Goal: Task Accomplishment & Management: Complete application form

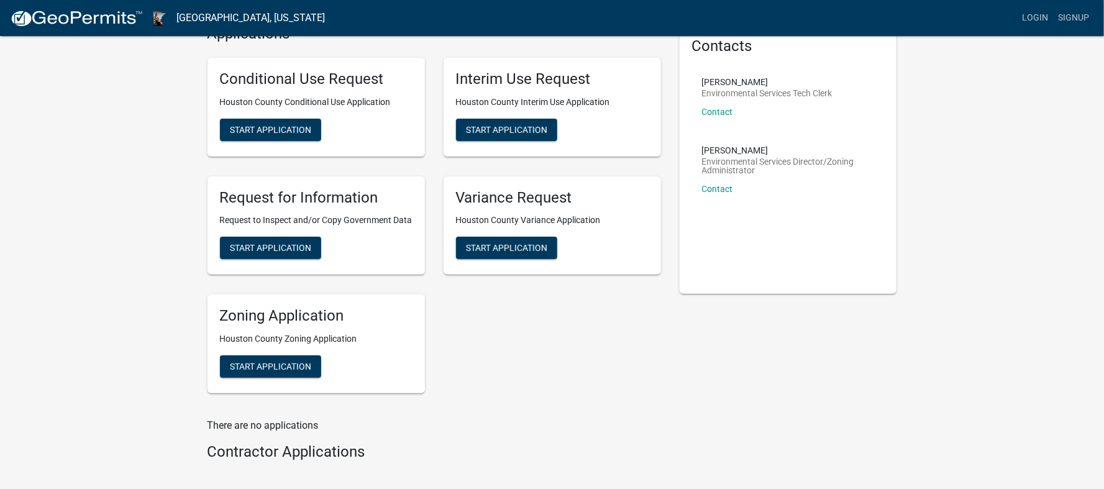
scroll to position [93, 0]
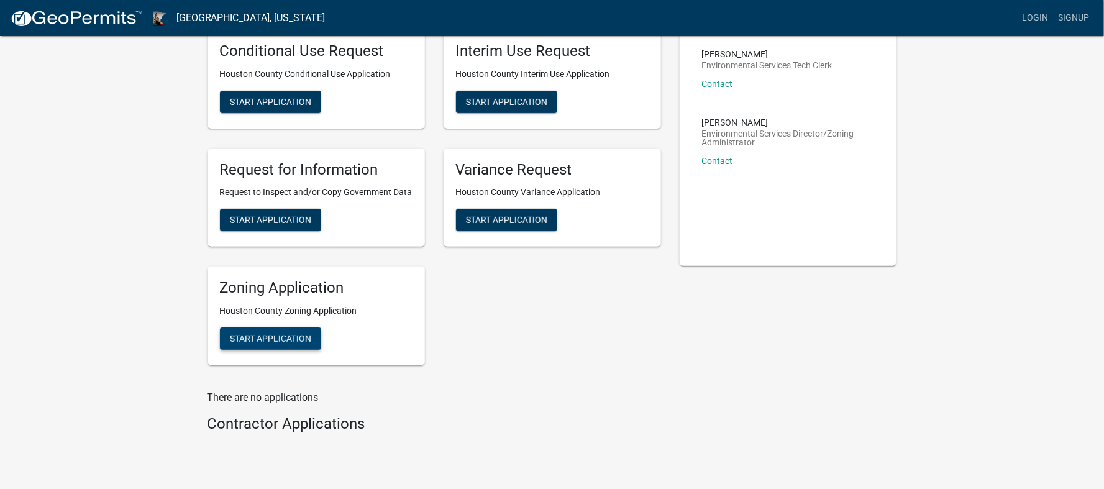
click at [284, 335] on span "Start Application" at bounding box center [270, 339] width 81 height 10
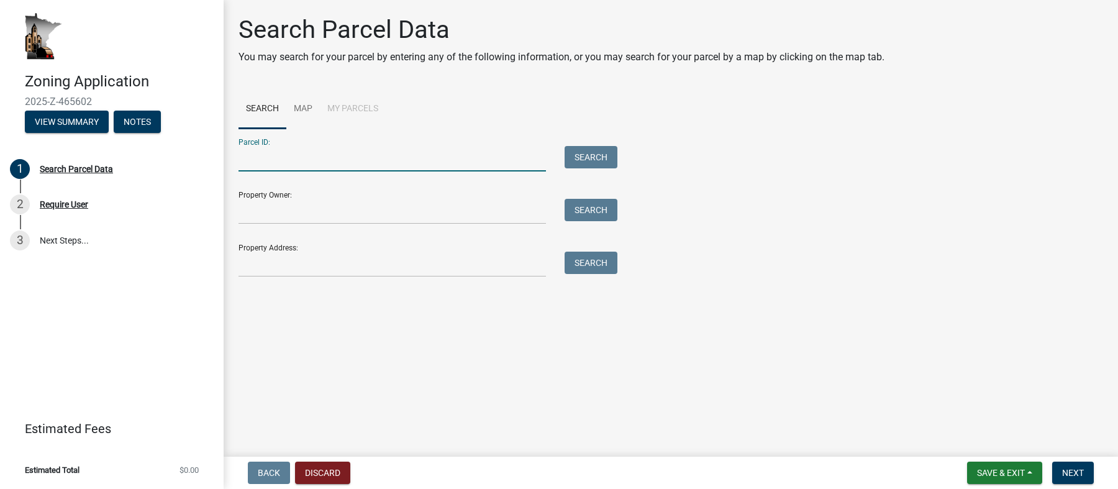
click at [273, 167] on input "Parcel ID:" at bounding box center [393, 158] width 308 height 25
click at [504, 366] on main "Search Parcel Data You may search for your parcel by entering any of the follow…" at bounding box center [671, 226] width 895 height 452
click at [335, 162] on input "Parcel ID:" at bounding box center [393, 158] width 308 height 25
click at [327, 162] on input "Parcel ID:" at bounding box center [393, 158] width 308 height 25
paste input "110201000"
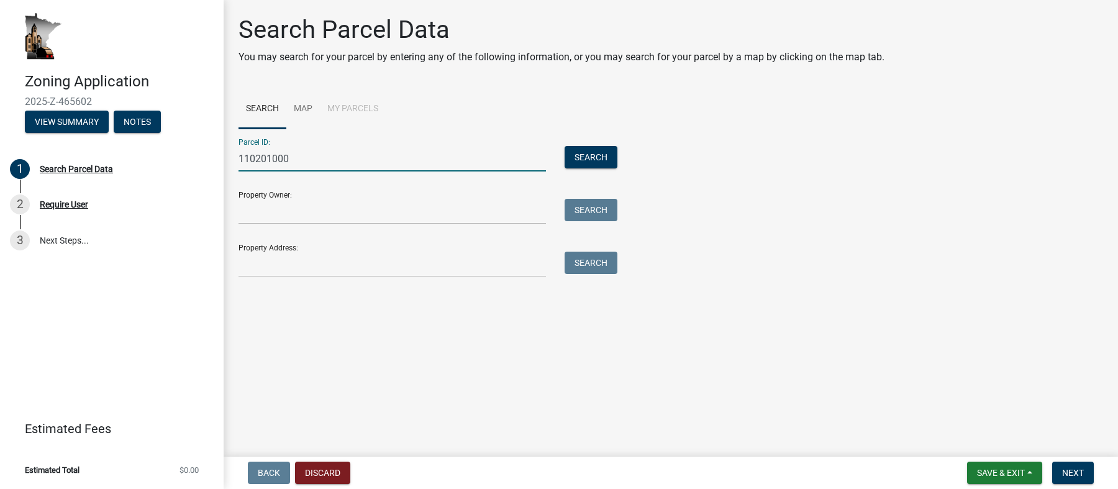
type input "110201000"
click at [324, 221] on input "Property Owner:" at bounding box center [393, 211] width 308 height 25
click at [582, 150] on button "Search" at bounding box center [591, 157] width 53 height 22
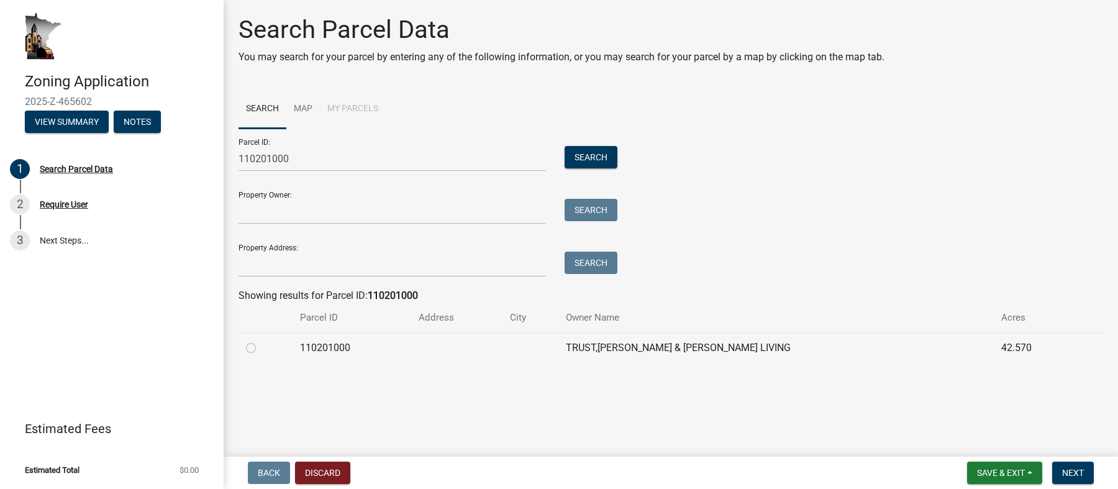
drag, startPoint x: 249, startPoint y: 344, endPoint x: 306, endPoint y: 349, distance: 57.4
click at [261, 340] on label at bounding box center [261, 340] width 0 height 0
click at [261, 343] on input "radio" at bounding box center [265, 344] width 8 height 8
radio input "true"
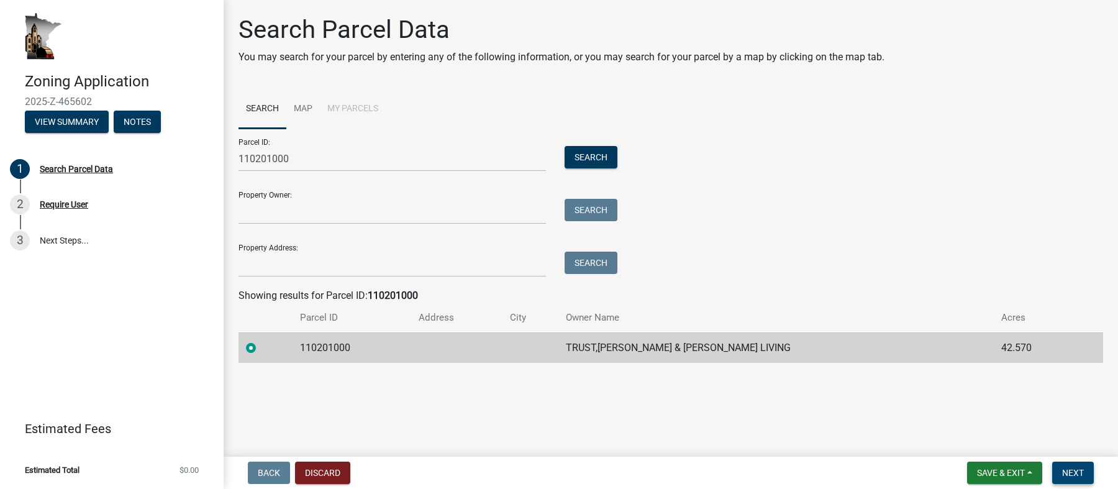
click at [1078, 471] on span "Next" at bounding box center [1073, 473] width 22 height 10
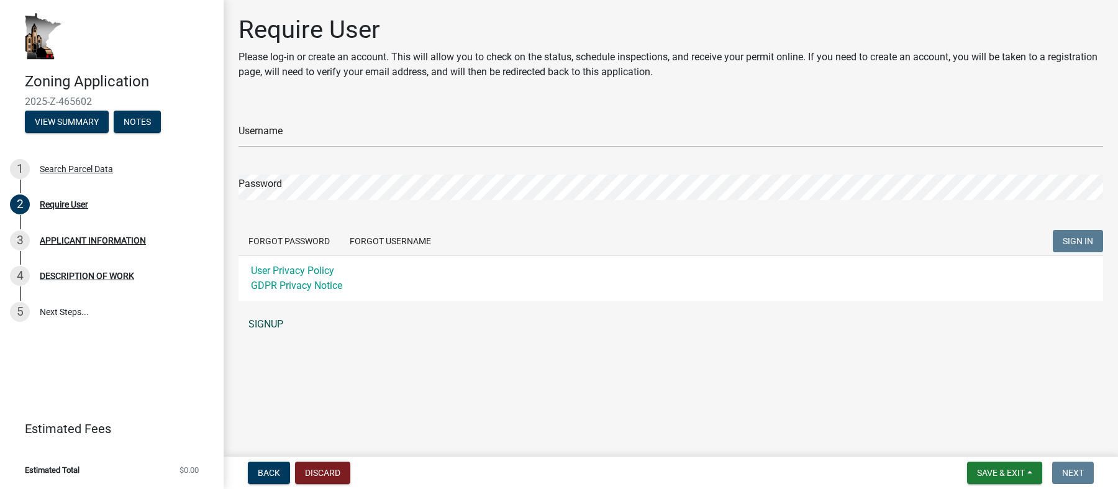
click at [270, 326] on link "SIGNUP" at bounding box center [671, 324] width 865 height 25
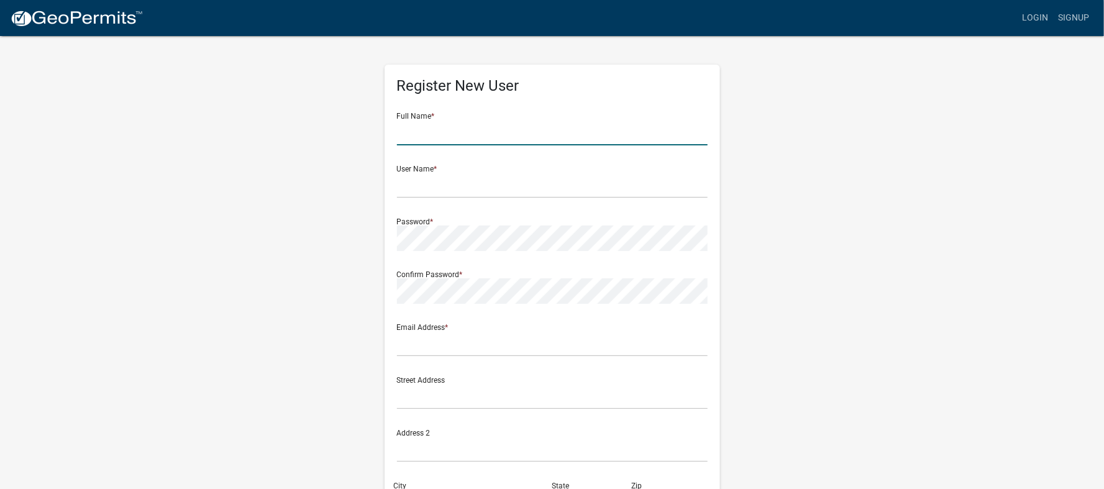
click at [449, 142] on input "text" at bounding box center [552, 132] width 311 height 25
type input "[PERSON_NAME]"
type input "monica.entinger@merjent.com"
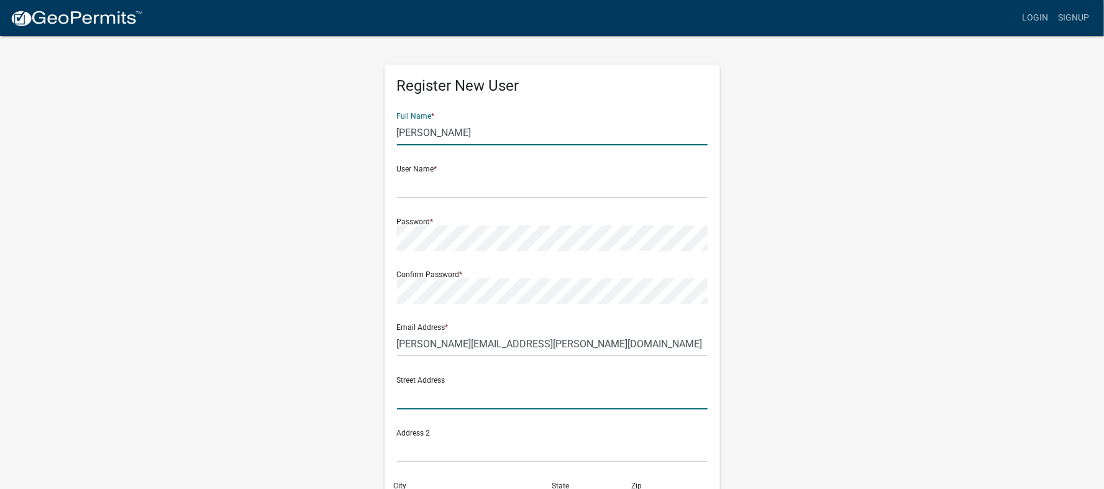
type input "1 Main Street SE"
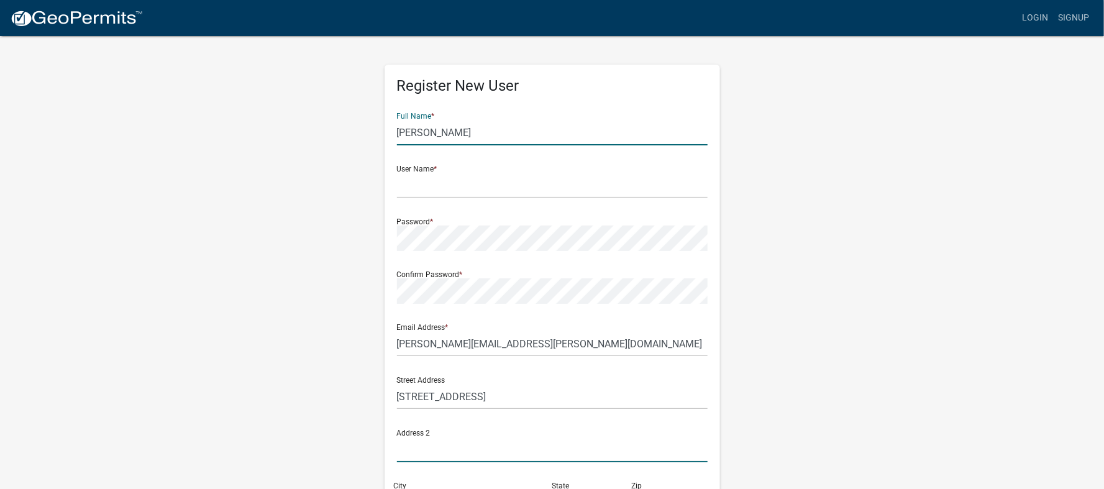
type input "Suite 300"
type input "Minneapolis"
type input "MN"
type input "55414"
type input "6129243967"
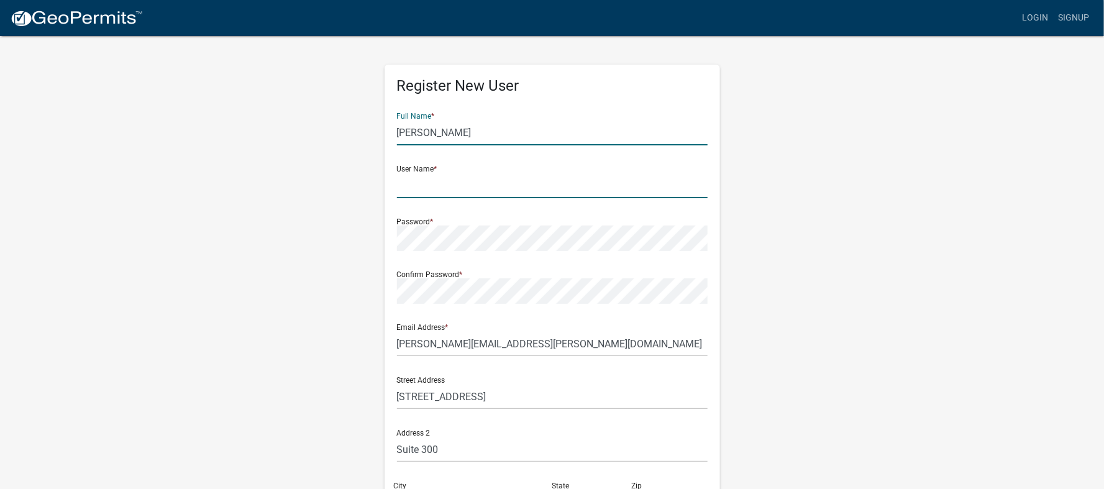
click at [438, 188] on input "text" at bounding box center [552, 185] width 311 height 25
type input "[PERSON_NAME].[PERSON_NAME]"
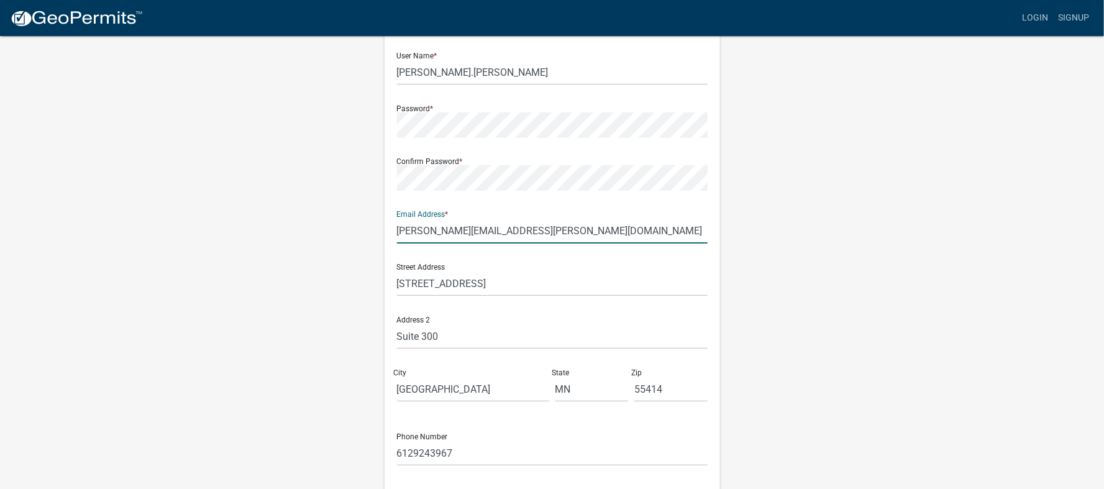
scroll to position [210, 0]
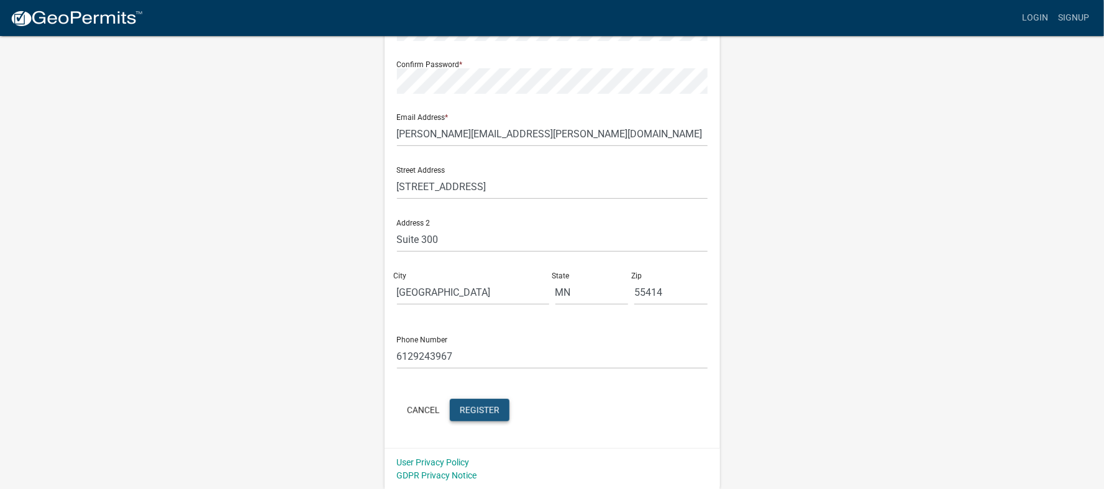
click at [486, 411] on span "Register" at bounding box center [480, 409] width 40 height 10
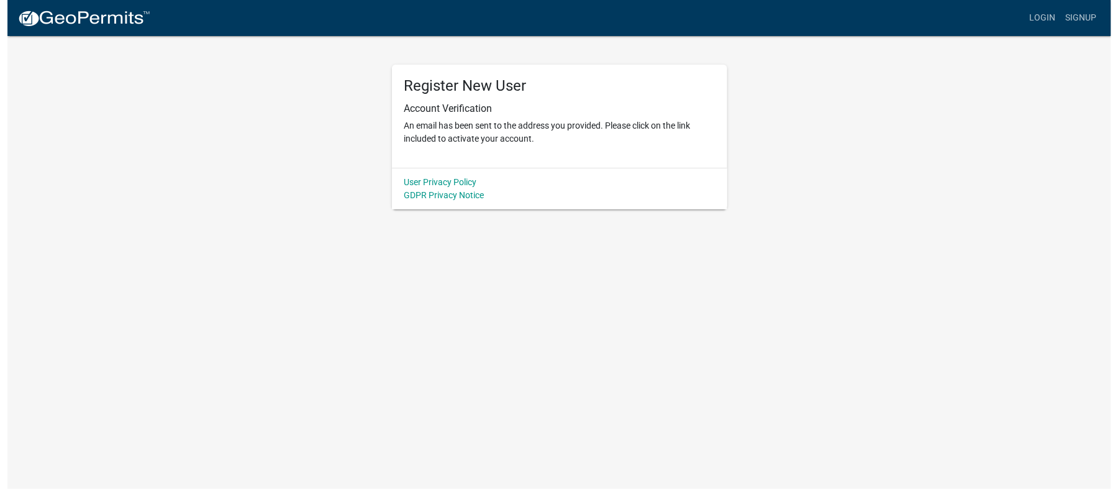
scroll to position [0, 0]
click at [1045, 16] on link "Login" at bounding box center [1049, 18] width 36 height 24
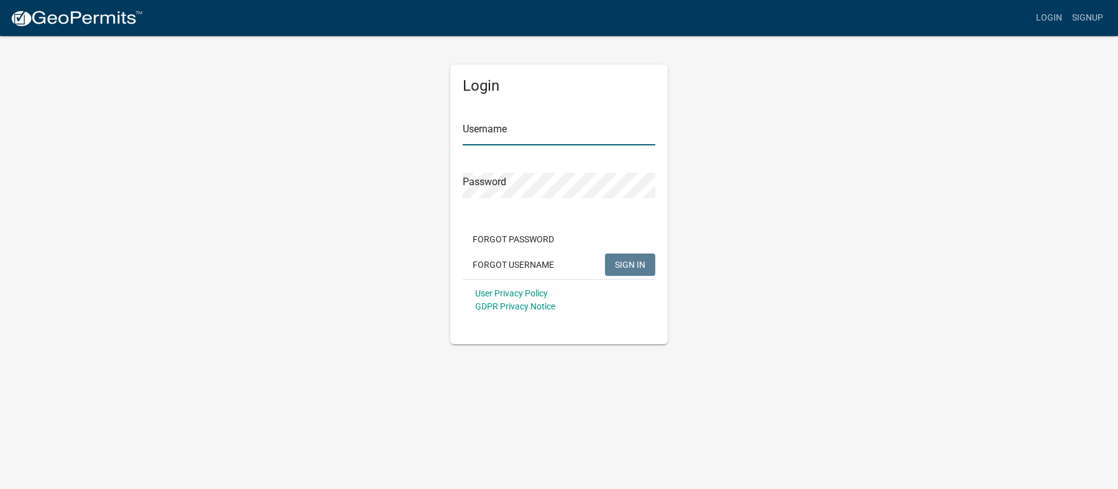
click at [590, 125] on input "Username" at bounding box center [559, 132] width 193 height 25
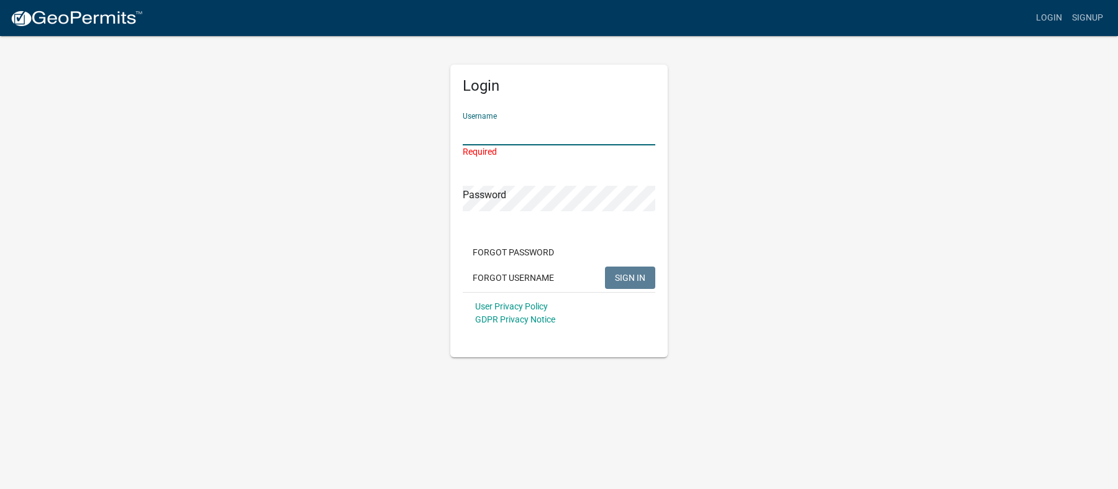
type input "[PERSON_NAME].[PERSON_NAME]"
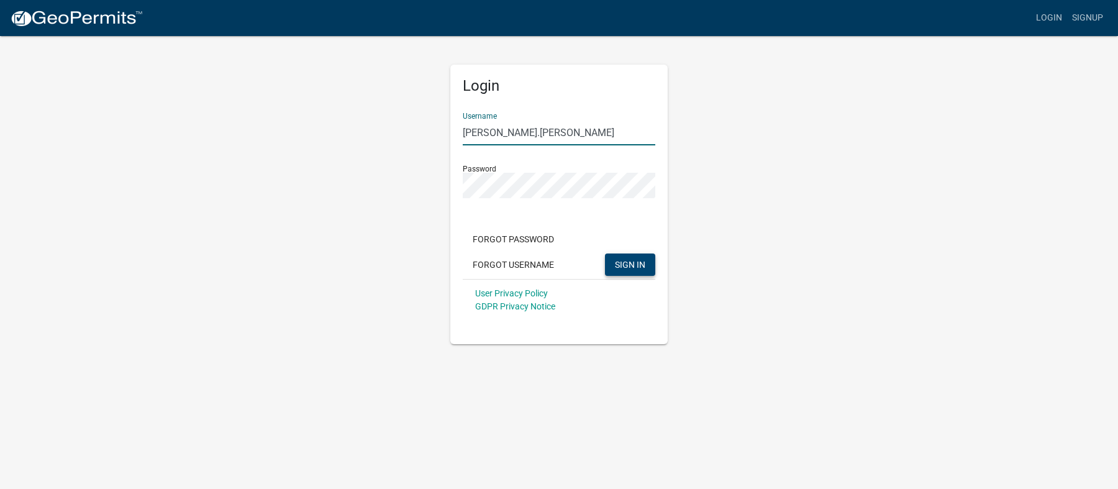
click at [621, 255] on div "Forgot Password Forgot Username SIGN IN" at bounding box center [559, 253] width 193 height 51
click at [632, 270] on button "SIGN IN" at bounding box center [630, 264] width 50 height 22
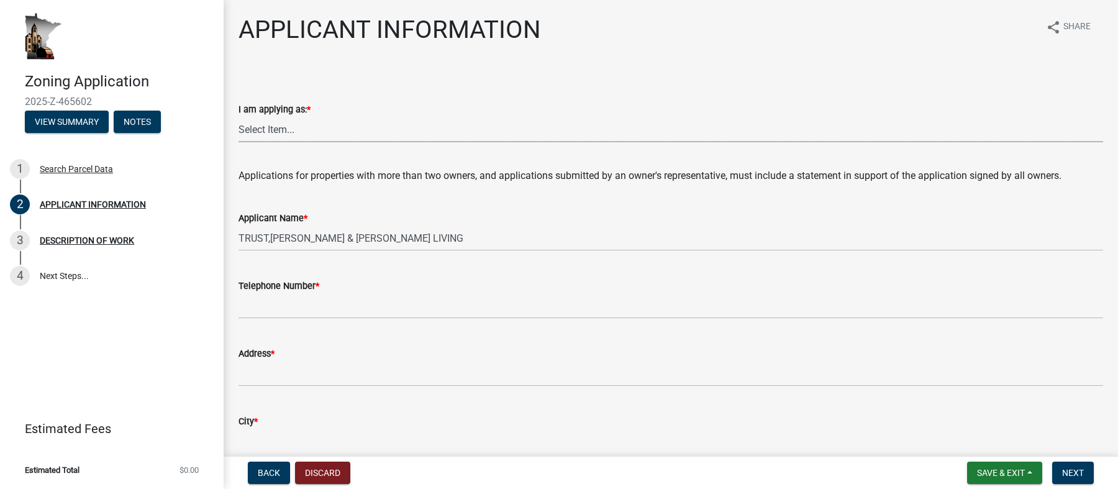
click at [287, 124] on select "Select Item... The sole owner of the property A co-owner of the property with o…" at bounding box center [671, 129] width 865 height 25
click at [577, 123] on select "Select Item... The sole owner of the property A co-owner of the property with o…" at bounding box center [671, 129] width 865 height 25
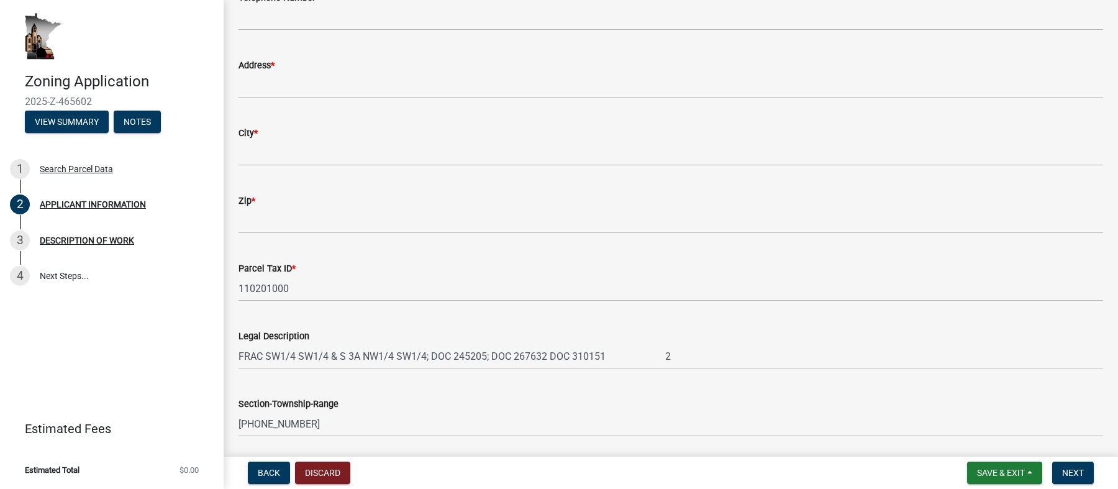
scroll to position [93, 0]
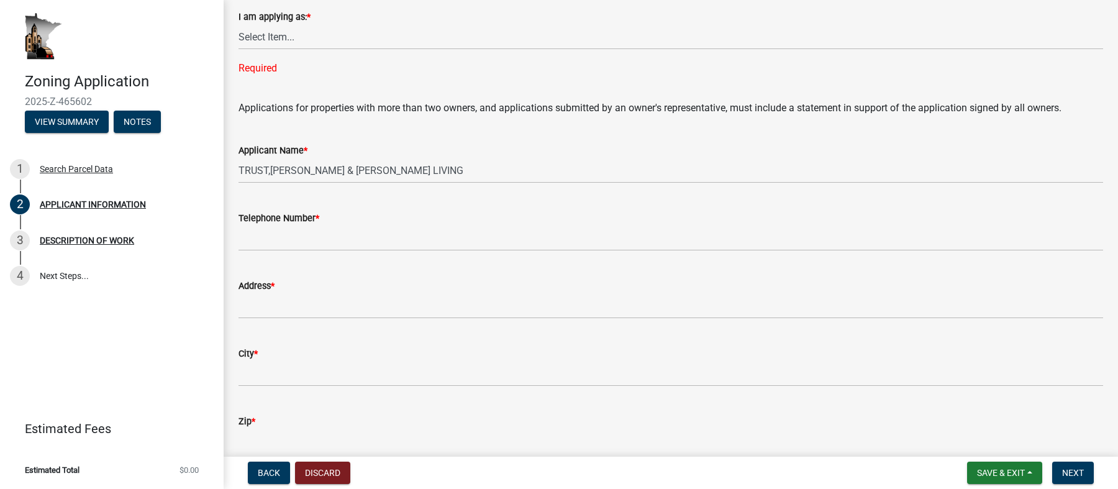
drag, startPoint x: 381, startPoint y: 129, endPoint x: 376, endPoint y: 134, distance: 6.6
click at [376, 134] on div "Applicant Name * TRUST,[PERSON_NAME] & [PERSON_NAME] LIVING" at bounding box center [671, 154] width 865 height 58
click at [379, 149] on div "Applicant Name *" at bounding box center [671, 150] width 865 height 15
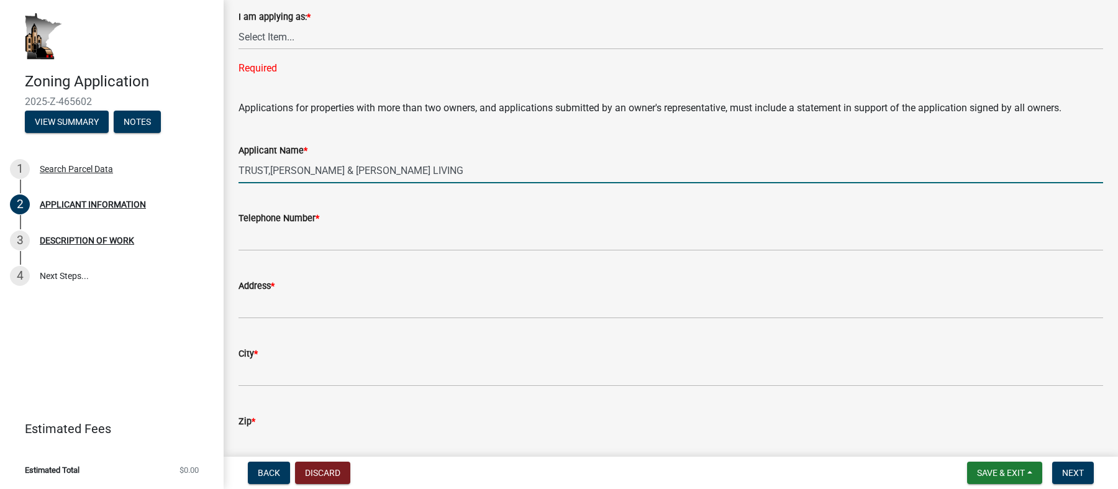
click at [378, 167] on input "TRUST,[PERSON_NAME] & [PERSON_NAME] LIVING" at bounding box center [671, 170] width 865 height 25
drag, startPoint x: 437, startPoint y: 174, endPoint x: 135, endPoint y: 178, distance: 302.6
click at [135, 180] on div "Zoning Application 2025-Z-465602 View Summary Notes 1 Search Parcel Data 2 APPL…" at bounding box center [559, 244] width 1118 height 489
type input "Northern Natural Gas - [PERSON_NAME]"
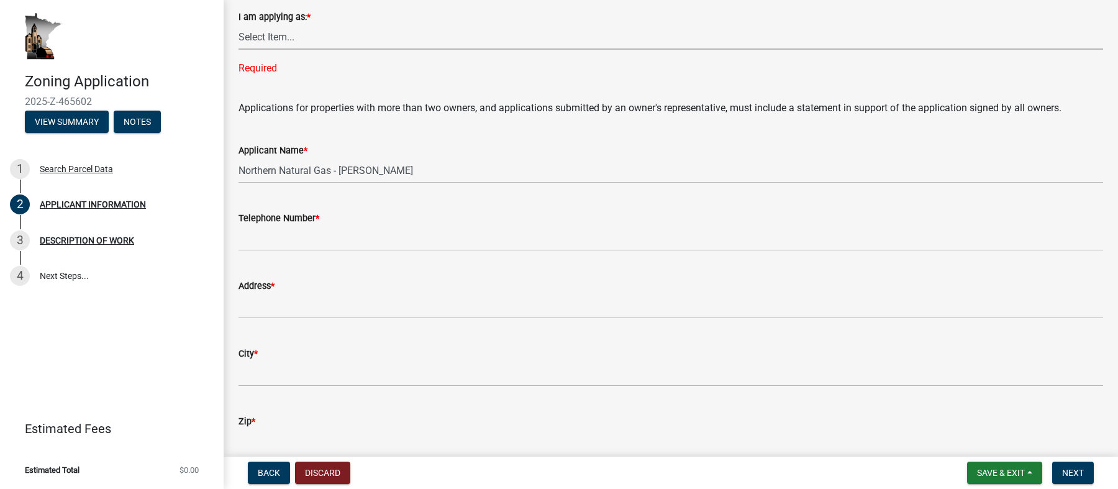
click at [284, 29] on select "Select Item... The sole owner of the property A co-owner of the property with o…" at bounding box center [671, 36] width 865 height 25
click at [239, 24] on select "Select Item... The sole owner of the property A co-owner of the property with o…" at bounding box center [671, 36] width 865 height 25
select select "f73bc555-2faa-4207-ba45-c8fa17744791"
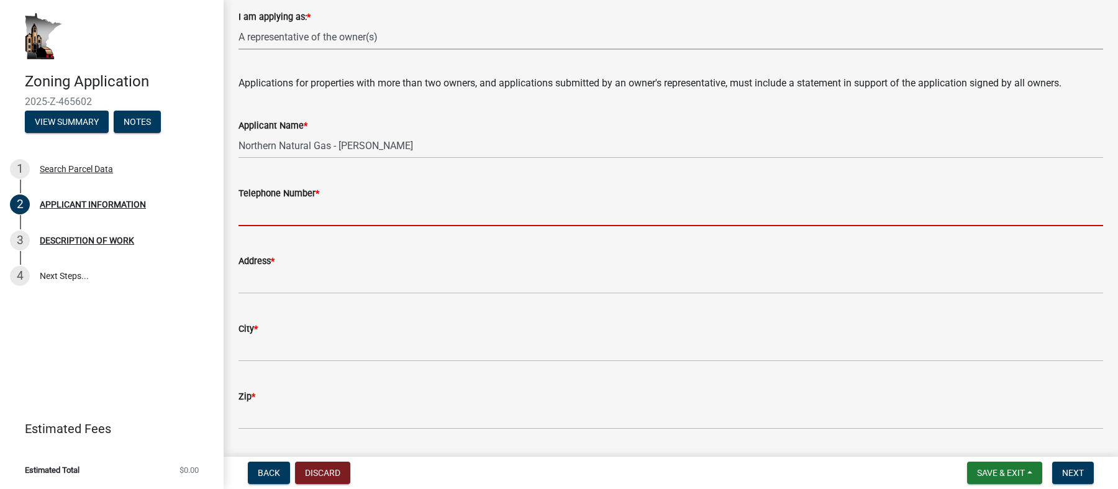
click at [365, 201] on input "Telephone Number *" at bounding box center [671, 213] width 865 height 25
type input "6514561712"
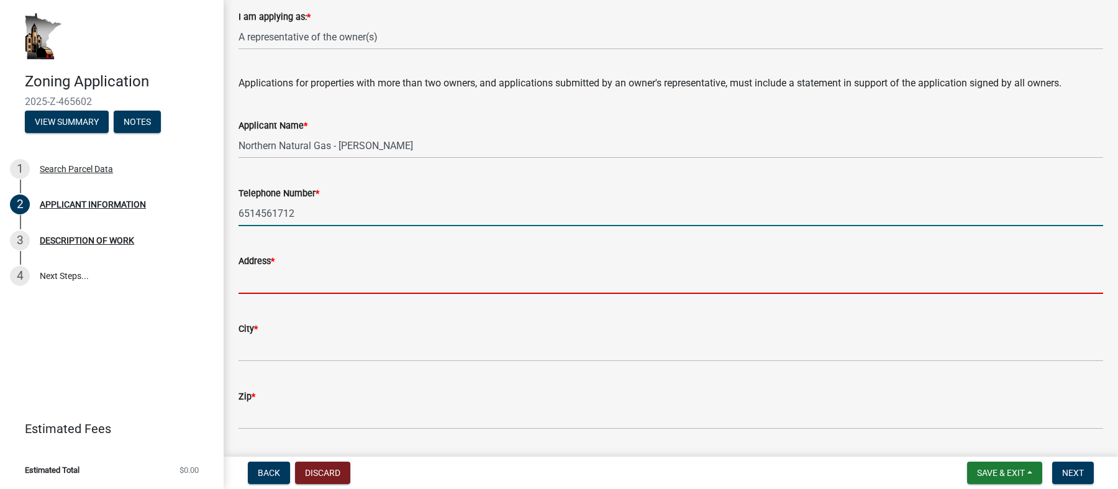
type input "[STREET_ADDRESS]"
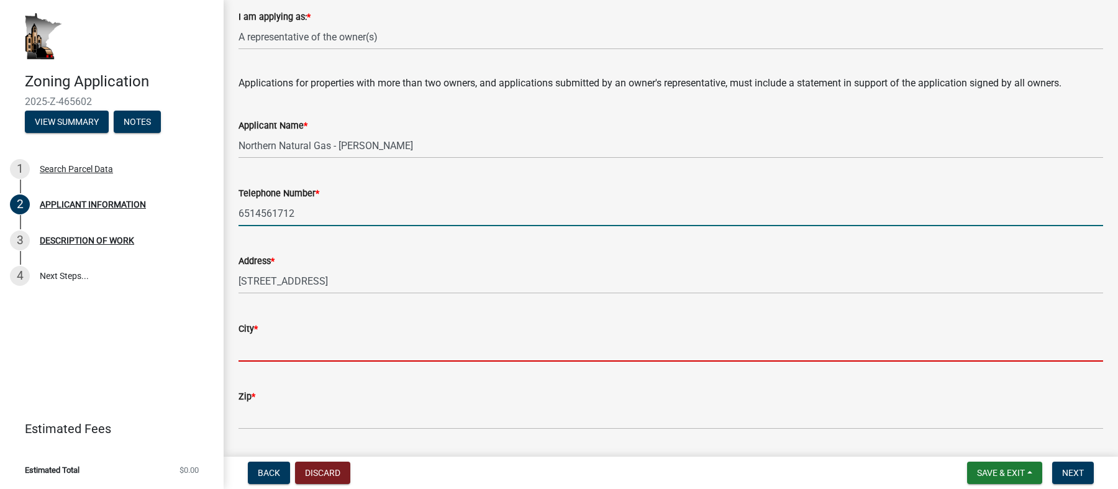
type input "[GEOGRAPHIC_DATA]"
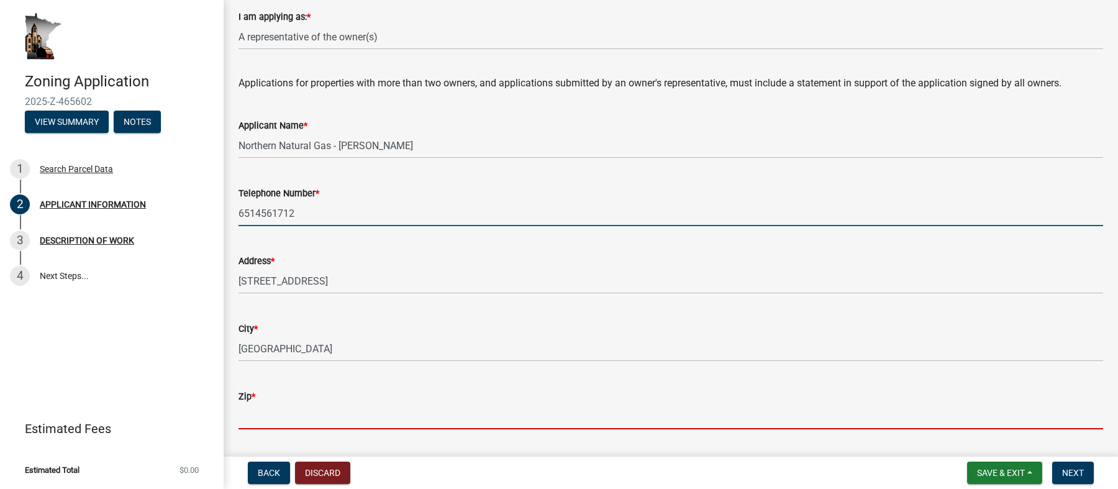
type input "55120"
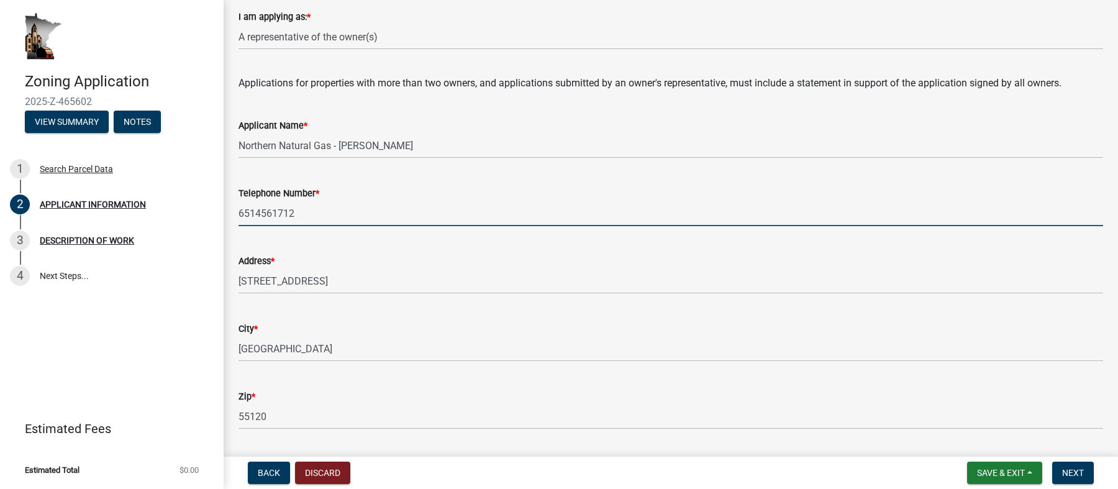
click at [593, 313] on div "City * [GEOGRAPHIC_DATA]" at bounding box center [671, 333] width 865 height 58
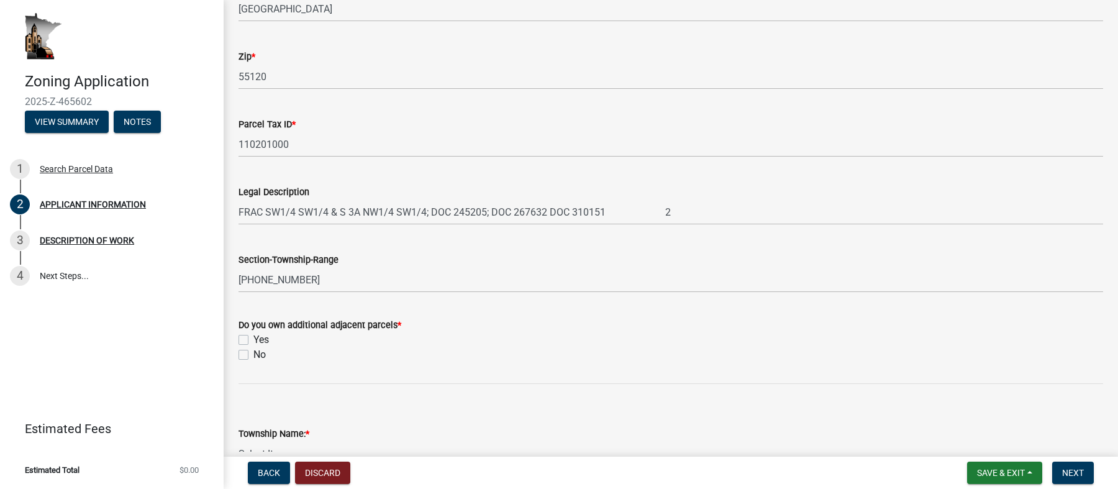
scroll to position [465, 0]
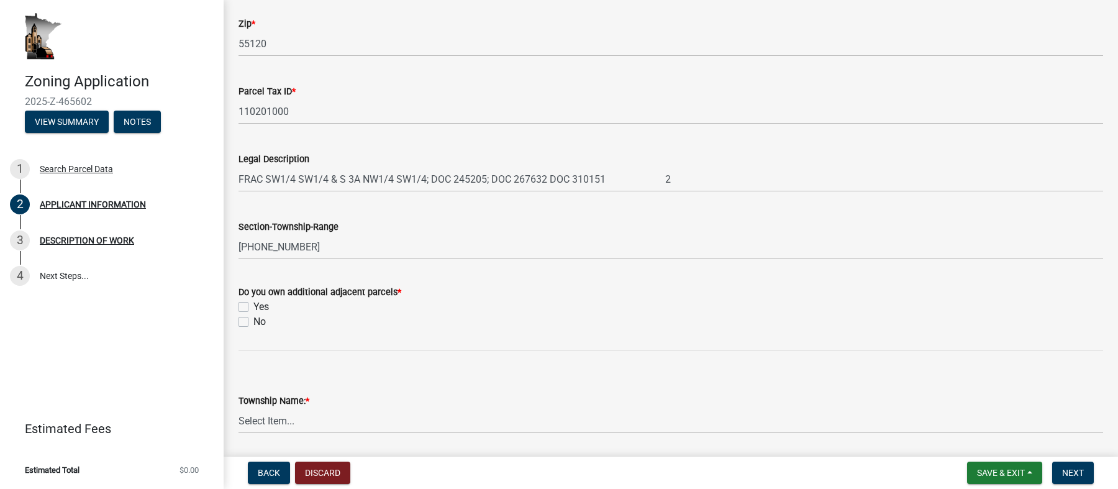
click at [253, 326] on label "No" at bounding box center [259, 321] width 12 height 15
click at [253, 322] on input "No" at bounding box center [257, 318] width 8 height 8
checkbox input "true"
checkbox input "false"
checkbox input "true"
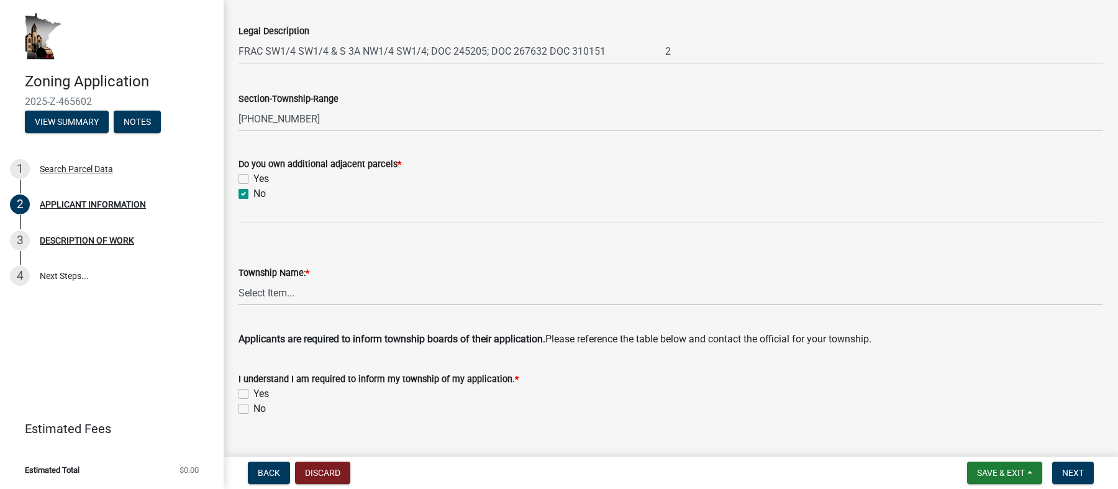
scroll to position [745, 0]
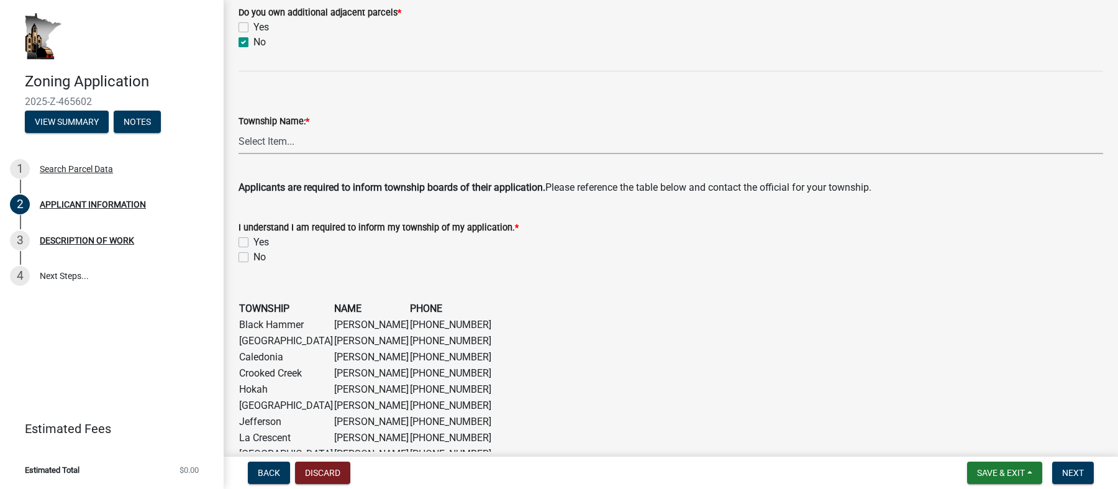
click at [274, 141] on select "Select Item... Black [GEOGRAPHIC_DATA] [GEOGRAPHIC_DATA] [GEOGRAPHIC_DATA] [GEO…" at bounding box center [671, 141] width 865 height 25
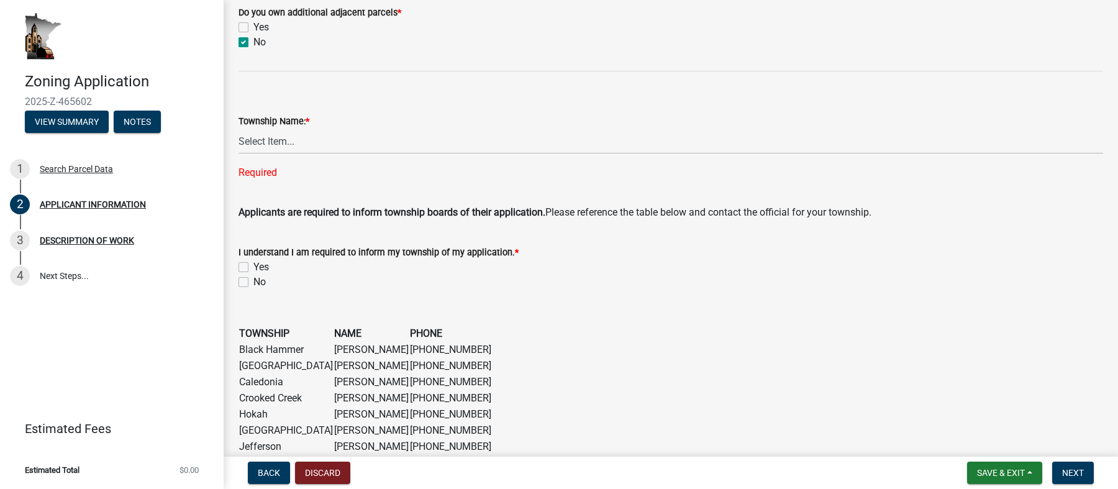
click at [565, 122] on div "Township Name: *" at bounding box center [671, 121] width 865 height 15
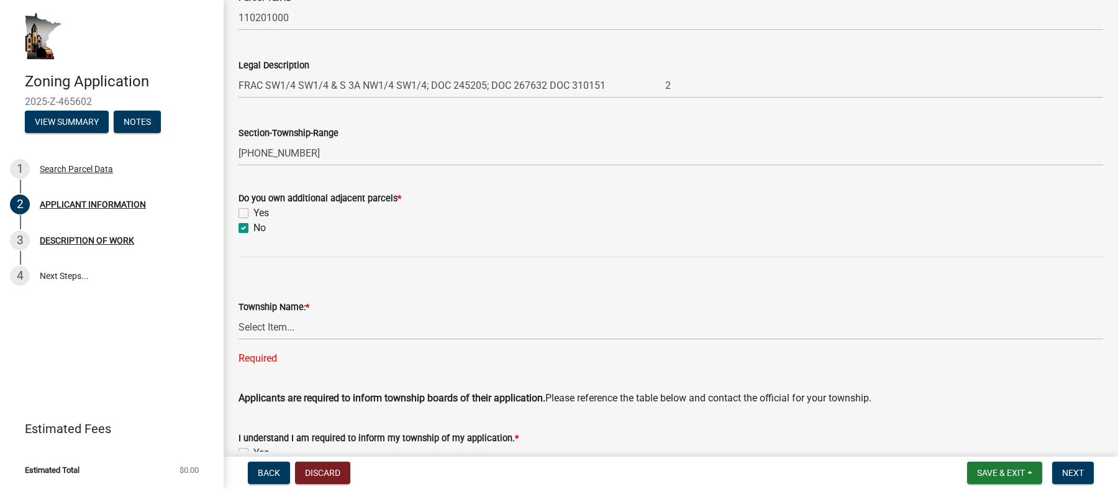
scroll to position [559, 0]
click at [298, 330] on select "Select Item... Black [GEOGRAPHIC_DATA] [GEOGRAPHIC_DATA] [GEOGRAPHIC_DATA] [GEO…" at bounding box center [671, 327] width 865 height 25
click at [239, 315] on select "Select Item... Black [GEOGRAPHIC_DATA] [GEOGRAPHIC_DATA] [GEOGRAPHIC_DATA] [GEO…" at bounding box center [671, 327] width 865 height 25
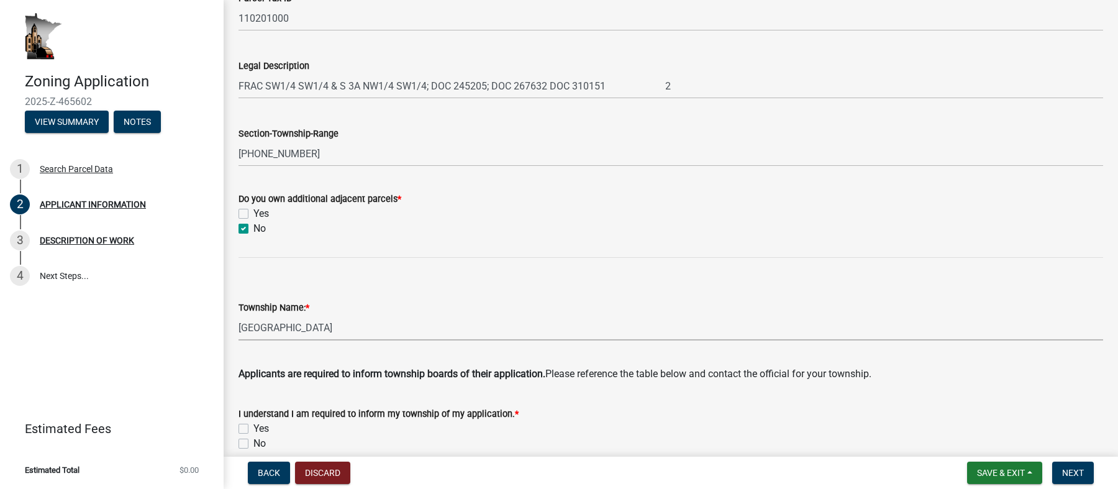
select select "cceea691-a74e-4f4c-bc29-7816459b1307"
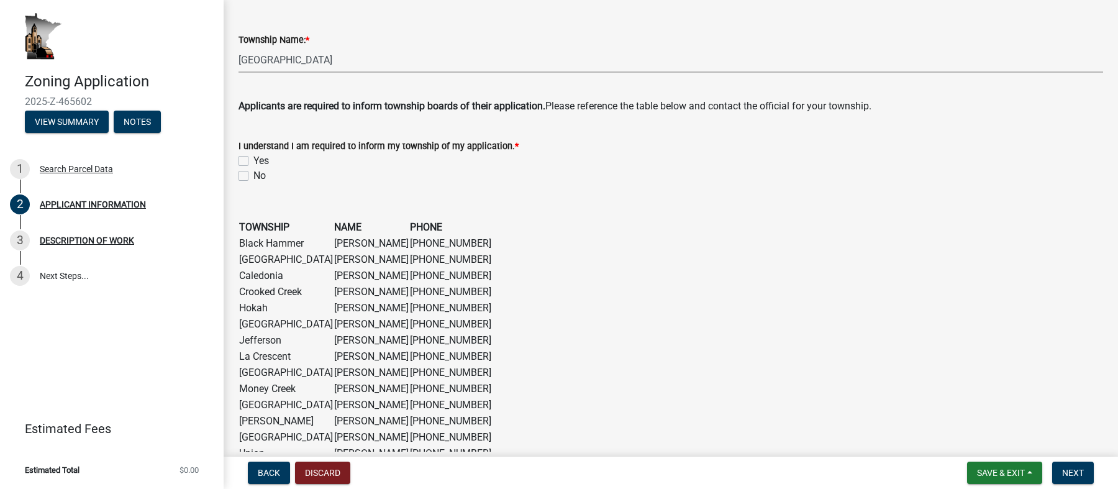
scroll to position [931, 0]
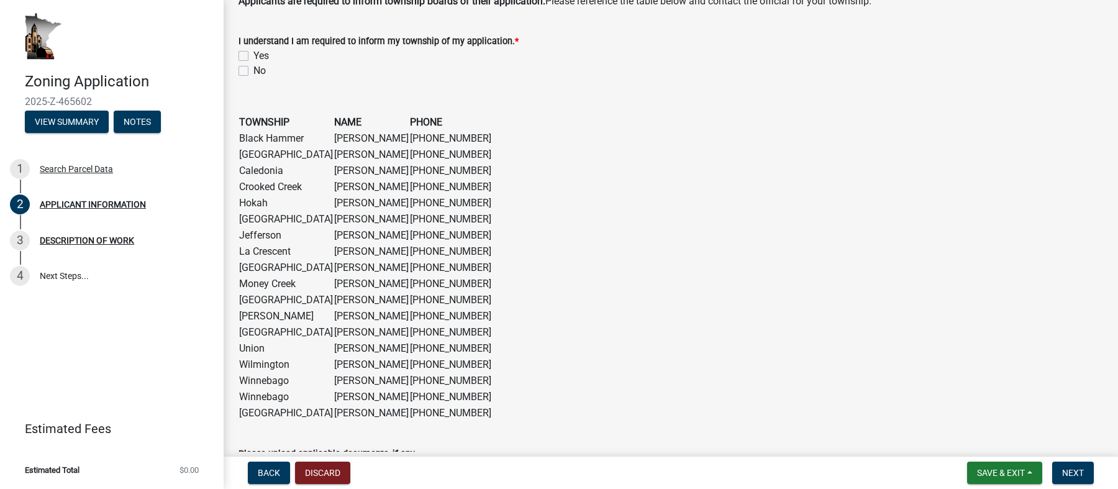
click at [253, 54] on label "Yes" at bounding box center [261, 55] width 16 height 15
click at [253, 54] on input "Yes" at bounding box center [257, 52] width 8 height 8
checkbox input "true"
checkbox input "false"
click at [855, 148] on figure "TOWNSHIP NAME PHONE Black Hammer [PERSON_NAME] [PHONE_NUMBER] [GEOGRAPHIC_DATA]…" at bounding box center [671, 267] width 865 height 307
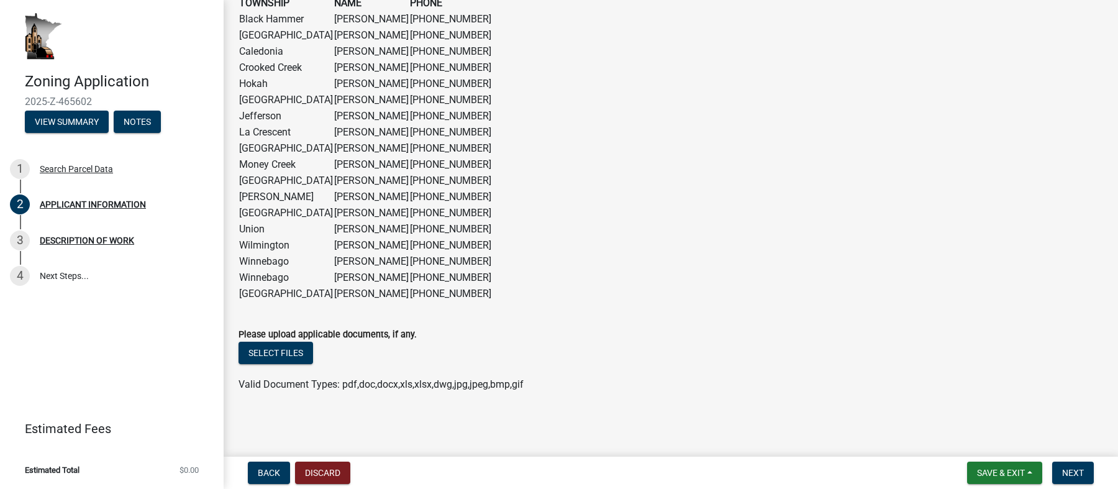
scroll to position [1050, 0]
click at [278, 356] on button "Select files" at bounding box center [276, 353] width 75 height 22
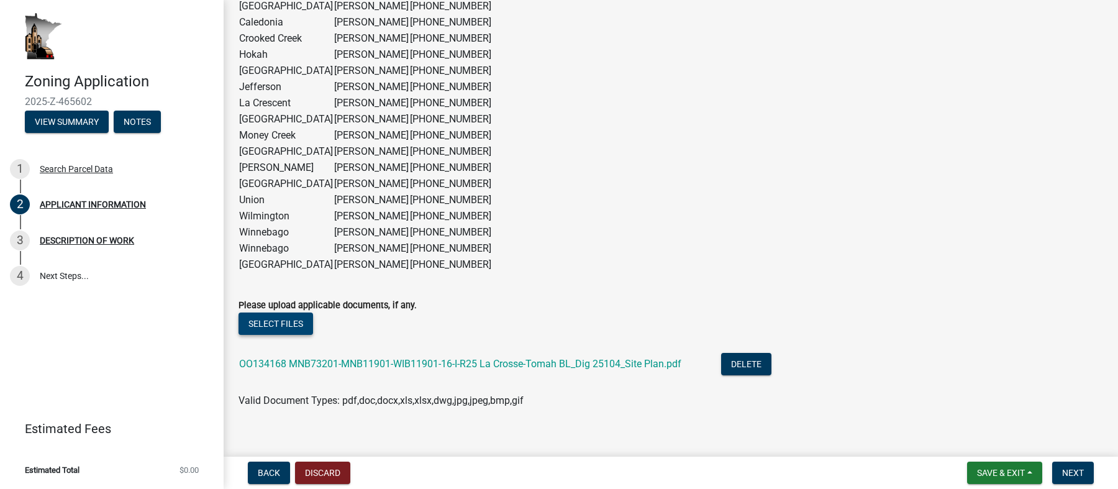
scroll to position [1095, 0]
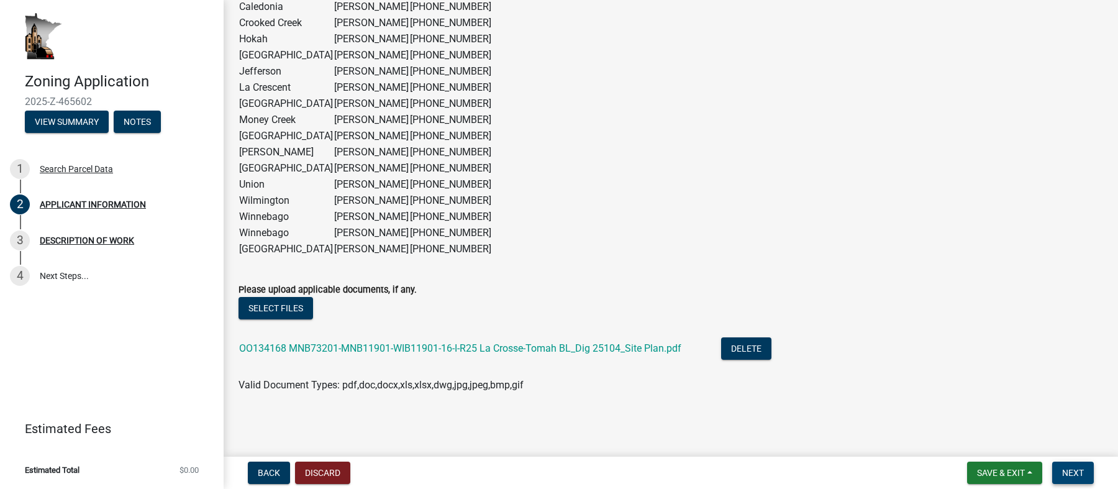
click at [1070, 473] on span "Next" at bounding box center [1073, 473] width 22 height 10
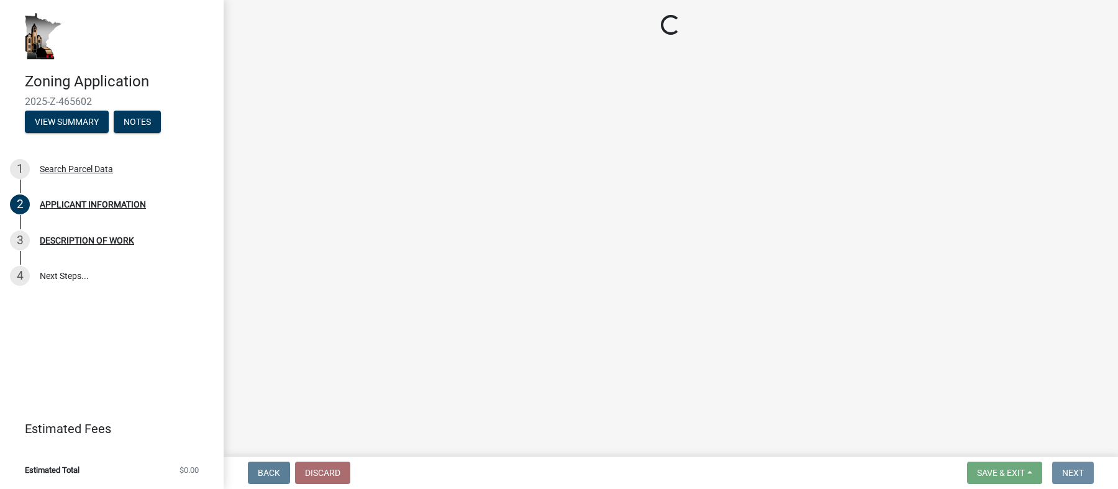
scroll to position [0, 0]
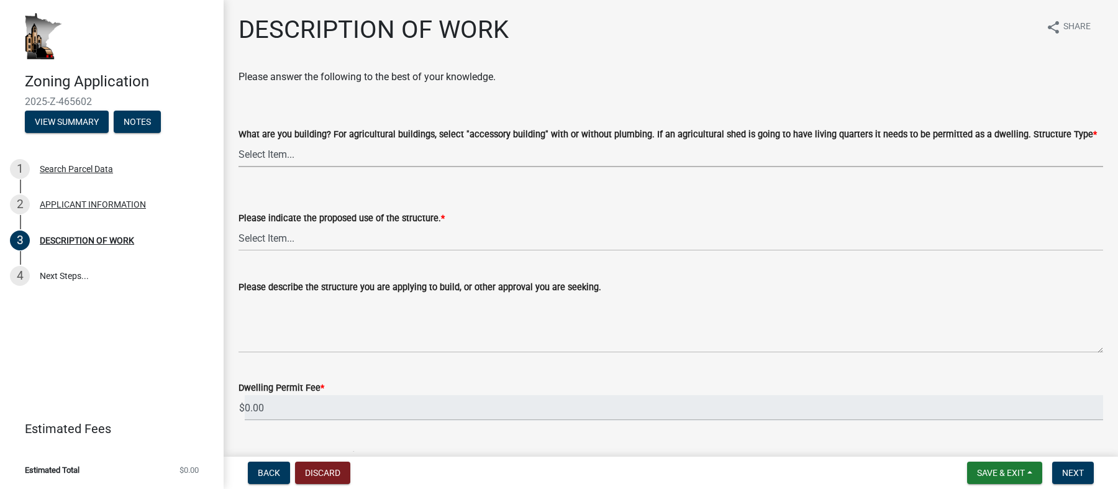
click at [314, 160] on select "Select Item... Single Family Dwelling or "[PERSON_NAME]" Bedroom addition Non-b…" at bounding box center [671, 154] width 865 height 25
click at [239, 142] on select "Select Item... Single Family Dwelling or "[PERSON_NAME]" Bedroom addition Non-b…" at bounding box center [671, 154] width 865 height 25
select select "b3a6beee-04a6-4ced-bc5d-3a63bafb7701"
click at [271, 237] on select "Select Item... Year-Round Residential Seasonal Residential Agricultural Recreat…" at bounding box center [671, 238] width 865 height 25
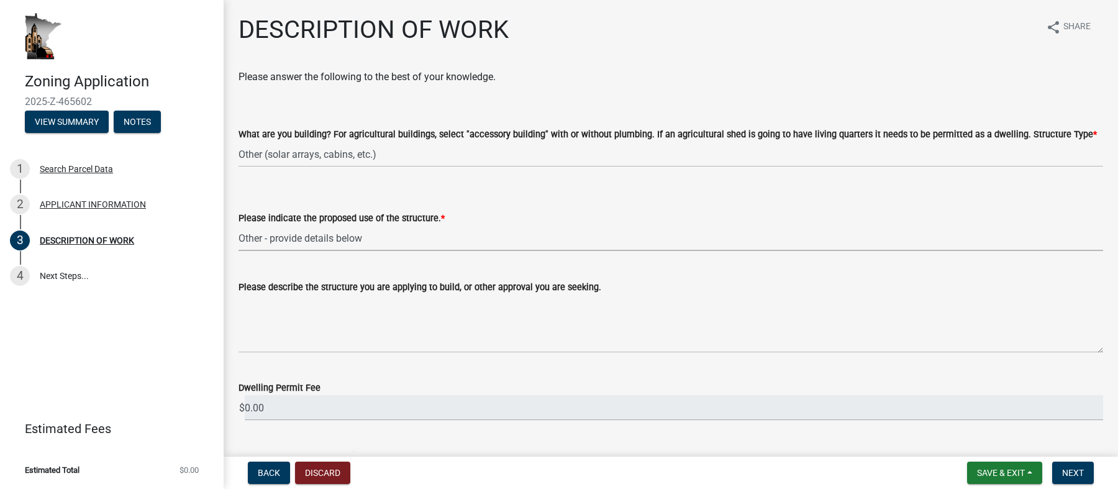
click at [239, 226] on select "Select Item... Year-Round Residential Seasonal Residential Agricultural Recreat…" at bounding box center [671, 238] width 865 height 25
select select "d5c4c3d5-0e01-416f-8471-05b912159bd9"
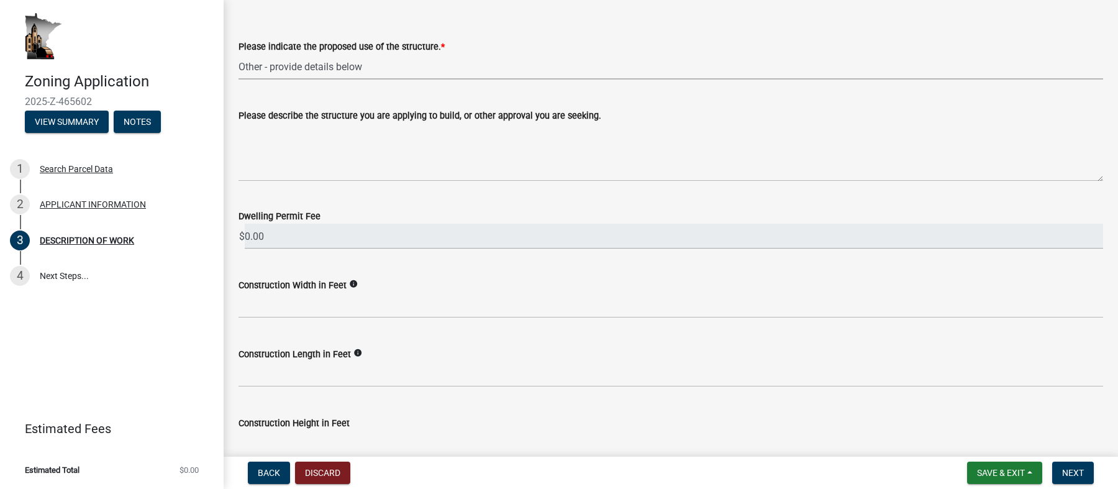
scroll to position [186, 0]
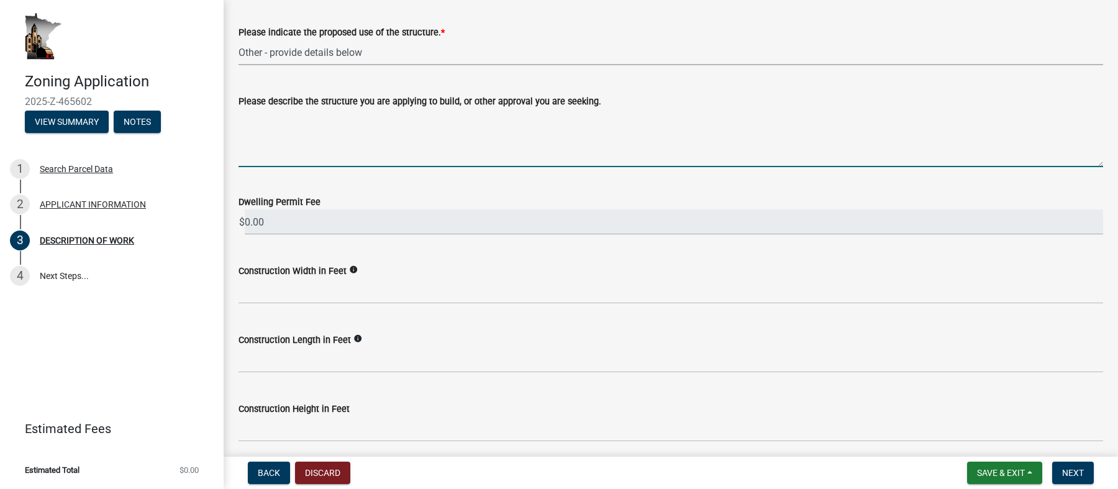
click at [363, 134] on textarea "Please describe the structure you are applying to build, or other approval you …" at bounding box center [671, 138] width 865 height 58
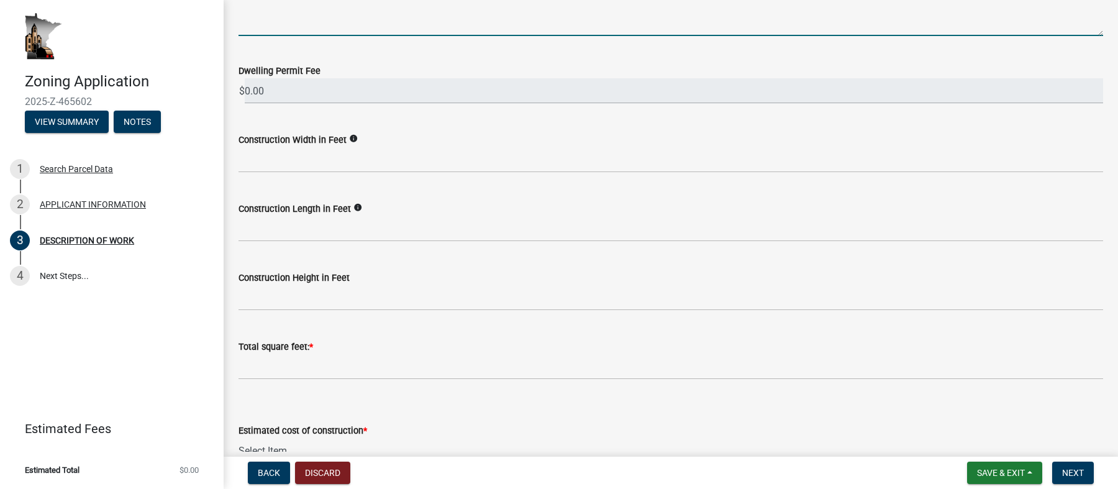
scroll to position [372, 0]
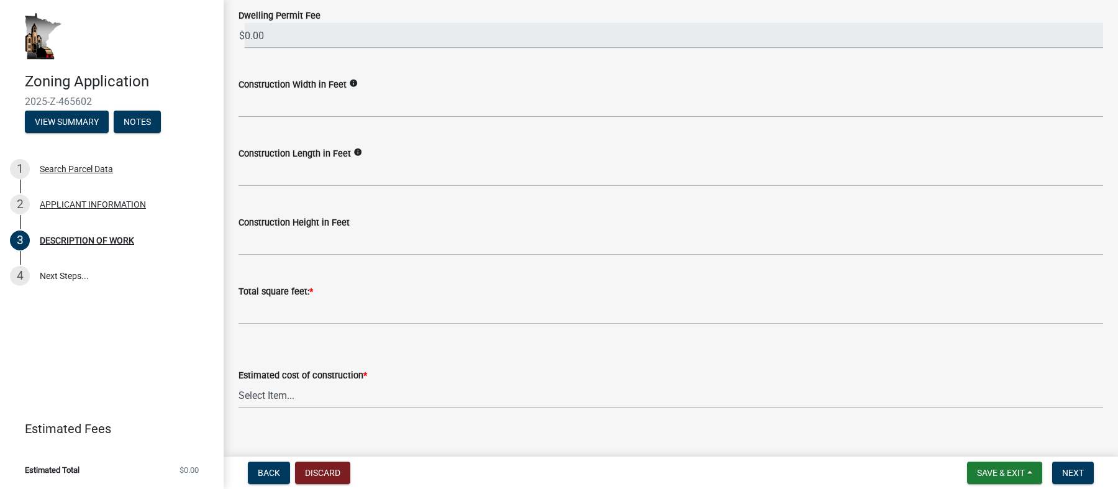
type textarea "No structure to be built. Excavation in floodplain will be required for mainten…"
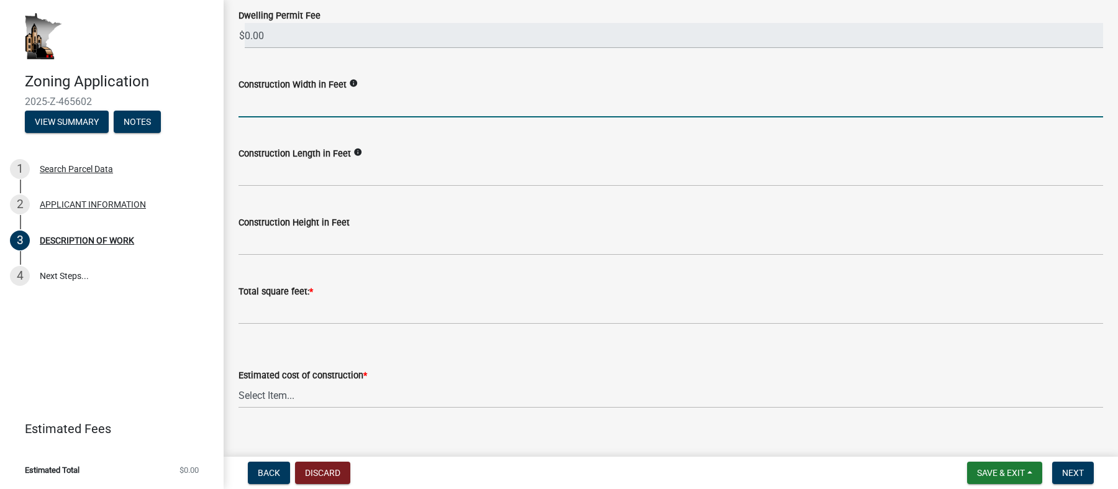
click at [351, 99] on input "text" at bounding box center [671, 104] width 865 height 25
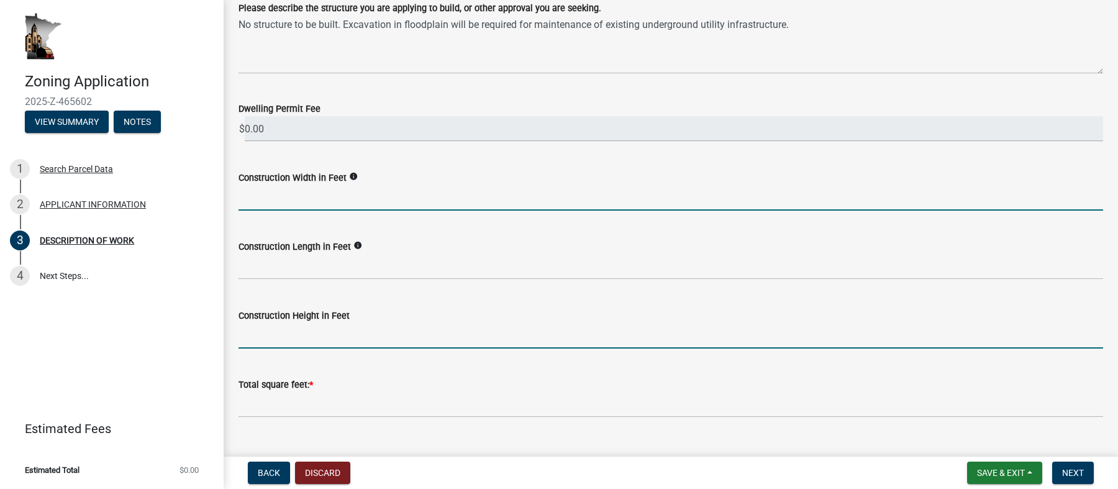
drag, startPoint x: 288, startPoint y: 338, endPoint x: 294, endPoint y: 311, distance: 27.4
click at [288, 337] on input "text" at bounding box center [671, 335] width 865 height 25
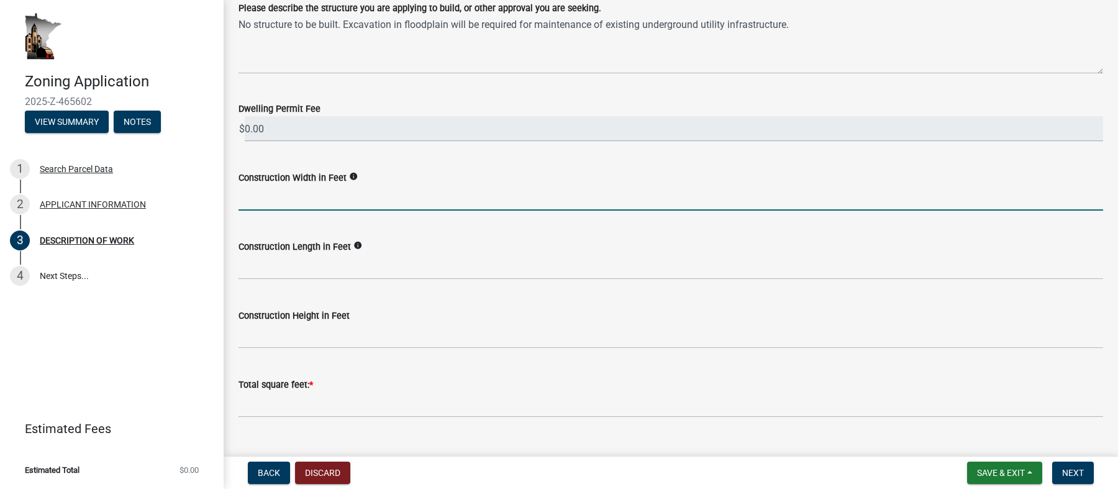
click at [300, 200] on input "text" at bounding box center [671, 197] width 865 height 25
type input "0"
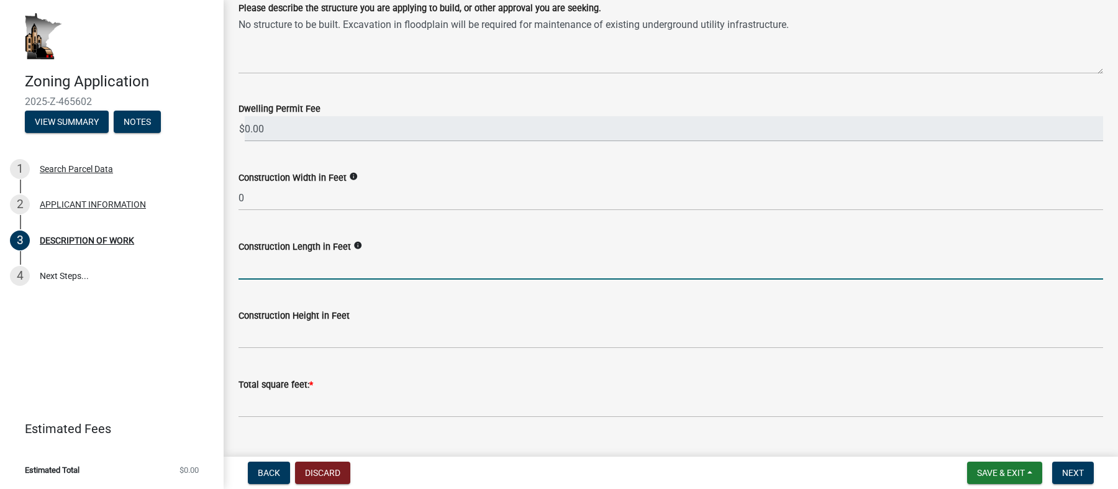
click at [278, 268] on input "text" at bounding box center [671, 266] width 865 height 25
type input "0"
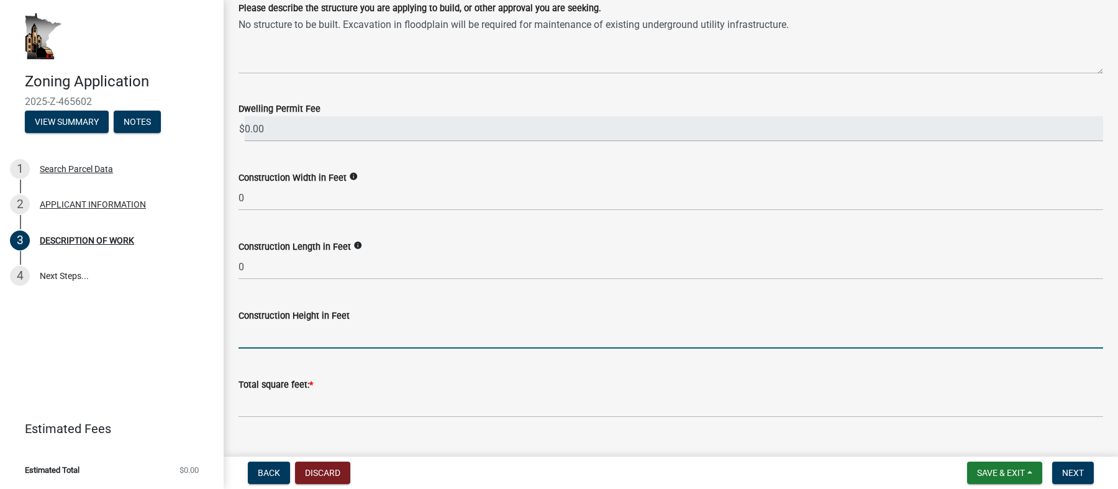
drag, startPoint x: 278, startPoint y: 340, endPoint x: 282, endPoint y: 345, distance: 6.7
click at [278, 340] on input "text" at bounding box center [671, 335] width 865 height 25
type input "0"
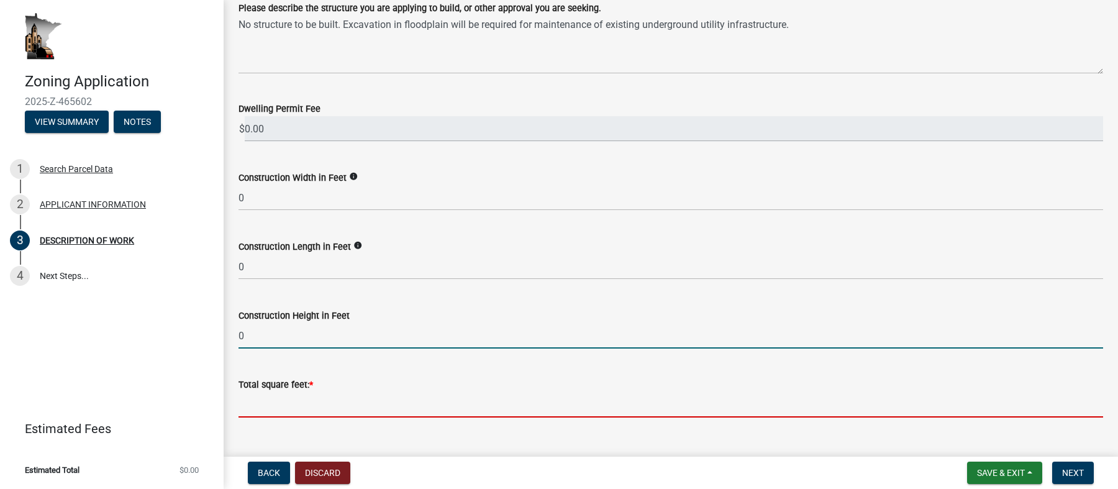
click at [290, 410] on input "text" at bounding box center [671, 404] width 865 height 25
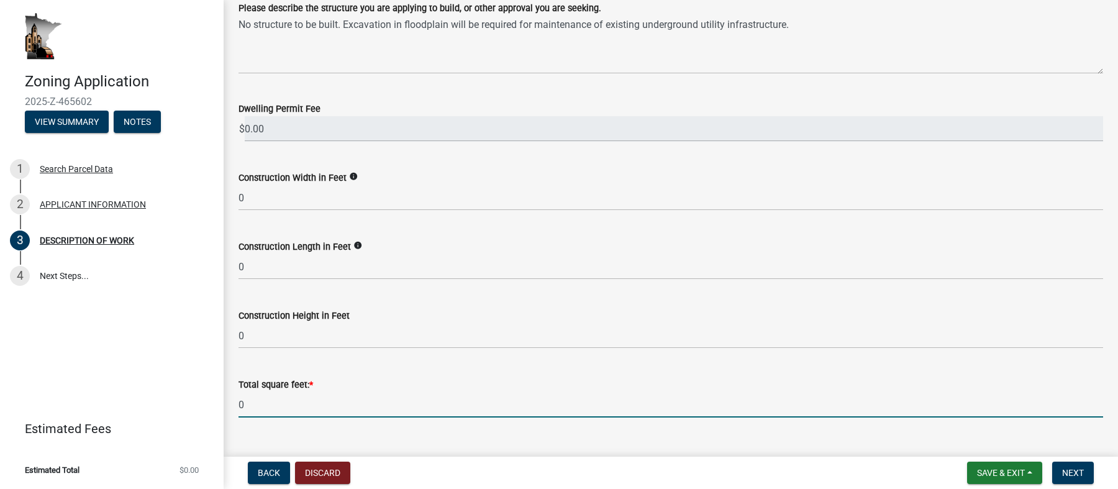
type input "0"
click at [551, 361] on div "Total square feet: * 0" at bounding box center [671, 389] width 865 height 58
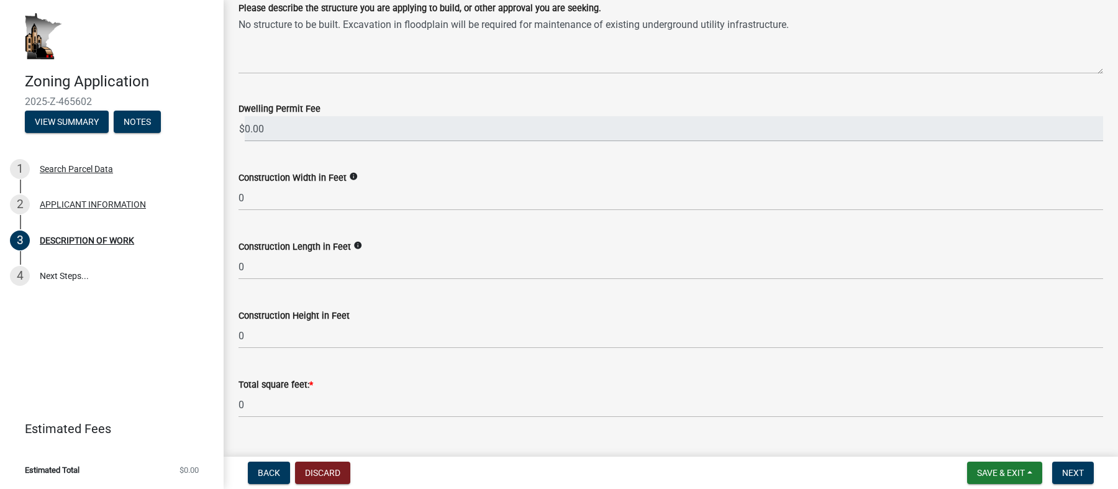
scroll to position [745, 0]
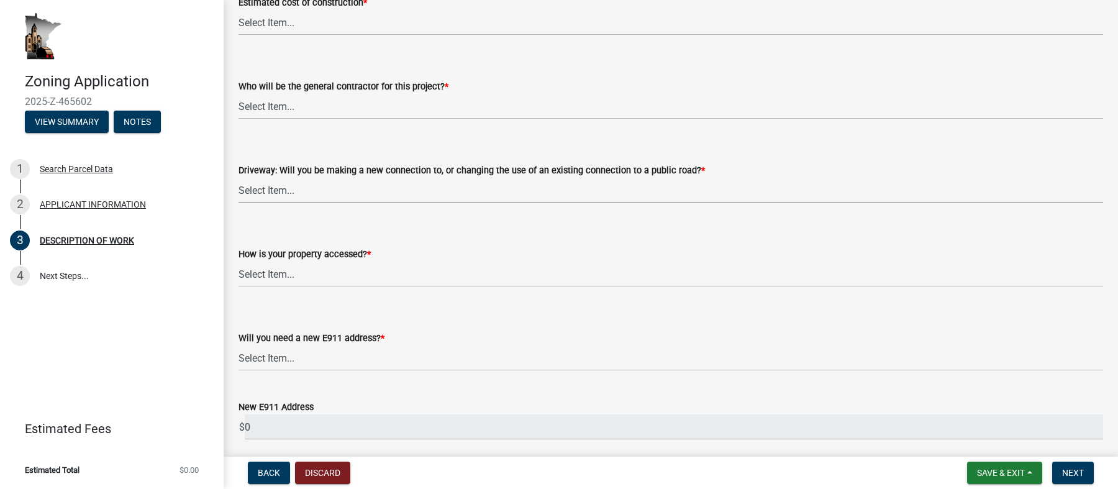
click at [306, 189] on select "Select Item... I am installing a new driveway access to a public road I am chan…" at bounding box center [671, 190] width 865 height 25
click at [239, 178] on select "Select Item... I am installing a new driveway access to a public road I am chan…" at bounding box center [671, 190] width 865 height 25
select select "865858fb-cec4-4771-ade1-629df977e661"
click at [301, 279] on select "Select Item... Access is off a state highway Access is off a county road Access…" at bounding box center [671, 274] width 865 height 25
click at [239, 262] on select "Select Item... Access is off a state highway Access is off a county road Access…" at bounding box center [671, 274] width 865 height 25
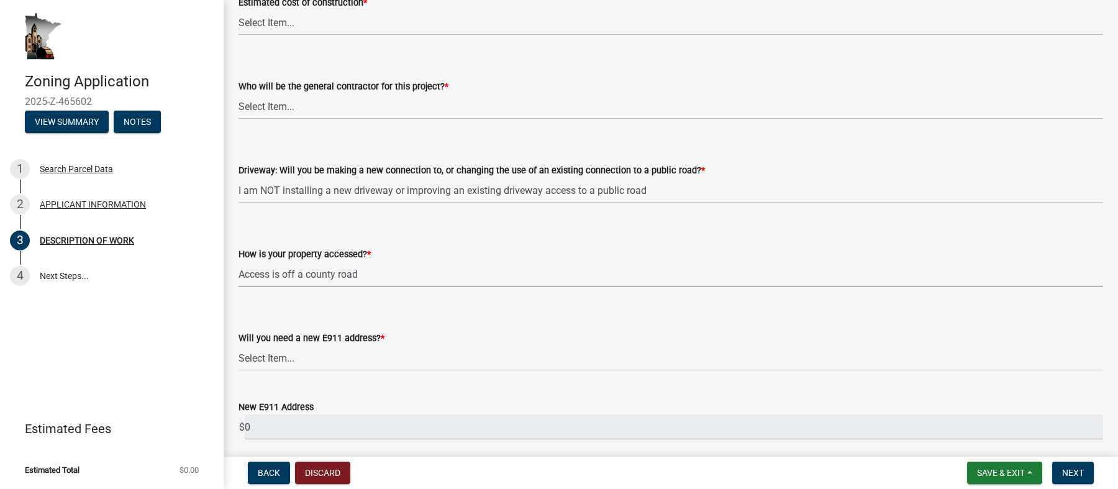
scroll to position [884, 0]
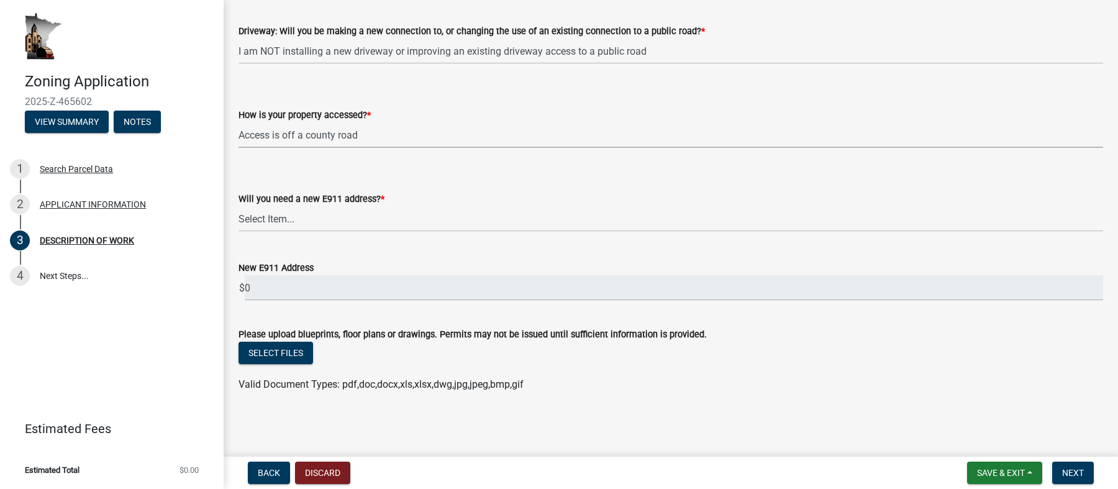
drag, startPoint x: 307, startPoint y: 132, endPoint x: 335, endPoint y: 134, distance: 28.0
click at [307, 133] on select "Select Item... Access is off a state highway Access is off a county road Access…" at bounding box center [671, 134] width 865 height 25
click at [239, 122] on select "Select Item... Access is off a state highway Access is off a county road Access…" at bounding box center [671, 134] width 865 height 25
select select "c0af4bca-2ac9-43a4-954a-b6dfd2bb8fae"
click at [269, 221] on select "Select Item... Yes No" at bounding box center [671, 218] width 865 height 25
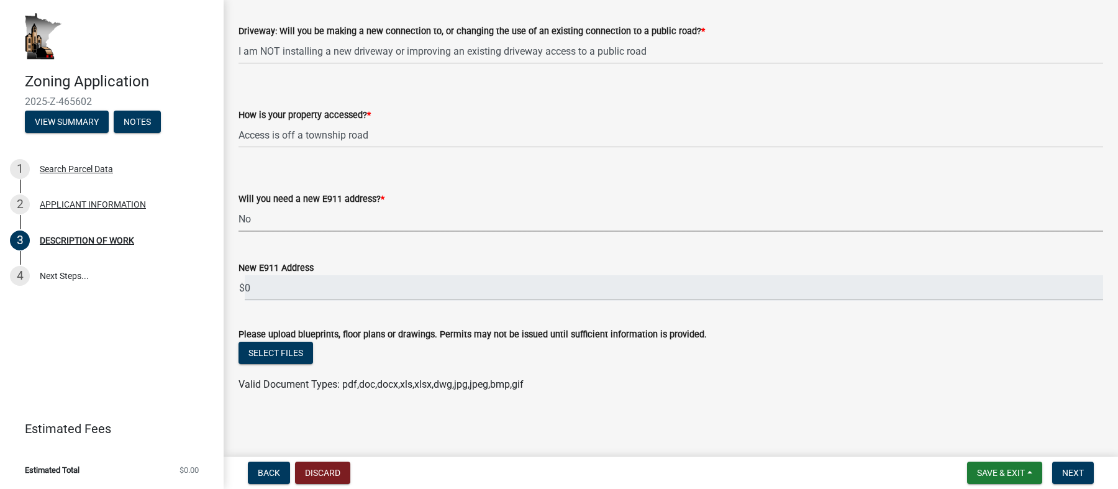
click at [239, 232] on select "Select Item... Yes No" at bounding box center [671, 218] width 865 height 25
select select "79149638-379e-4eb8-8707-a078303474c9"
click at [1075, 477] on span "Next" at bounding box center [1073, 473] width 22 height 10
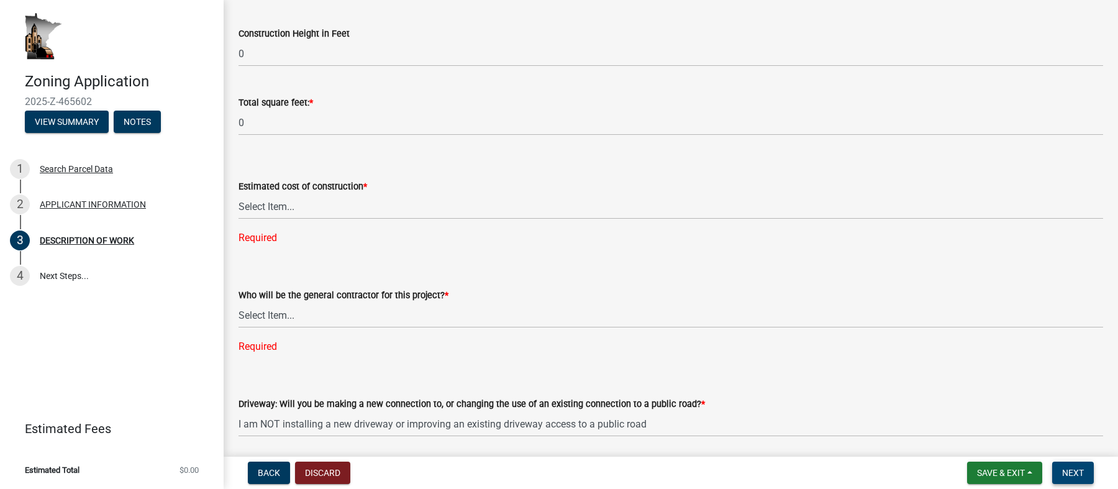
scroll to position [560, 0]
click at [276, 206] on select "Select Item... $0 - $50,000 $50,001 - $100,000 $101,000 - $150,000 $150,001 or …" at bounding box center [671, 206] width 865 height 25
click at [271, 209] on select "Select Item... $0 - $50,000 $50,001 - $100,000 $101,000 - $150,000 $150,001 or …" at bounding box center [671, 206] width 865 height 25
click at [275, 209] on select "Select Item... $0 - $50,000 $50,001 - $100,000 $101,000 - $150,000 $150,001 or …" at bounding box center [671, 206] width 865 height 25
click at [239, 194] on select "Select Item... $0 - $50,000 $50,001 - $100,000 $101,000 - $150,000 $150,001 or …" at bounding box center [671, 206] width 865 height 25
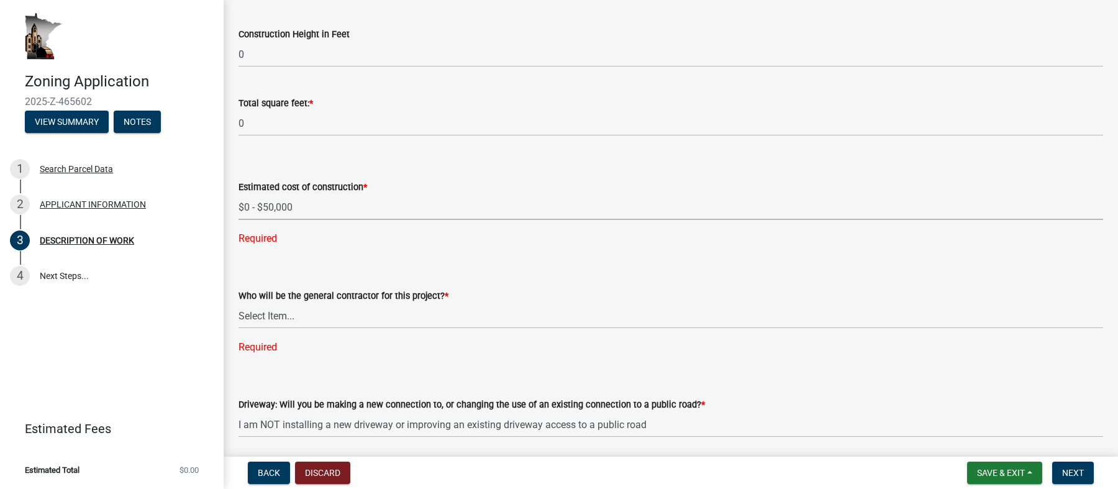
select select "b77d4c88-b606-4875-889f-ef493ebc67f8"
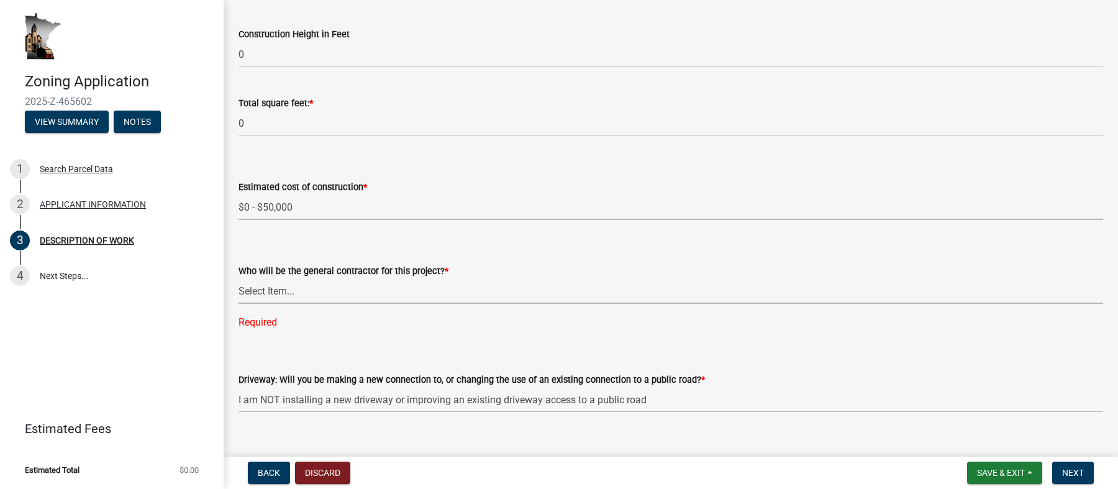
click at [299, 297] on select "Select Item... Myself Other" at bounding box center [671, 290] width 865 height 25
click at [239, 278] on select "Select Item... Myself Other" at bounding box center [671, 290] width 865 height 25
select select "4bd12ca6-4a20-42a0-933f-fd6ef7b65674"
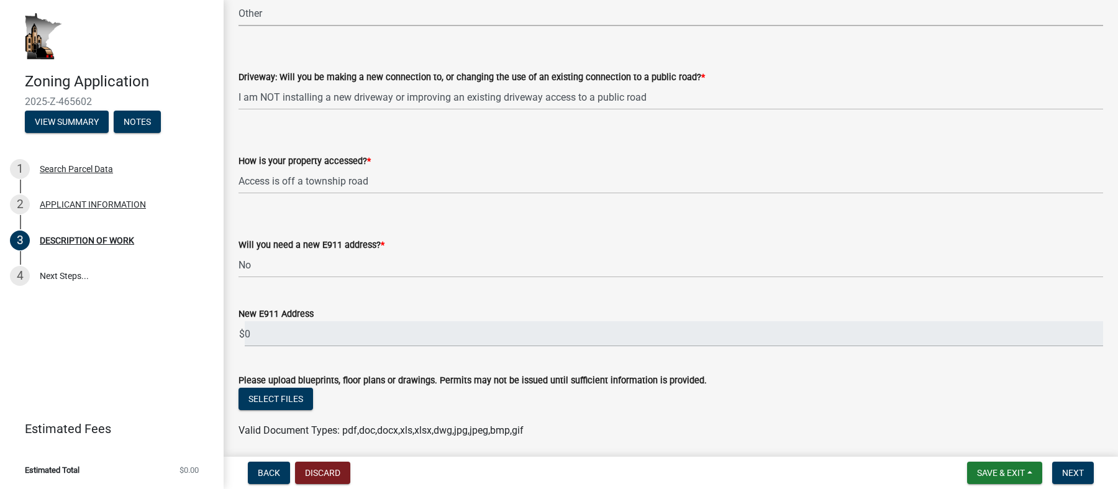
scroll to position [884, 0]
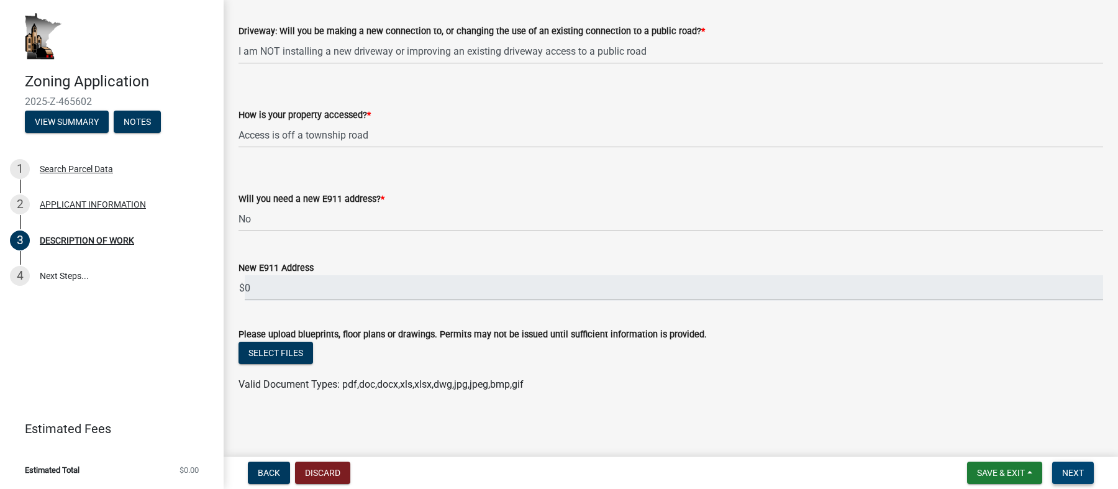
click at [1072, 471] on span "Next" at bounding box center [1073, 473] width 22 height 10
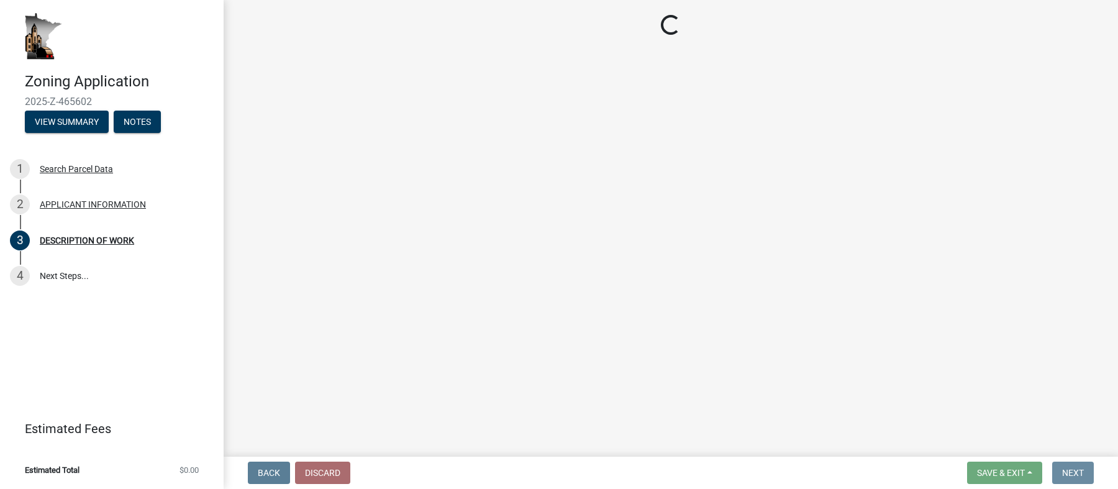
scroll to position [0, 0]
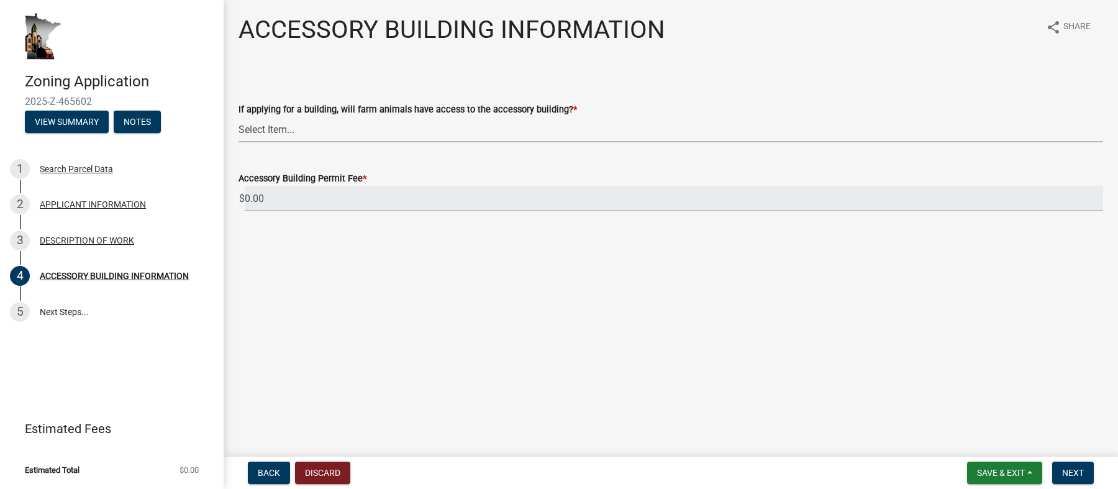
click at [316, 139] on select "Select Item... Yes No" at bounding box center [671, 129] width 865 height 25
click at [239, 117] on select "Select Item... Yes No" at bounding box center [671, 129] width 865 height 25
select select "88703b1b-78c7-4d2b-862c-09a913535c10"
click at [284, 202] on input "0.00" at bounding box center [674, 198] width 859 height 25
click at [1075, 468] on span "Next" at bounding box center [1073, 473] width 22 height 10
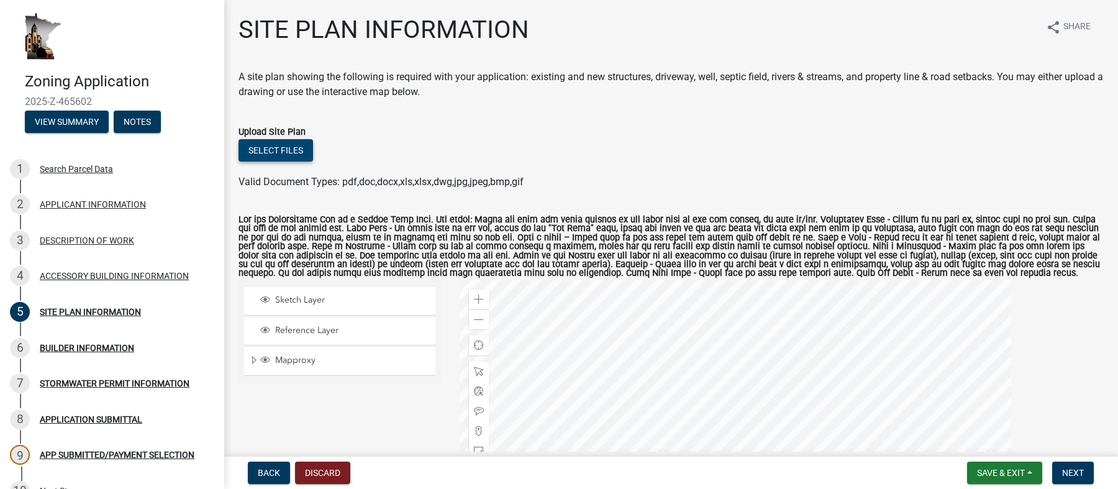
click at [269, 148] on button "Select files" at bounding box center [276, 150] width 75 height 22
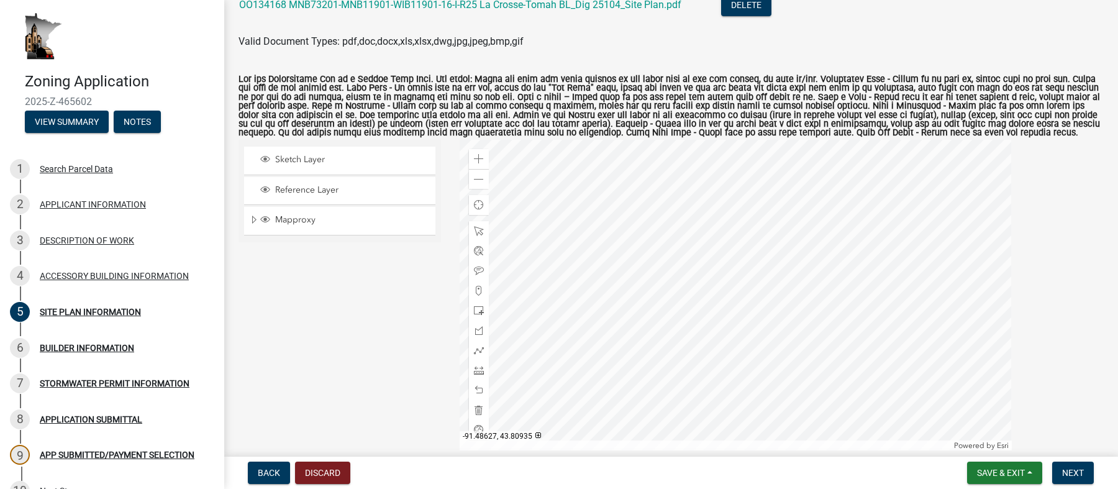
scroll to position [465, 0]
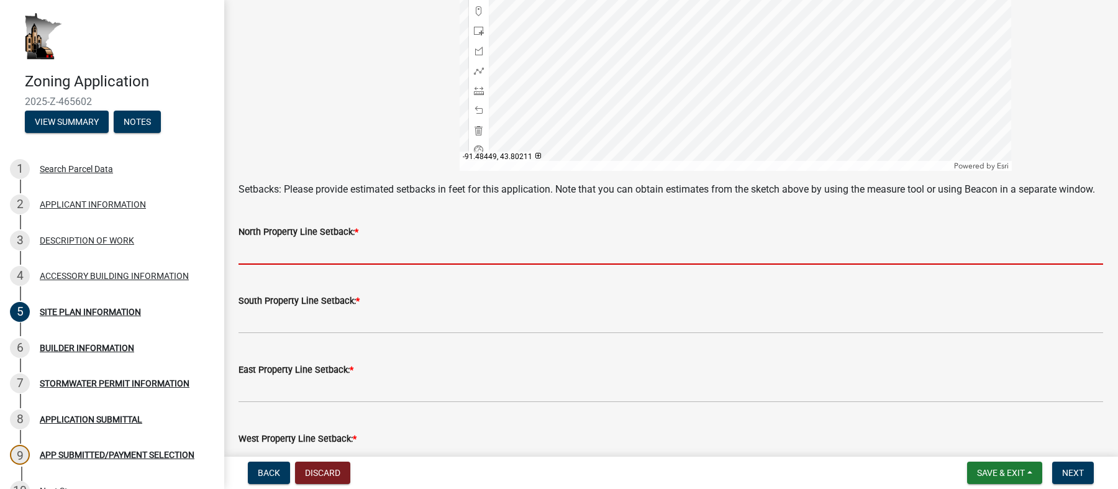
click at [328, 265] on input "text" at bounding box center [671, 251] width 865 height 25
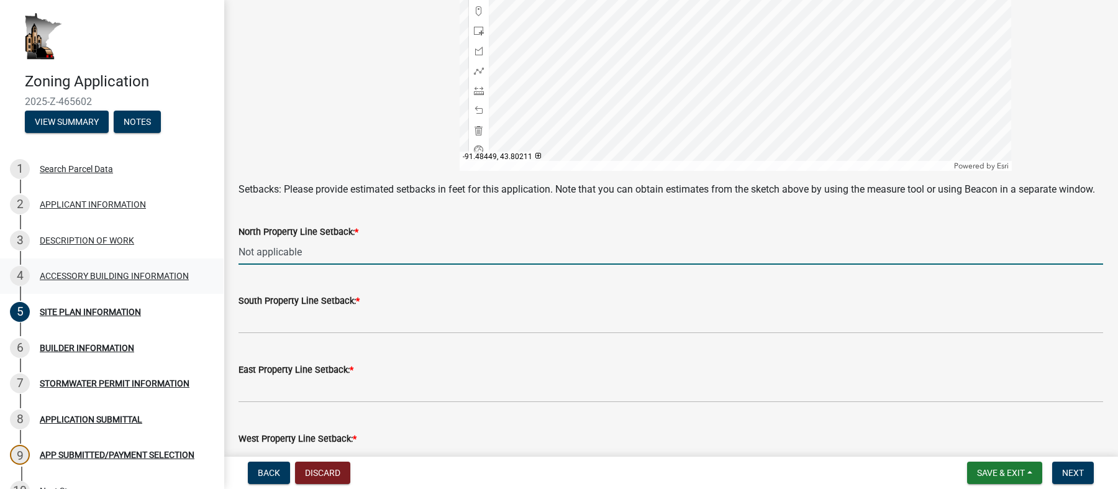
drag, startPoint x: 319, startPoint y: 263, endPoint x: 188, endPoint y: 265, distance: 131.7
click at [188, 265] on div "Zoning Application 2025-Z-465602 View Summary Notes 1 Search Parcel Data 2 APPL…" at bounding box center [559, 244] width 1118 height 489
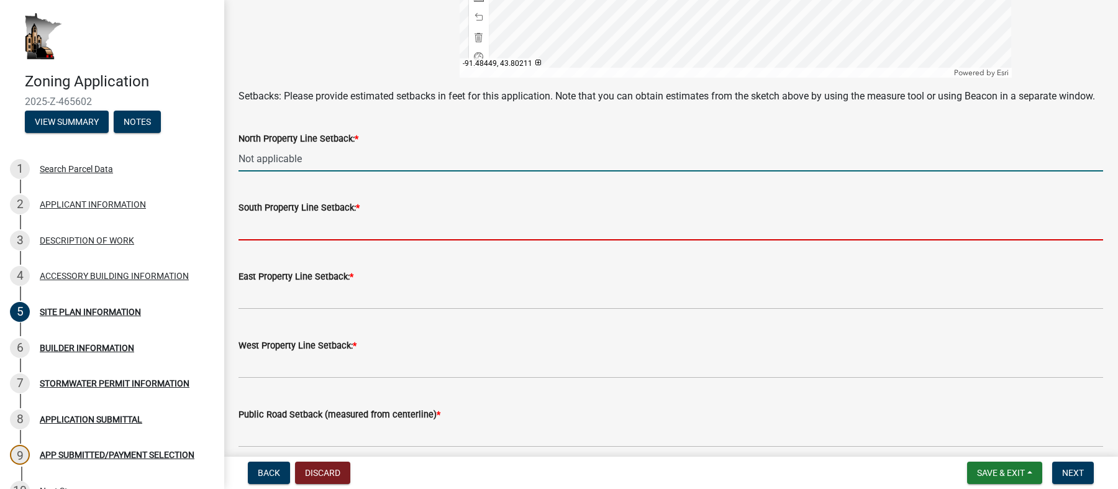
type input "0"
click at [347, 240] on input "text" at bounding box center [671, 227] width 865 height 25
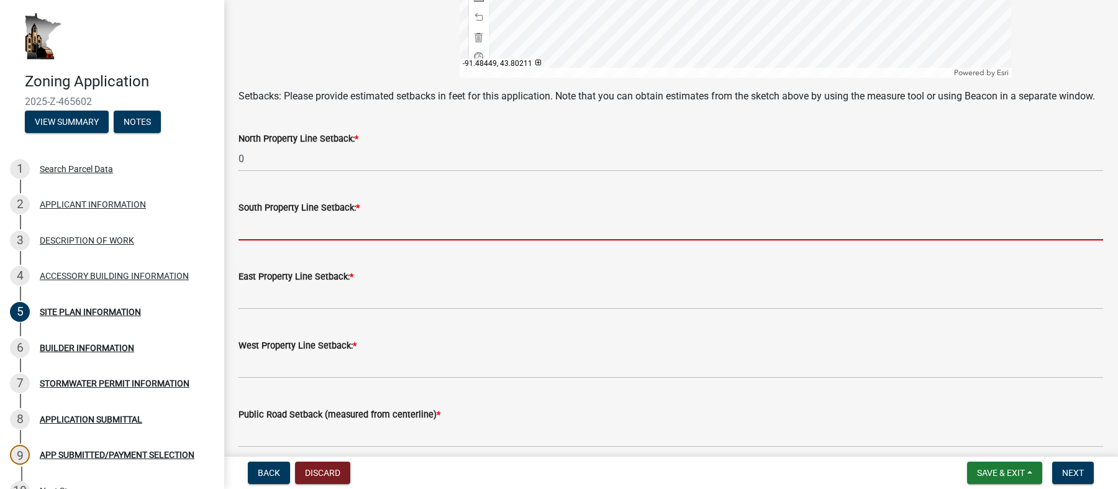
paste input "Not applicable"
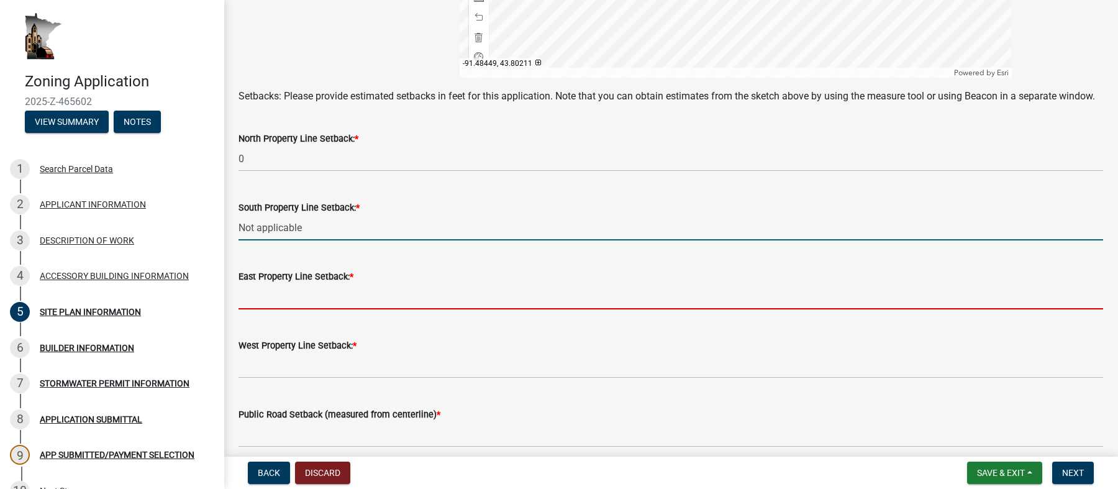
type input "0"
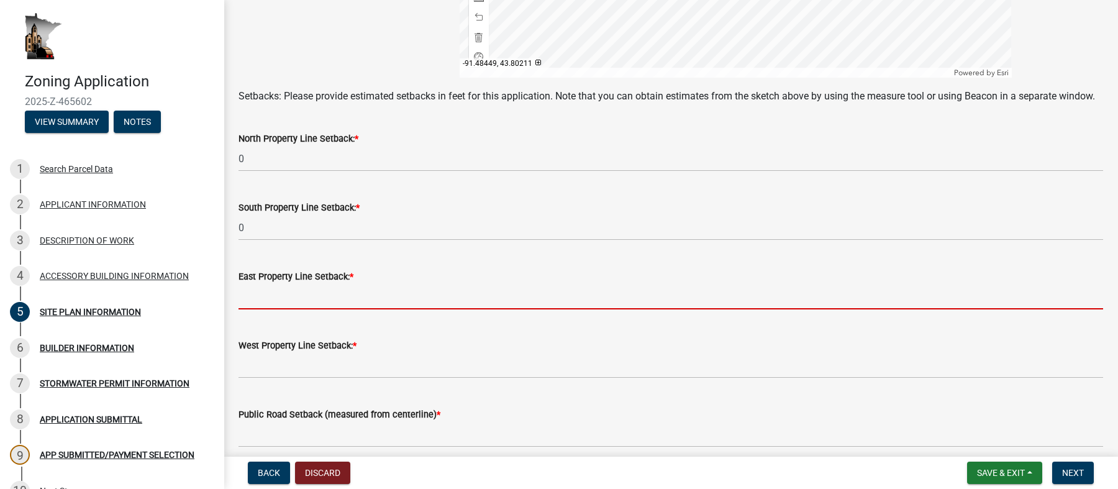
drag, startPoint x: 283, startPoint y: 314, endPoint x: 332, endPoint y: 367, distance: 72.6
click at [284, 309] on input "text" at bounding box center [671, 296] width 865 height 25
paste input "Not applicable"
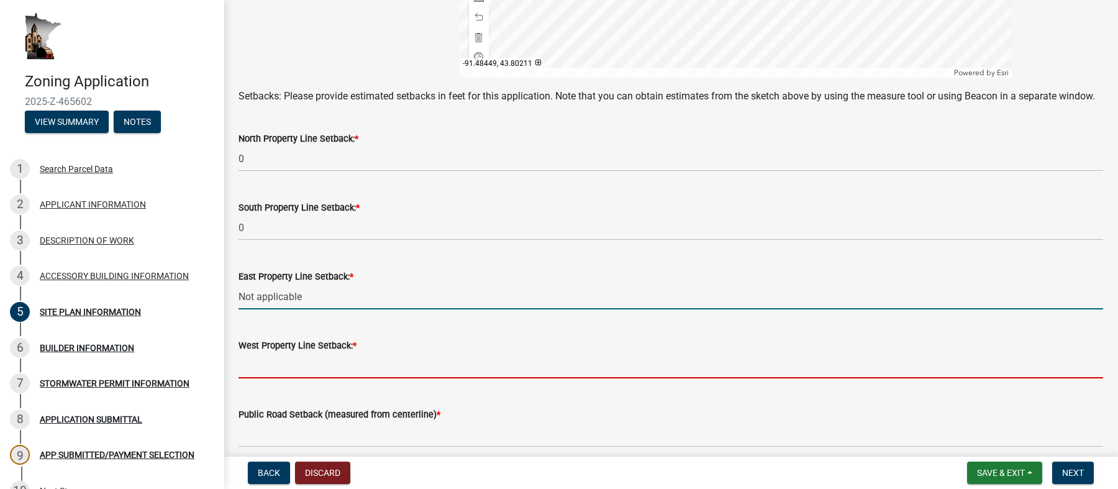
type input "0"
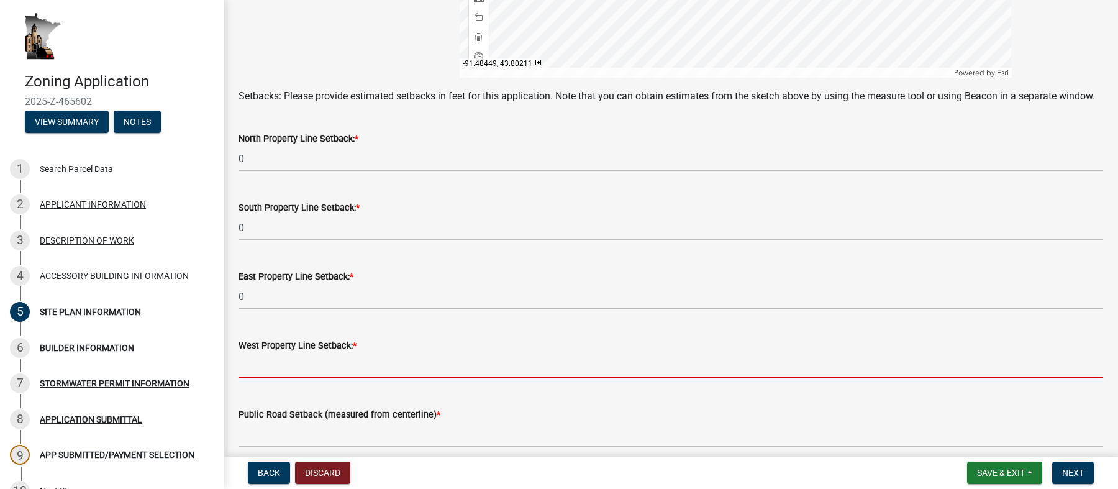
click at [328, 371] on input "text" at bounding box center [671, 365] width 865 height 25
paste input "Not applicable"
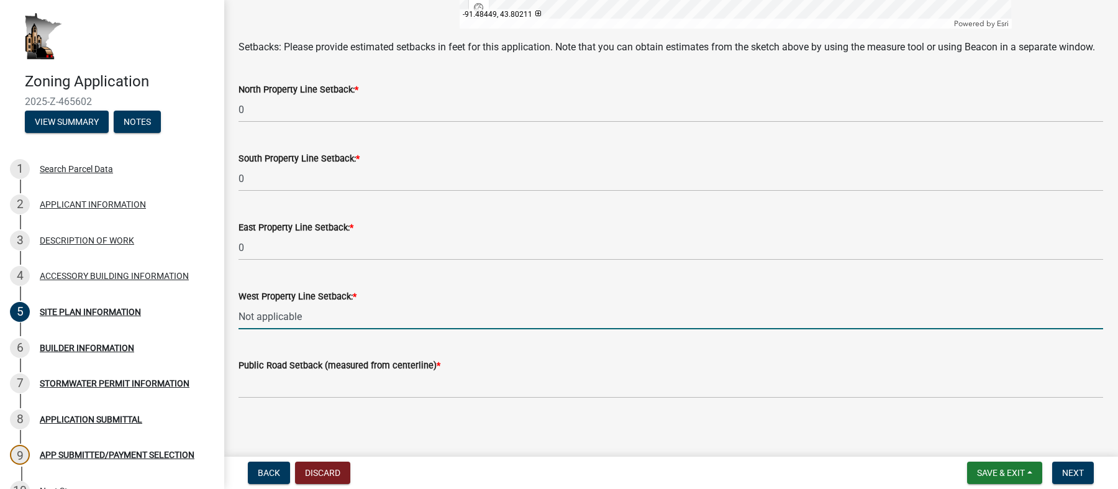
scroll to position [629, 0]
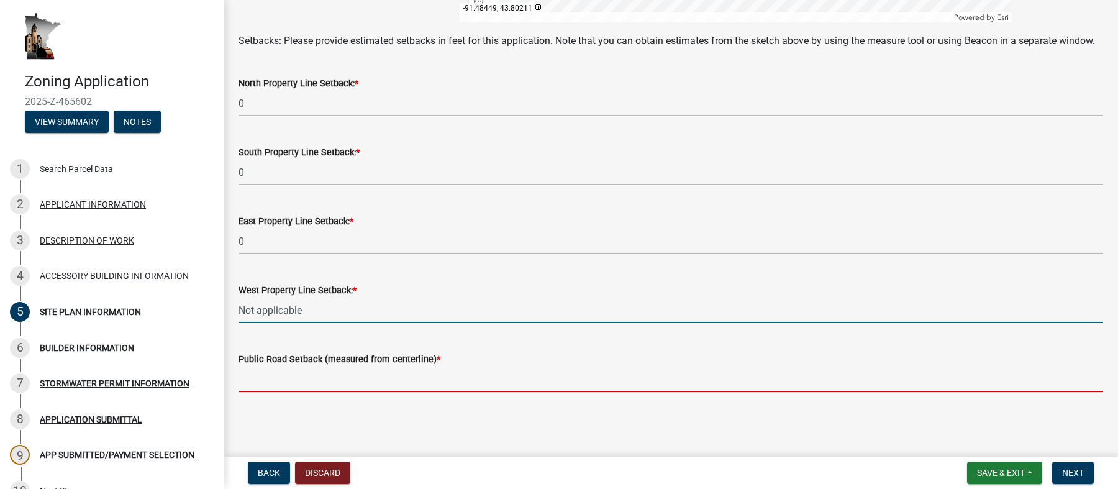
type input "0"
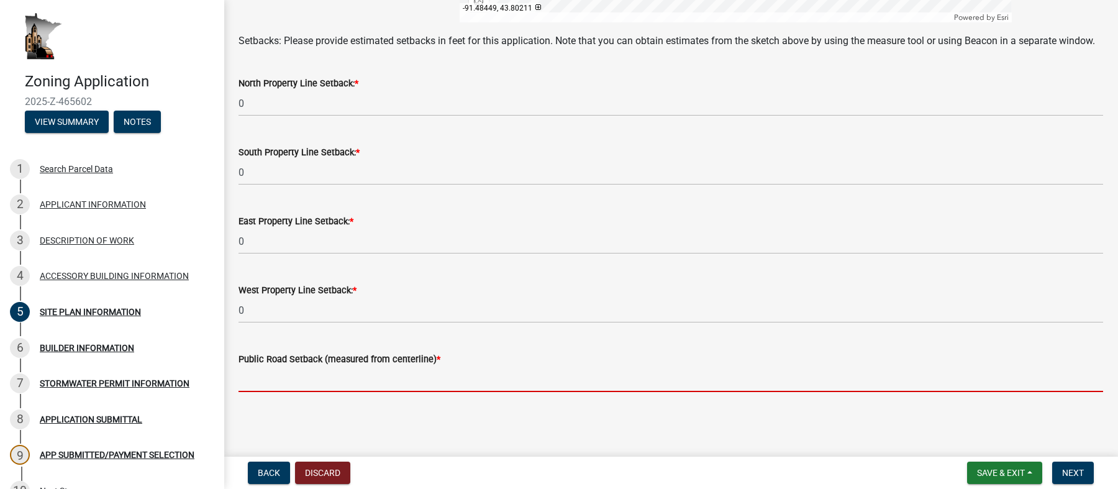
drag, startPoint x: 373, startPoint y: 376, endPoint x: 603, endPoint y: 386, distance: 230.7
click at [384, 375] on input "text" at bounding box center [671, 379] width 865 height 25
paste input "Not applicable"
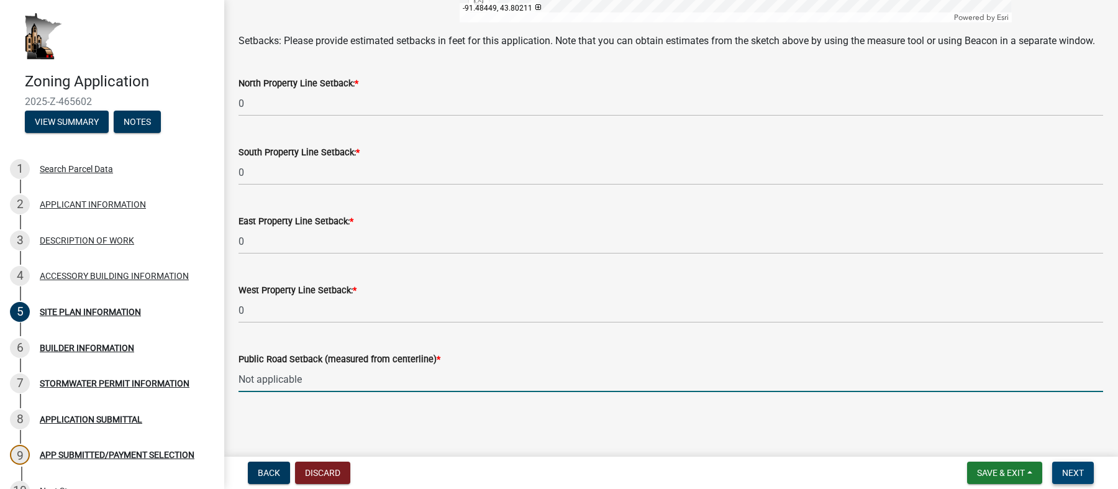
type input "0"
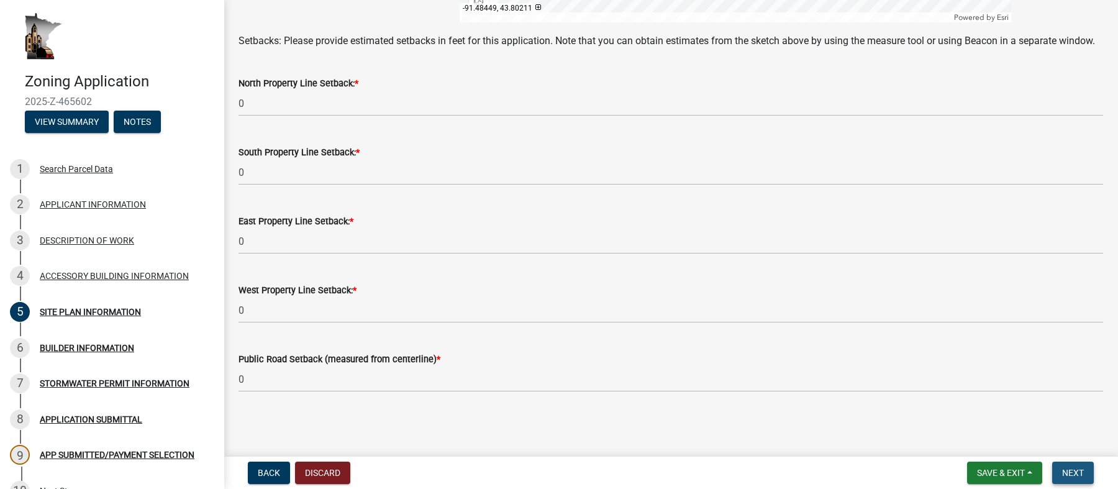
click at [1071, 474] on span "Next" at bounding box center [1073, 473] width 22 height 10
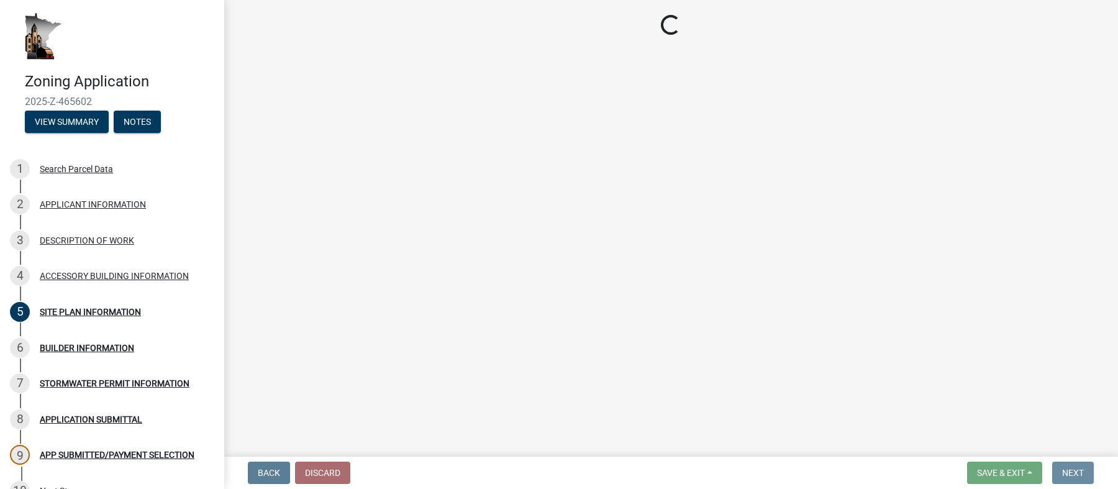
scroll to position [0, 0]
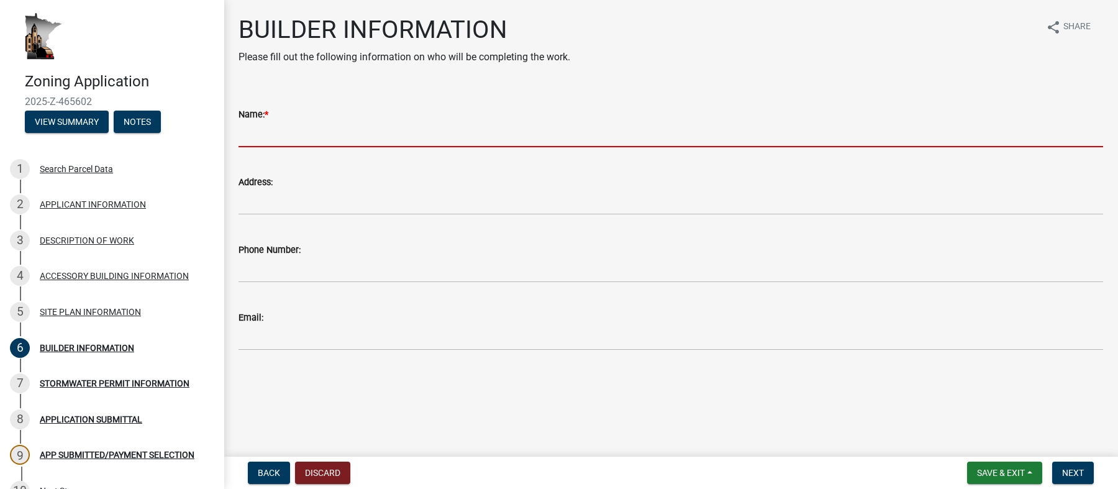
click at [414, 127] on input "Name: *" at bounding box center [671, 134] width 865 height 25
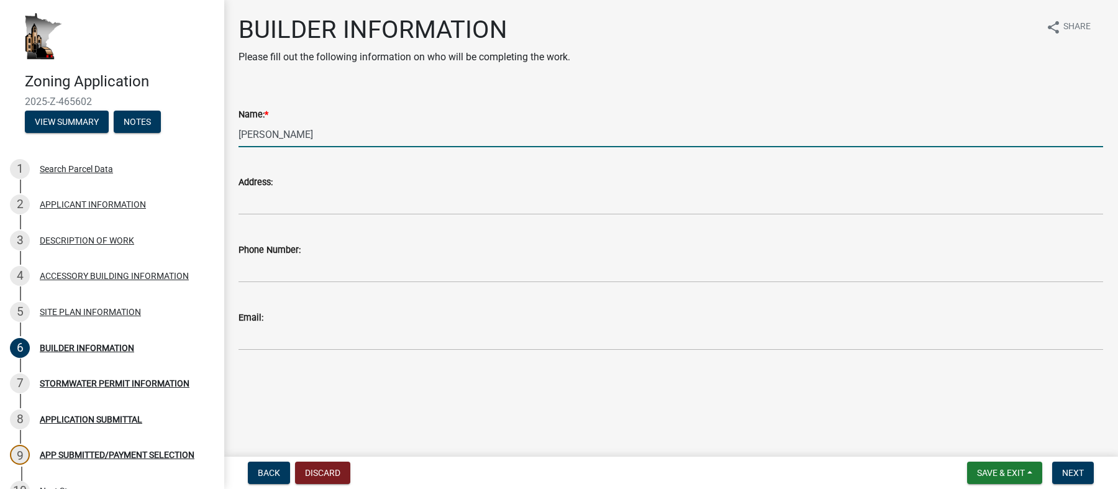
click at [307, 132] on input "[PERSON_NAME]" at bounding box center [671, 134] width 865 height 25
type input "[PERSON_NAME] - [PERSON_NAME], Superintendent"
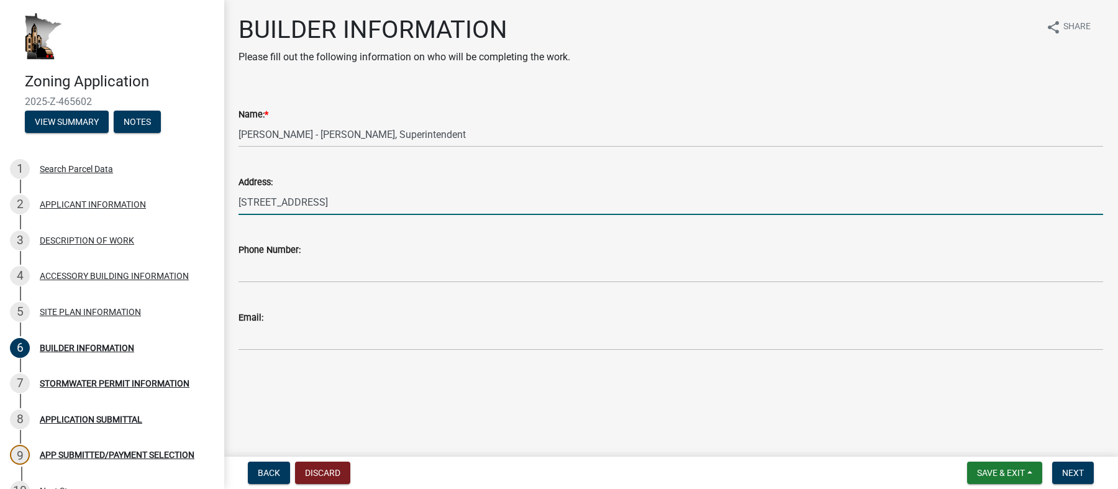
type input "[STREET_ADDRESS]"
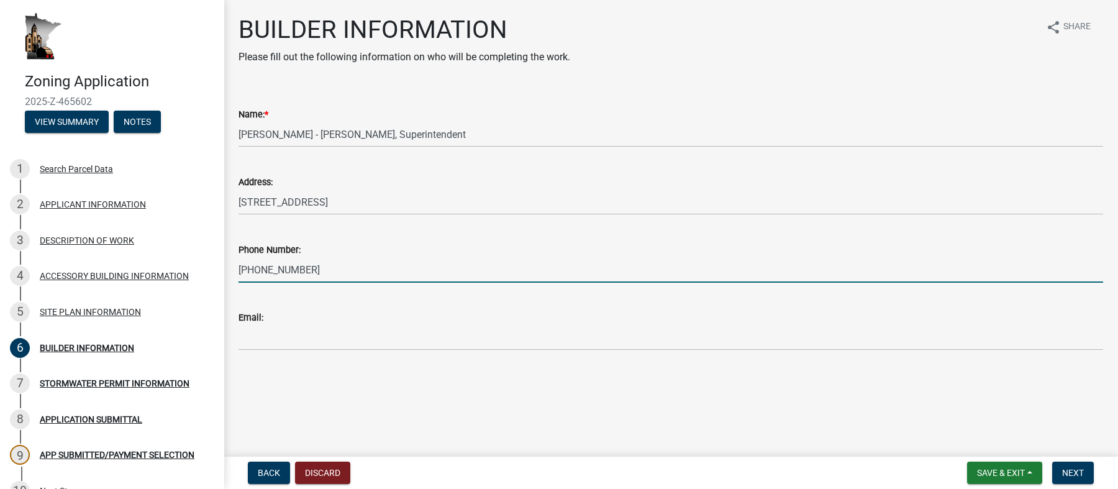
type input "[PHONE_NUMBER]"
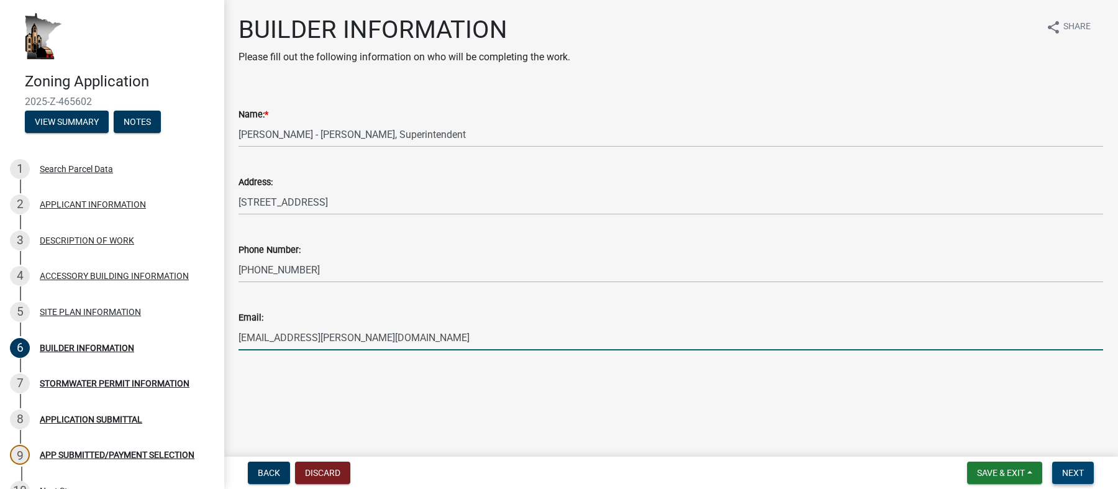
type input "[EMAIL_ADDRESS][PERSON_NAME][DOMAIN_NAME]"
click at [1080, 468] on span "Next" at bounding box center [1073, 473] width 22 height 10
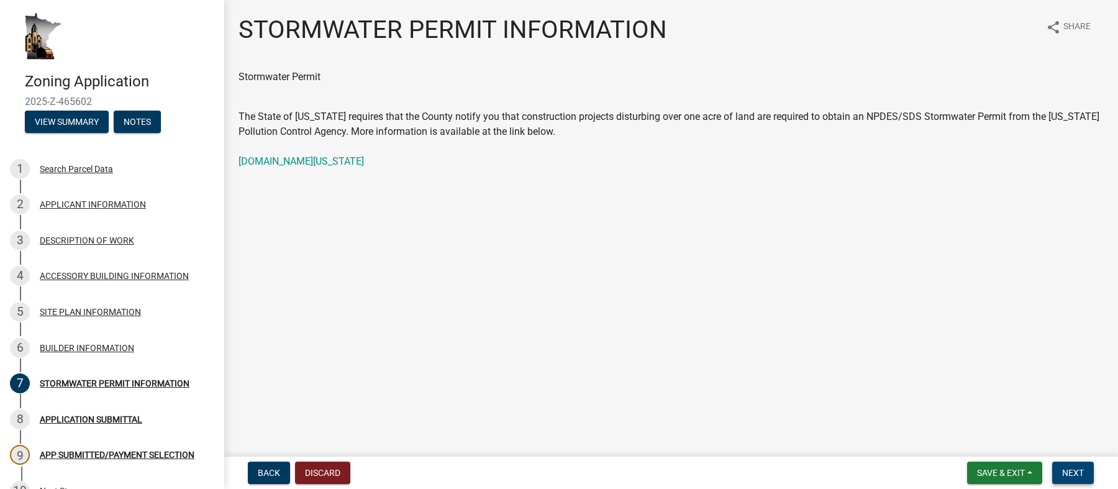
click at [1070, 471] on span "Next" at bounding box center [1073, 473] width 22 height 10
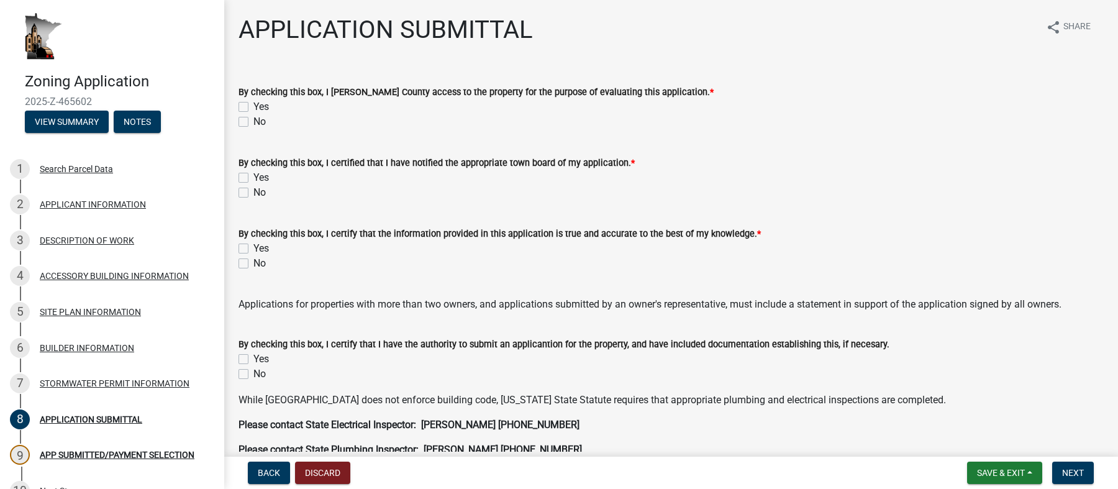
click at [253, 107] on label "Yes" at bounding box center [261, 106] width 16 height 15
click at [253, 107] on input "Yes" at bounding box center [257, 103] width 8 height 8
checkbox input "true"
checkbox input "false"
drag, startPoint x: 699, startPoint y: 205, endPoint x: 685, endPoint y: 199, distance: 15.0
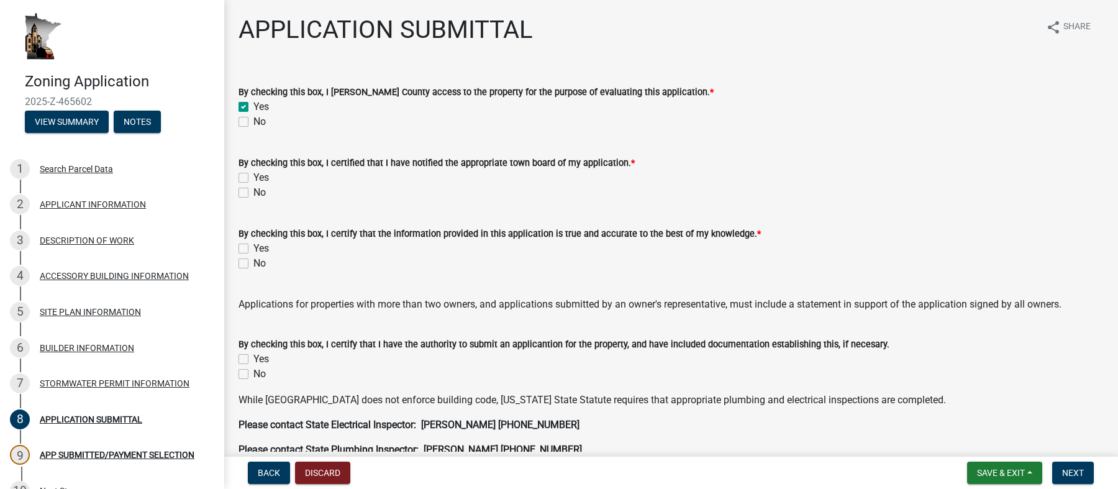
click at [700, 204] on wm-data-entity-input "By checking this box, I certified that I have notified the appropriate town boa…" at bounding box center [671, 175] width 865 height 71
click at [247, 171] on div "Yes" at bounding box center [671, 177] width 865 height 15
click at [253, 179] on label "Yes" at bounding box center [261, 177] width 16 height 15
click at [253, 178] on input "Yes" at bounding box center [257, 174] width 8 height 8
checkbox input "true"
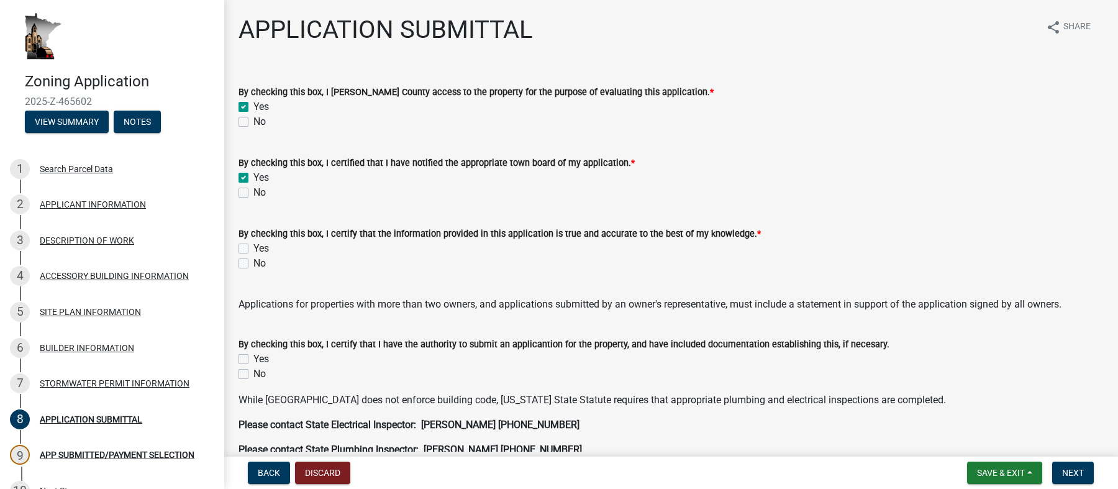
checkbox input "false"
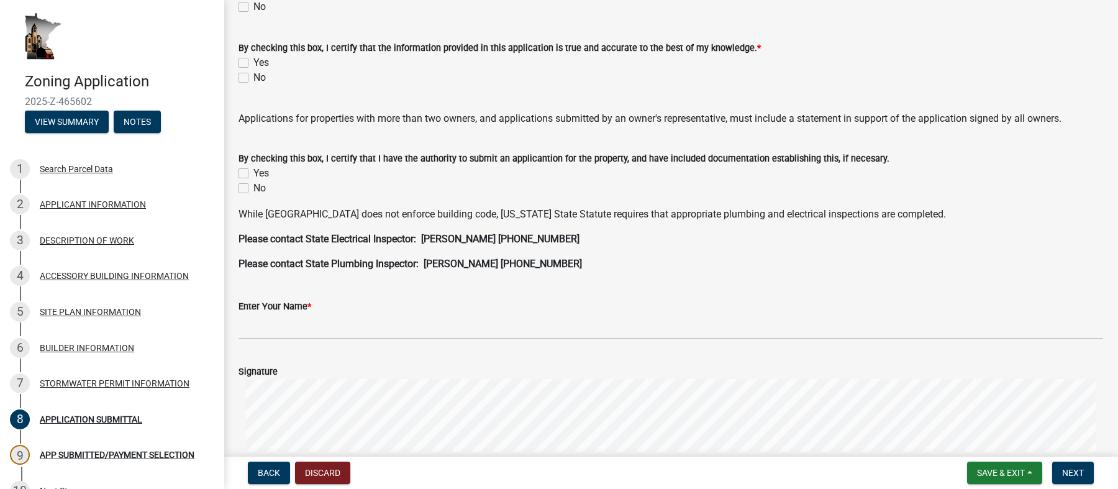
click at [253, 61] on label "Yes" at bounding box center [261, 62] width 16 height 15
click at [253, 61] on input "Yes" at bounding box center [257, 59] width 8 height 8
checkbox input "true"
checkbox input "false"
click at [249, 175] on div "Yes" at bounding box center [671, 173] width 865 height 15
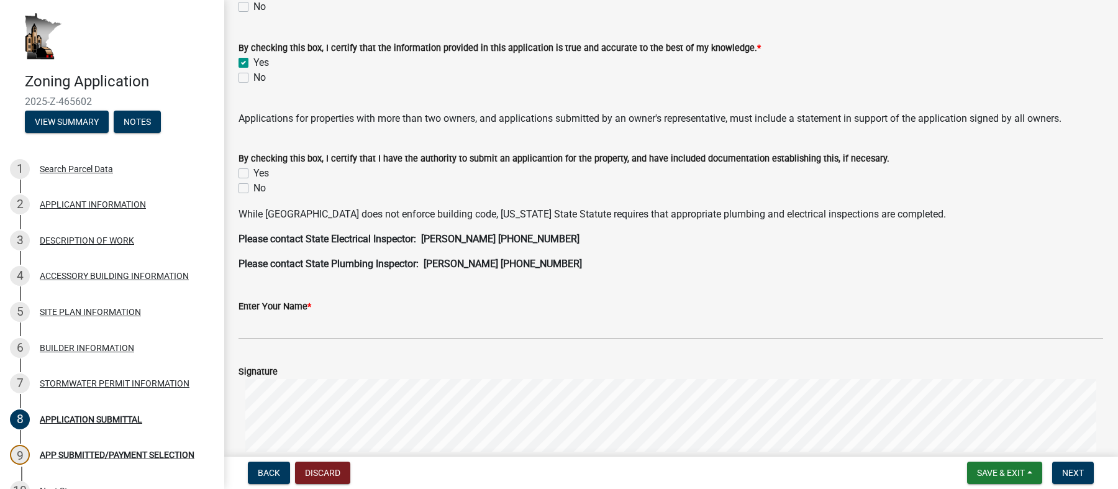
drag, startPoint x: 764, startPoint y: 155, endPoint x: 927, endPoint y: 155, distance: 163.4
click at [927, 155] on div "By checking this box, I certify that I have the authority to submit an applican…" at bounding box center [671, 158] width 865 height 15
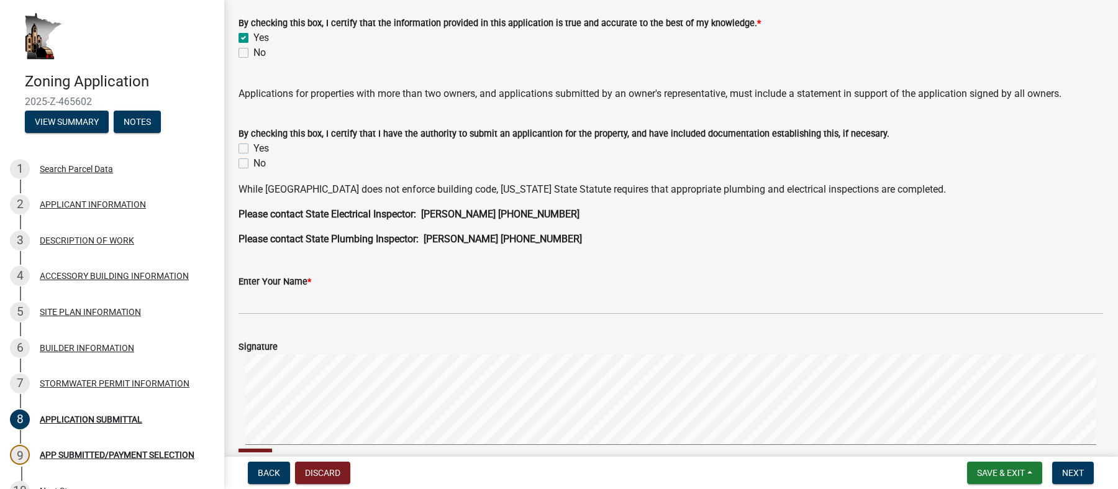
scroll to position [279, 0]
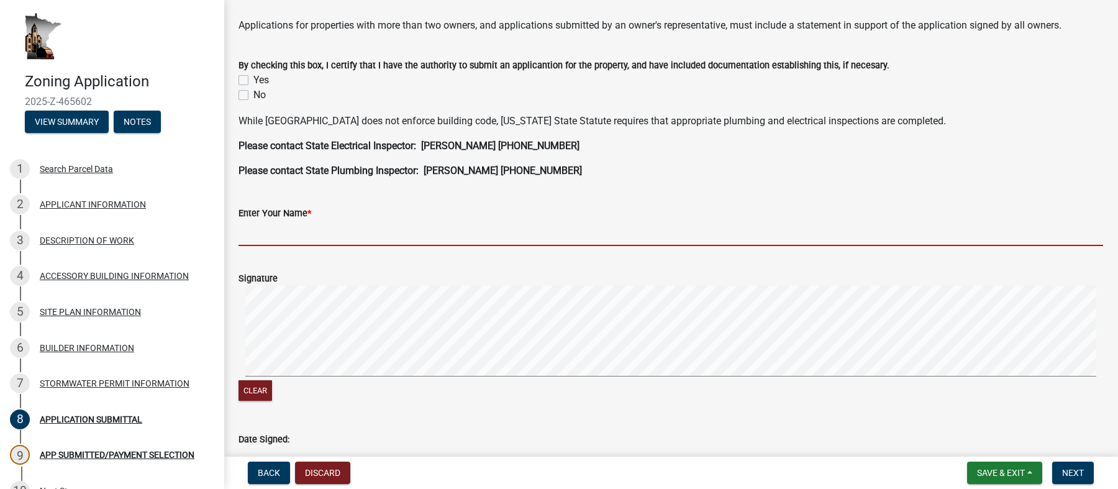
drag, startPoint x: 296, startPoint y: 240, endPoint x: 302, endPoint y: 236, distance: 6.7
click at [296, 239] on input "Enter Your Name *" at bounding box center [671, 233] width 865 height 25
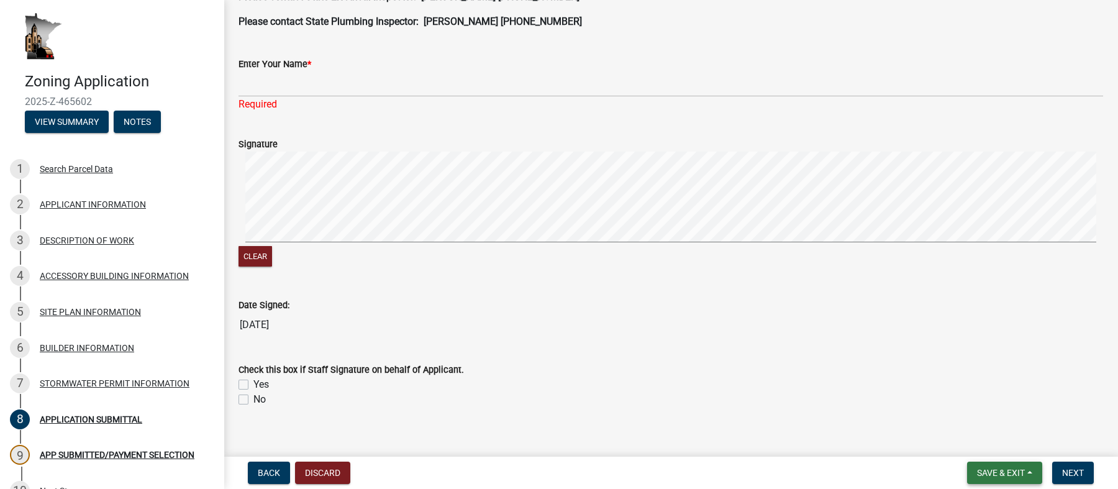
click at [991, 478] on button "Save & Exit" at bounding box center [1004, 473] width 75 height 22
click at [998, 440] on button "Save & Exit" at bounding box center [992, 441] width 99 height 30
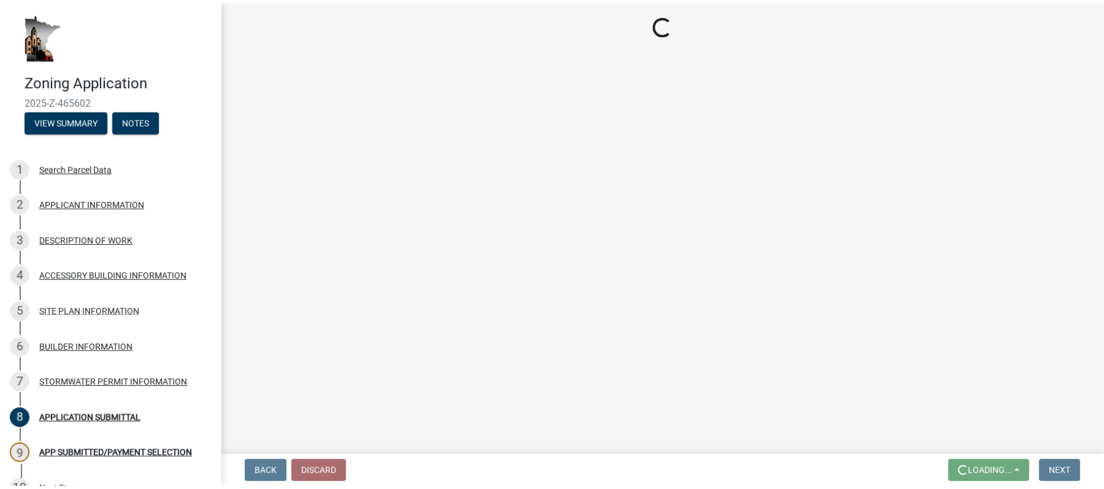
scroll to position [0, 0]
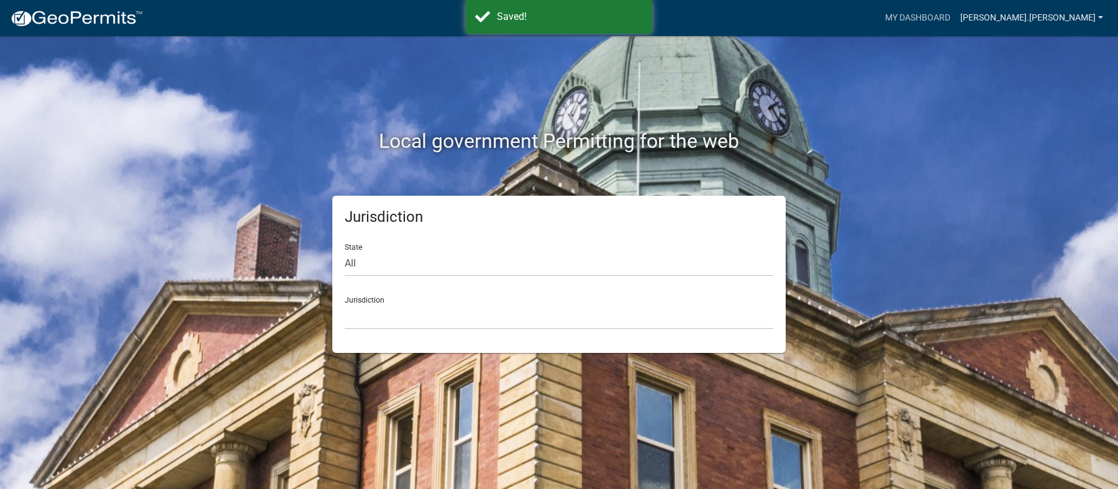
click at [1055, 13] on link "[PERSON_NAME].[PERSON_NAME]" at bounding box center [1032, 18] width 153 height 24
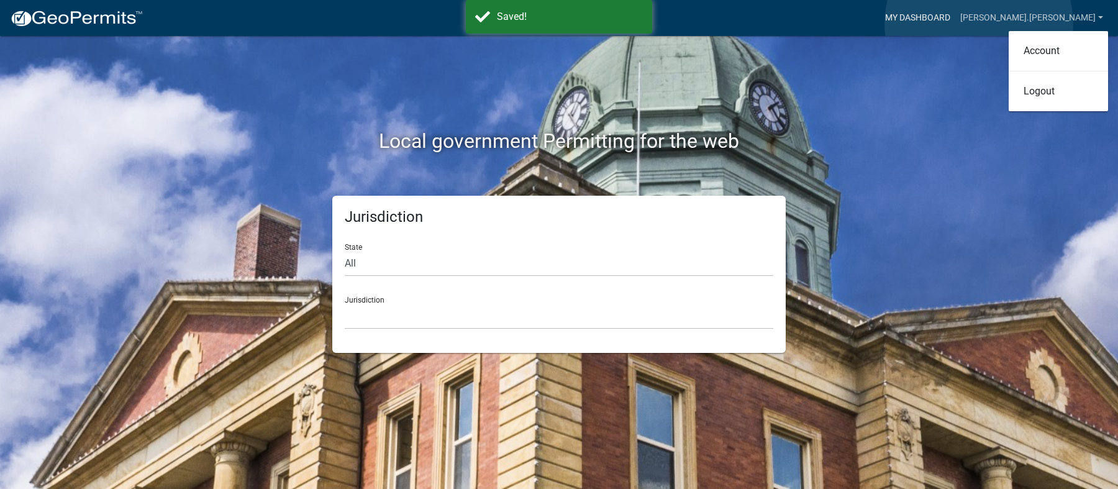
click at [956, 24] on link "My Dashboard" at bounding box center [917, 18] width 75 height 24
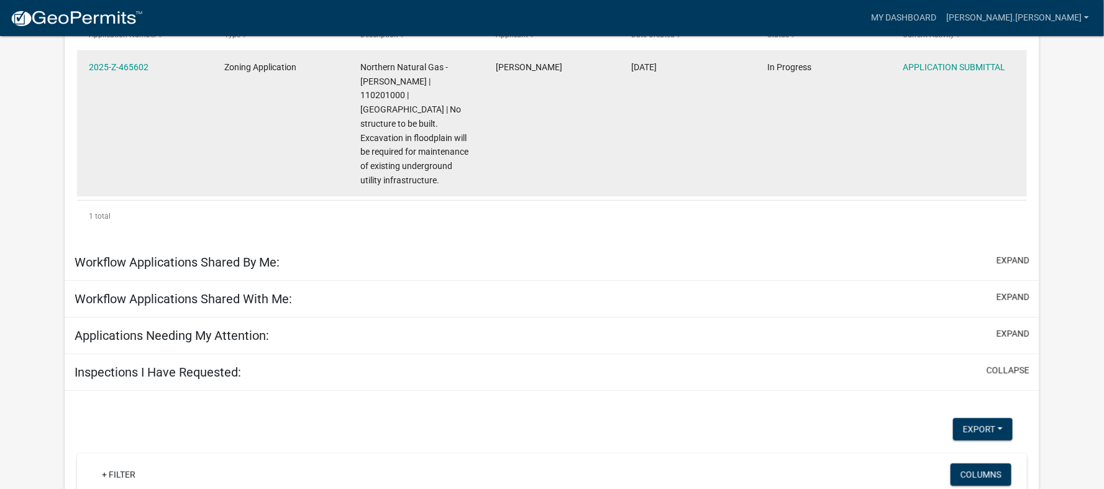
scroll to position [186, 0]
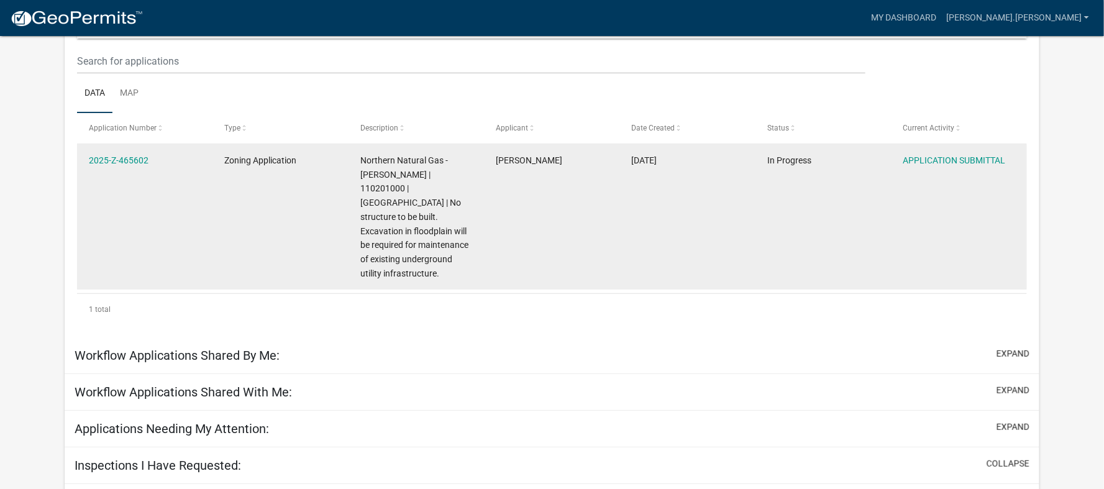
click at [490, 240] on datatable-body-cell "[PERSON_NAME]" at bounding box center [551, 216] width 135 height 145
click at [126, 157] on link "2025-Z-465602" at bounding box center [119, 160] width 60 height 10
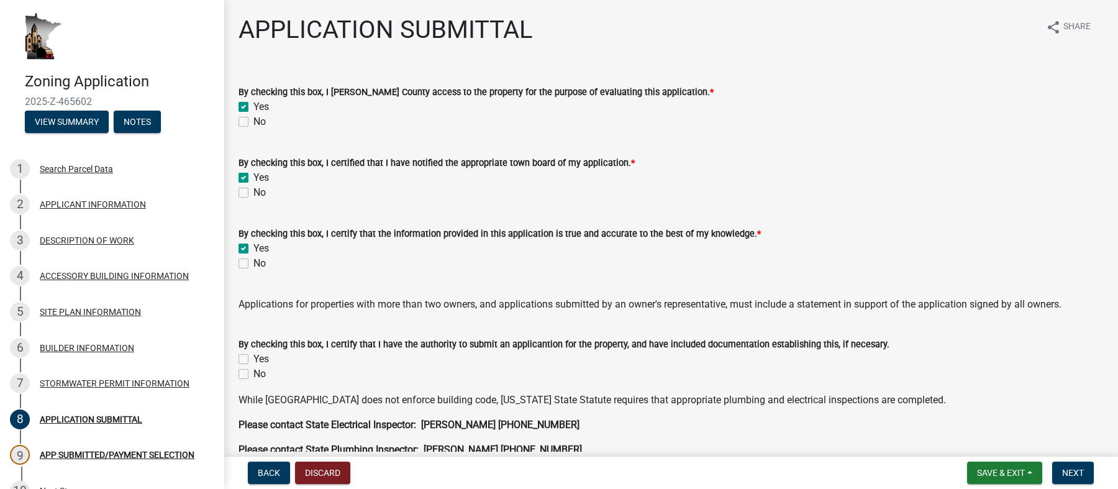
click at [73, 104] on span "2025-Z-465602" at bounding box center [112, 102] width 174 height 12
click at [71, 111] on button "View Summary" at bounding box center [67, 122] width 84 height 22
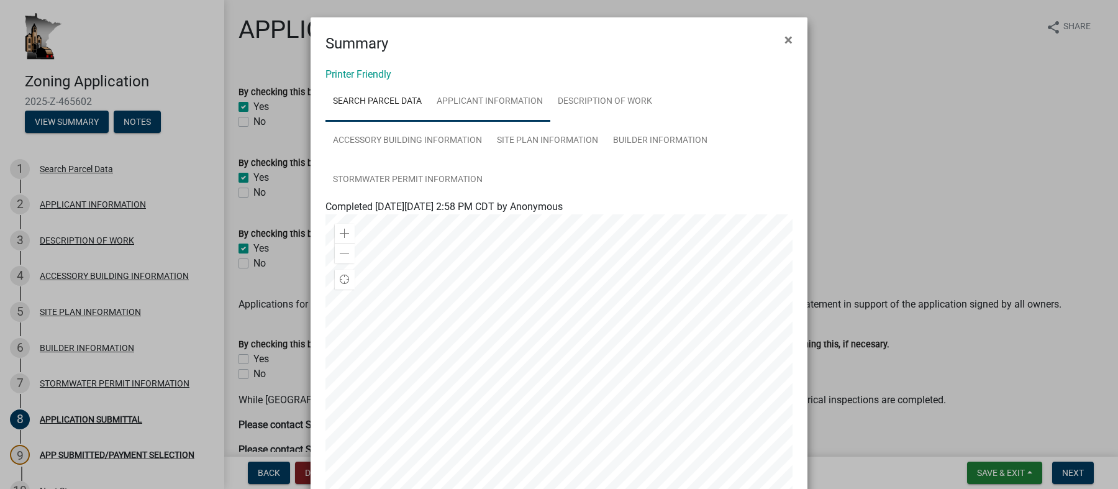
click at [485, 99] on link "APPLICANT INFORMATION" at bounding box center [489, 102] width 121 height 40
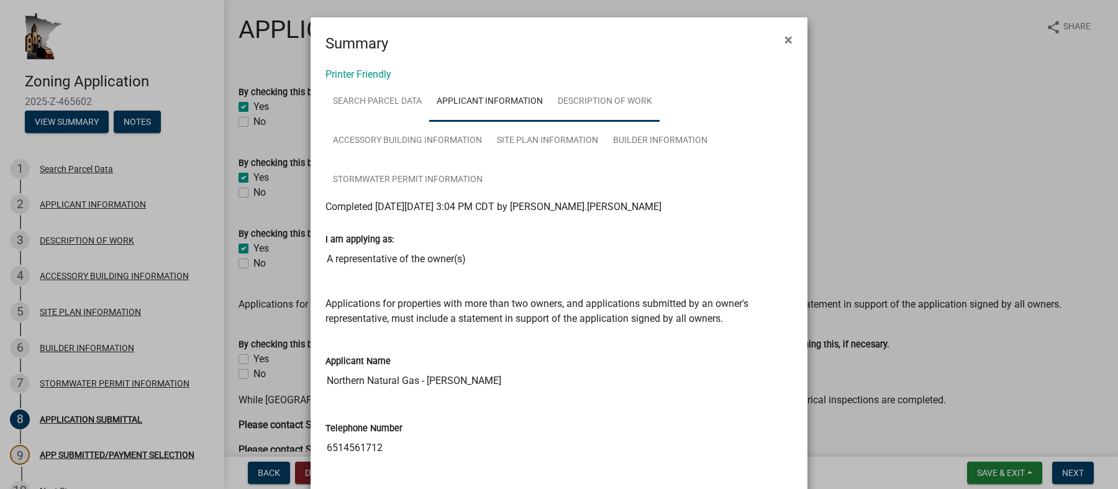
click at [632, 95] on link "DESCRIPTION OF WORK" at bounding box center [604, 102] width 109 height 40
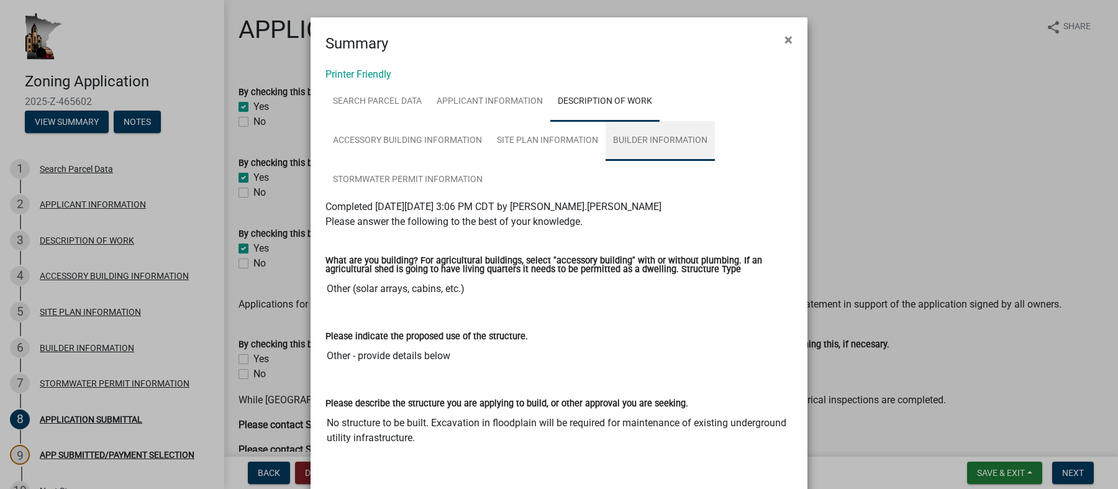
click at [640, 132] on link "BUILDER INFORMATION" at bounding box center [660, 141] width 109 height 40
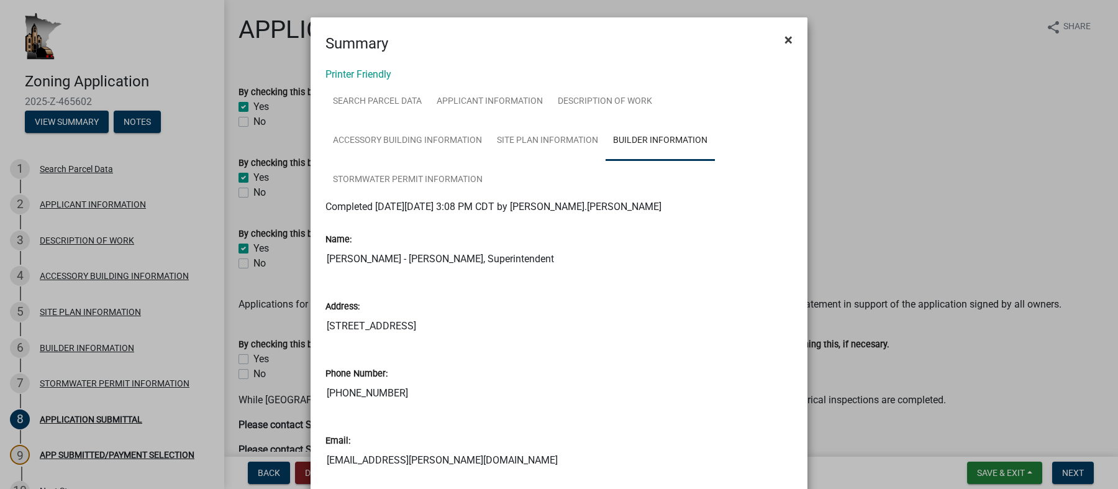
click at [785, 37] on span "×" at bounding box center [789, 39] width 8 height 17
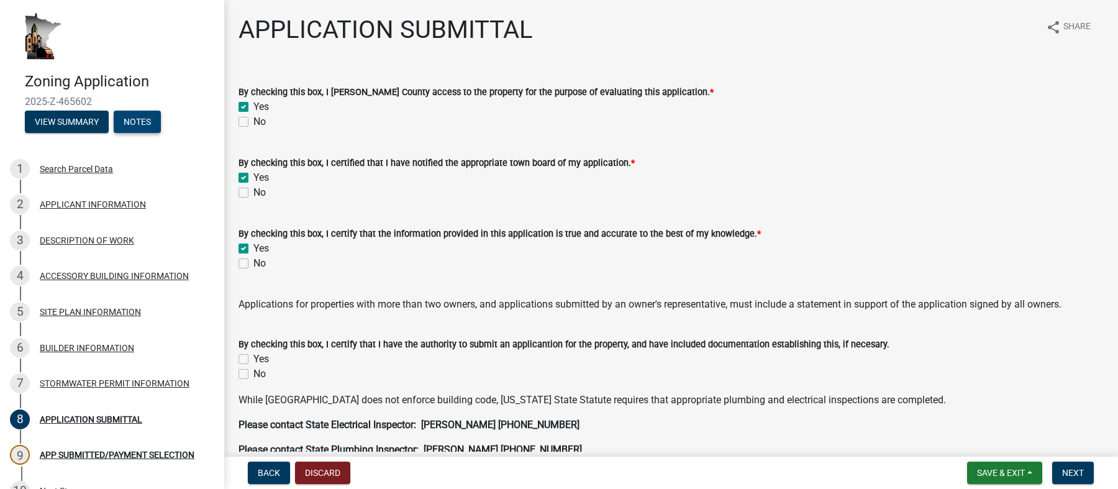
click at [142, 120] on button "Notes" at bounding box center [137, 122] width 47 height 22
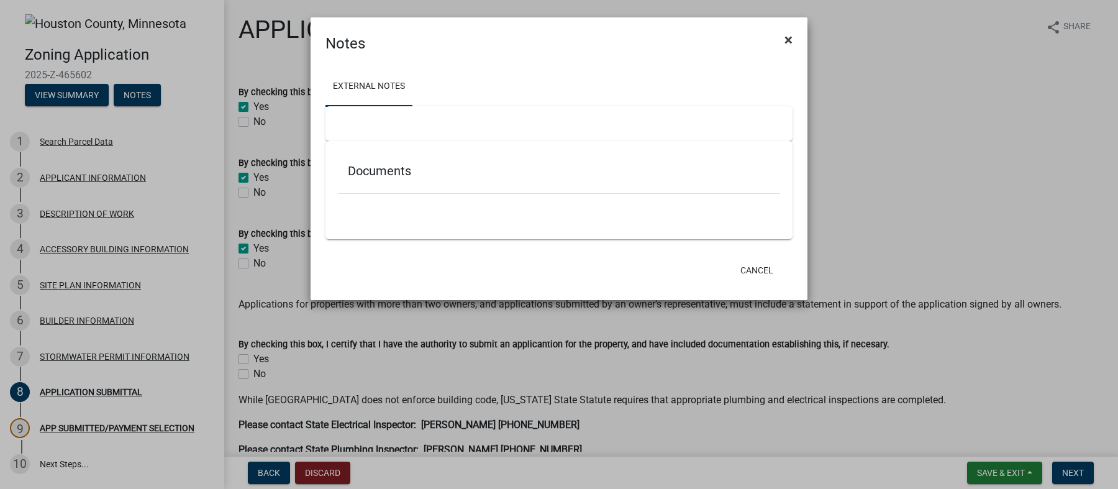
click at [783, 37] on button "×" at bounding box center [789, 39] width 28 height 35
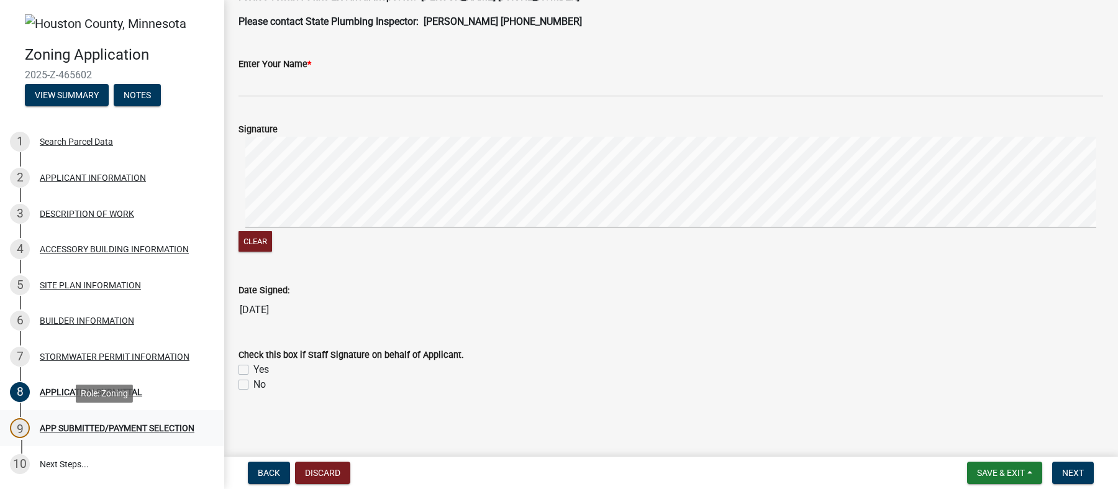
click at [96, 424] on div "APP SUBMITTED/PAYMENT SELECTION" at bounding box center [117, 428] width 155 height 9
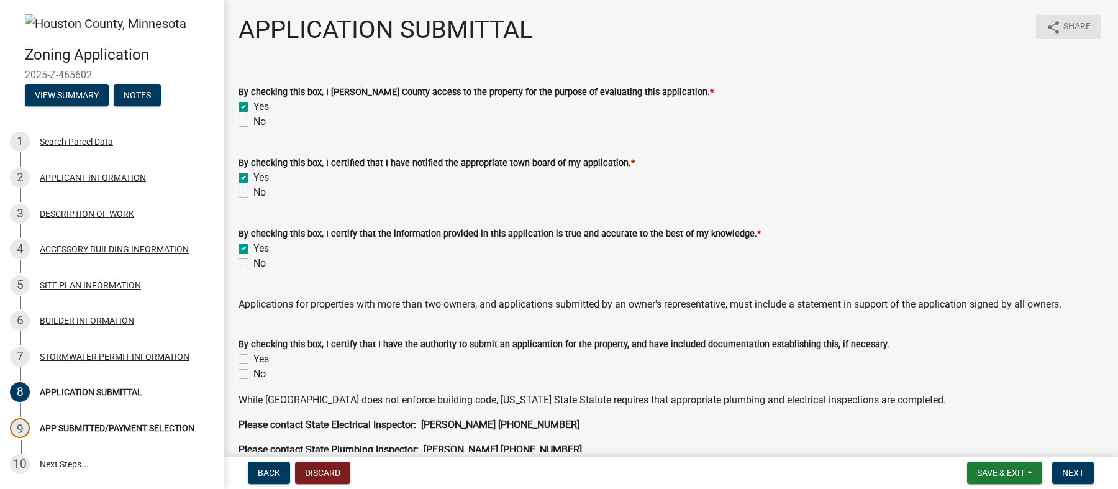
click at [1046, 27] on icon "share" at bounding box center [1053, 27] width 15 height 15
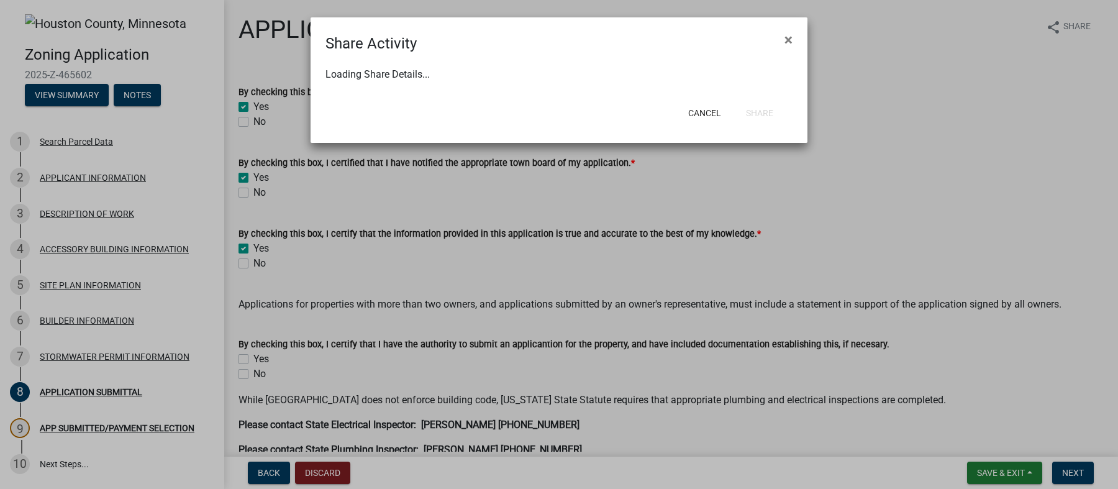
select select "1"
select select "0"
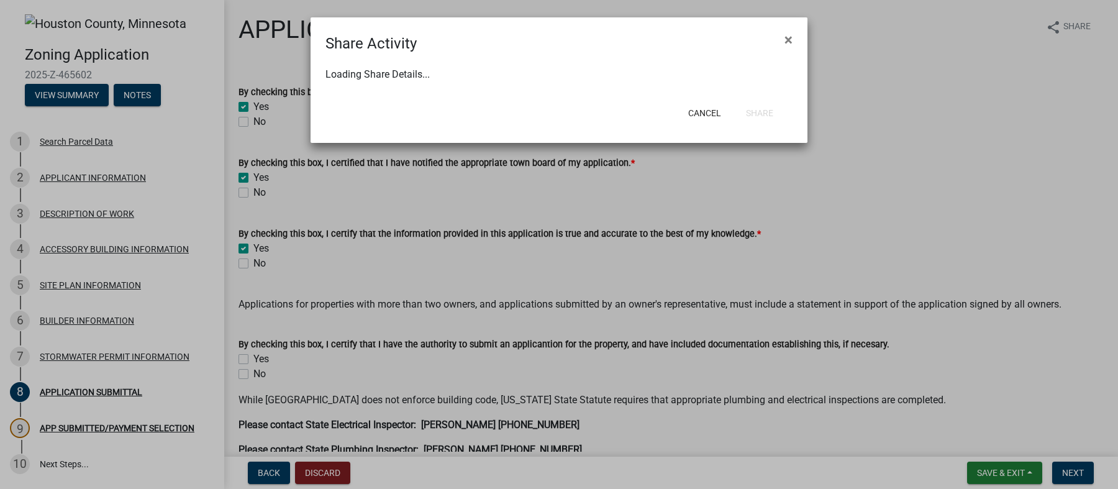
select select "0"
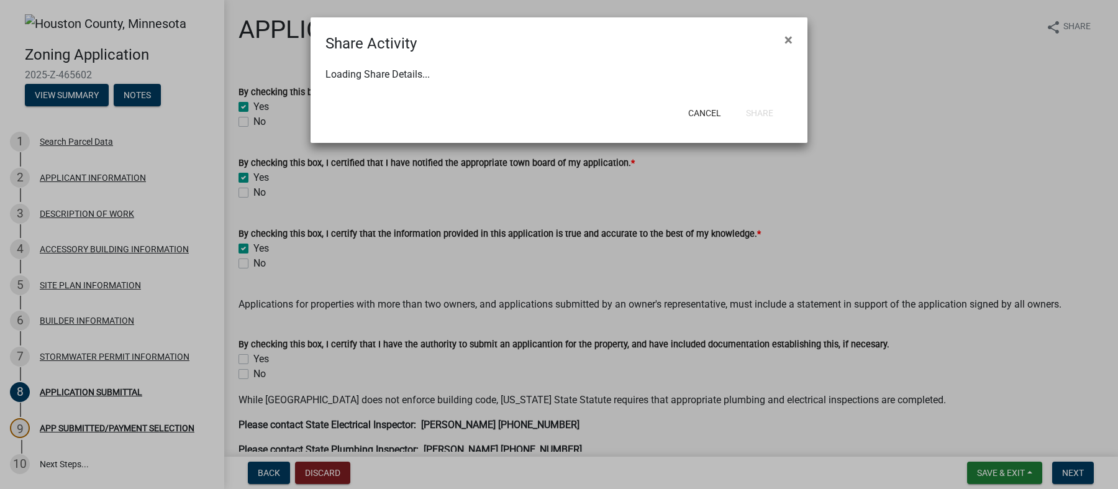
select select "0"
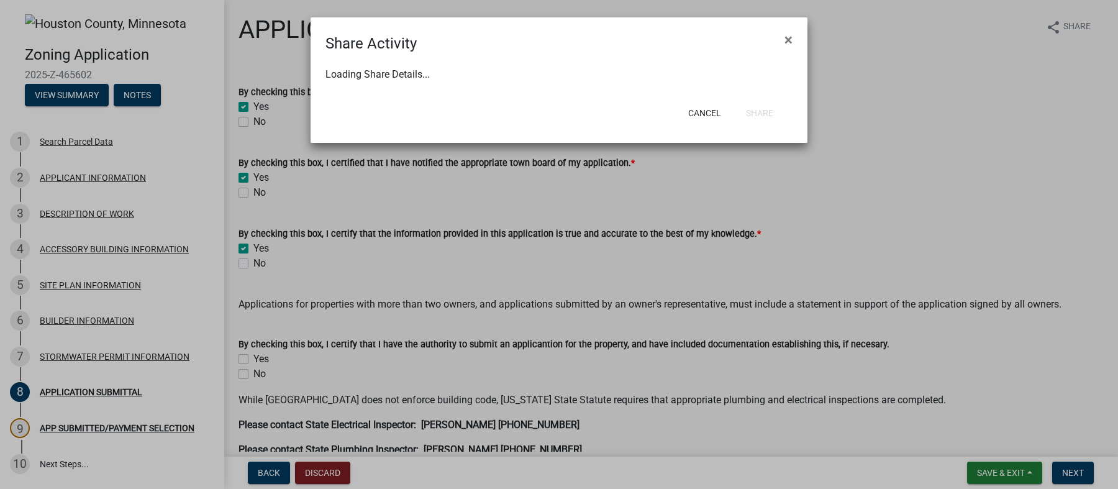
select select "0"
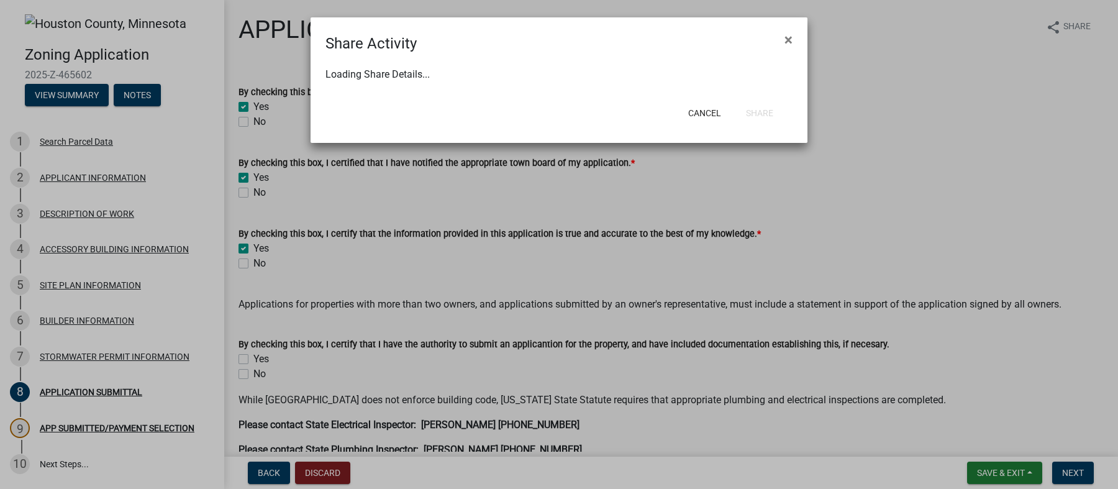
select select "0"
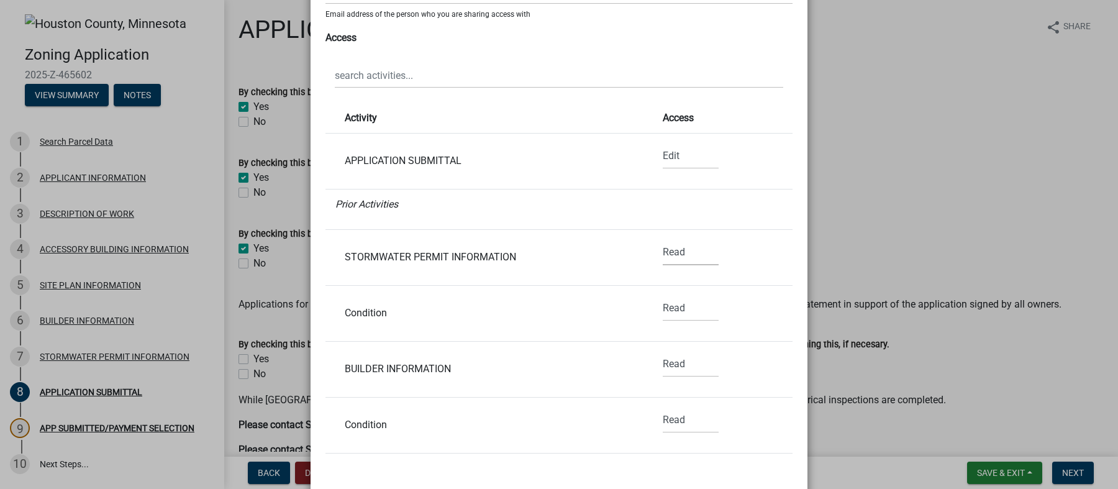
click at [668, 249] on select "None Read Edit" at bounding box center [691, 252] width 56 height 25
select select "1"
click at [663, 240] on select "None Read Edit" at bounding box center [691, 252] width 56 height 25
click at [663, 309] on select "None Read Edit" at bounding box center [691, 308] width 56 height 25
select select "1"
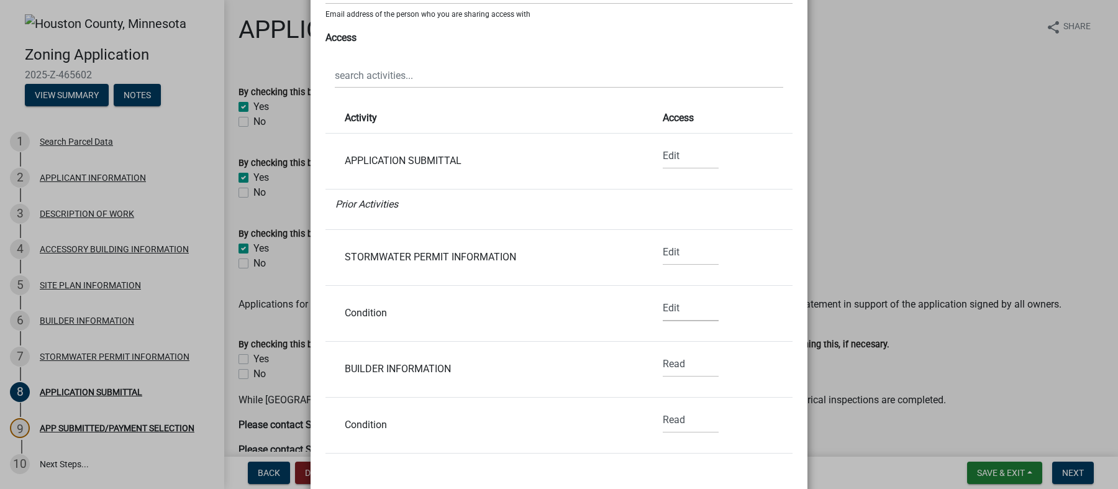
click at [663, 296] on select "None Read Edit" at bounding box center [691, 308] width 56 height 25
click at [655, 345] on li "BUILDER INFORMATION None Read Edit" at bounding box center [559, 370] width 467 height 56
drag, startPoint x: 659, startPoint y: 364, endPoint x: 665, endPoint y: 375, distance: 12.3
click at [663, 364] on select "None Read Edit" at bounding box center [691, 364] width 56 height 25
select select "1"
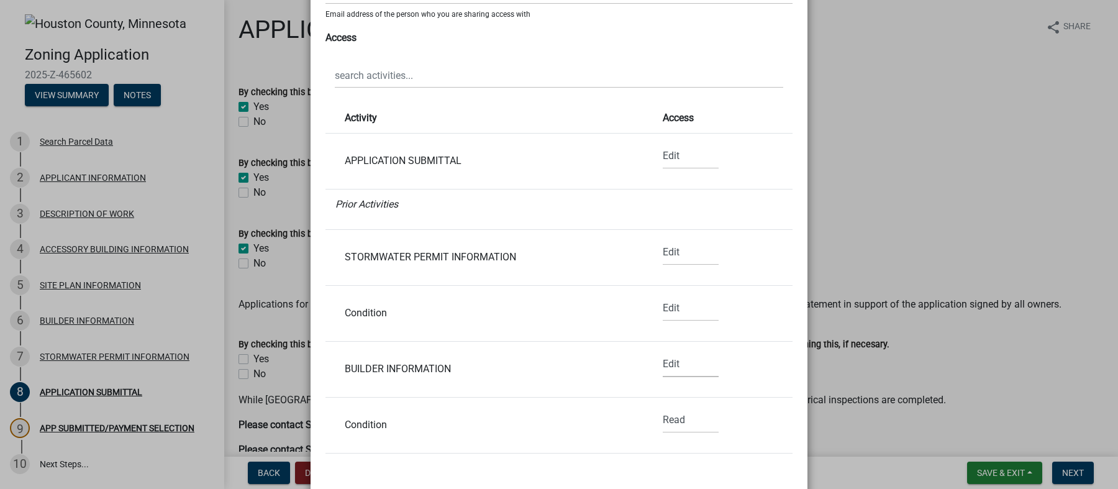
click at [663, 352] on select "None Read Edit" at bounding box center [691, 364] width 56 height 25
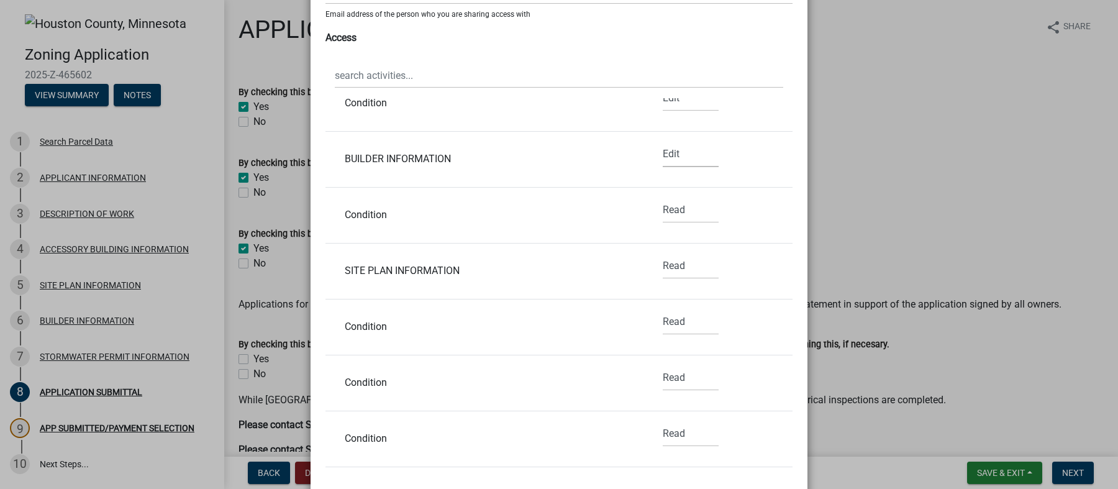
scroll to position [186, 0]
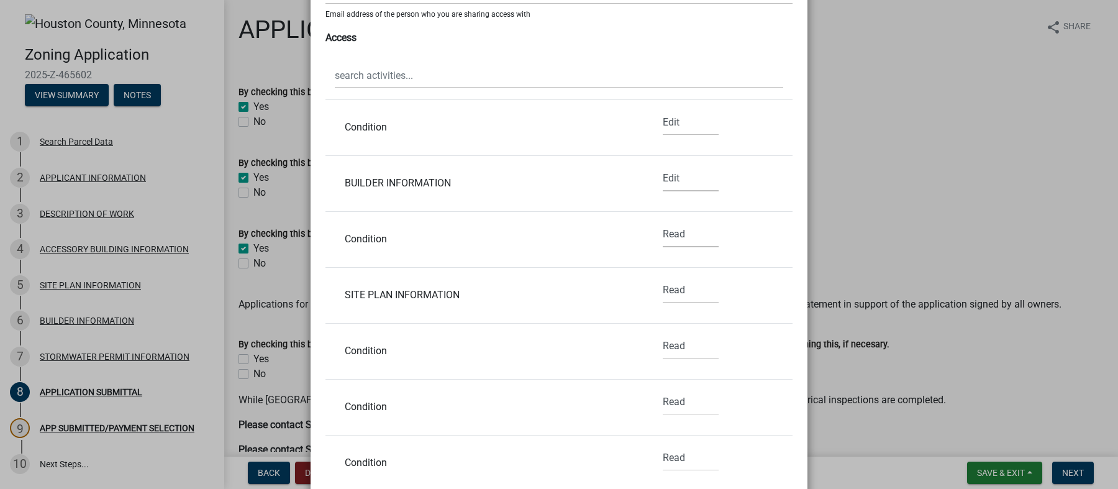
drag, startPoint x: 657, startPoint y: 236, endPoint x: 657, endPoint y: 244, distance: 8.1
click at [663, 236] on select "None Read Edit" at bounding box center [691, 234] width 56 height 25
select select "1"
click at [663, 222] on select "None Read Edit" at bounding box center [691, 234] width 56 height 25
click at [665, 296] on select "None Read Edit" at bounding box center [691, 290] width 56 height 25
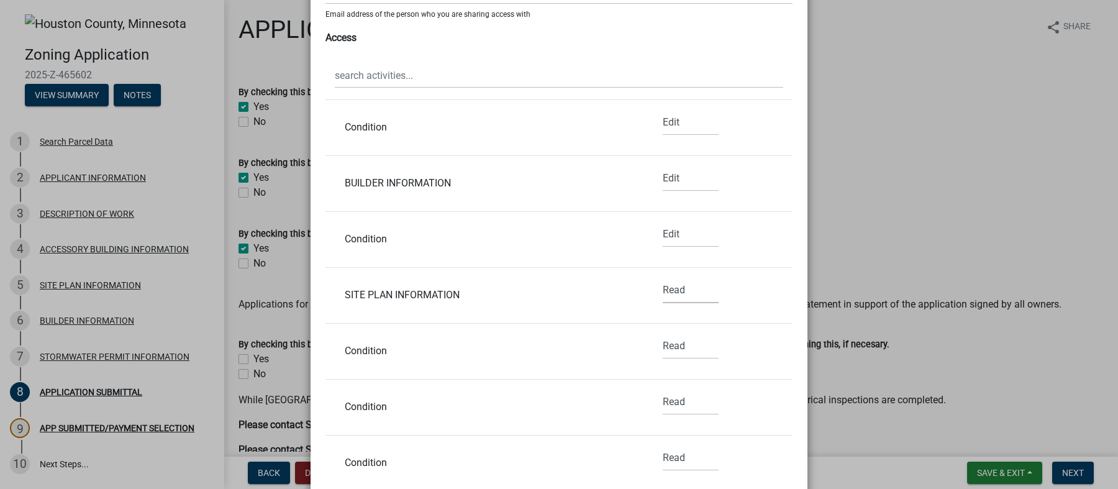
select select "1"
click at [663, 278] on select "None Read Edit" at bounding box center [691, 290] width 56 height 25
click at [663, 347] on select "None Read Edit" at bounding box center [691, 346] width 56 height 25
select select "1"
click at [663, 334] on select "None Read Edit" at bounding box center [691, 346] width 56 height 25
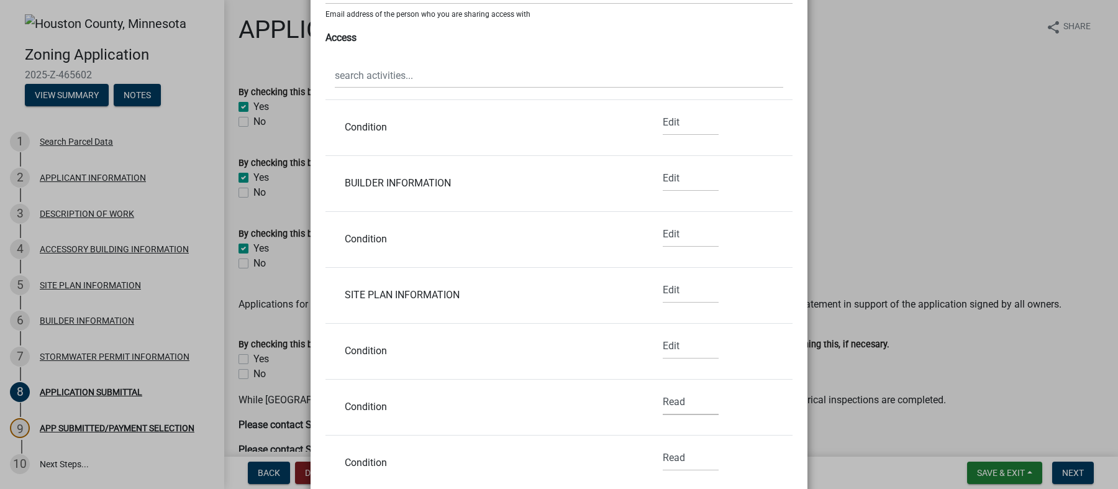
drag, startPoint x: 654, startPoint y: 398, endPoint x: 657, endPoint y: 412, distance: 14.6
click at [663, 398] on select "None Read Edit" at bounding box center [691, 402] width 56 height 25
select select "1"
click at [663, 390] on select "None Read Edit" at bounding box center [691, 402] width 56 height 25
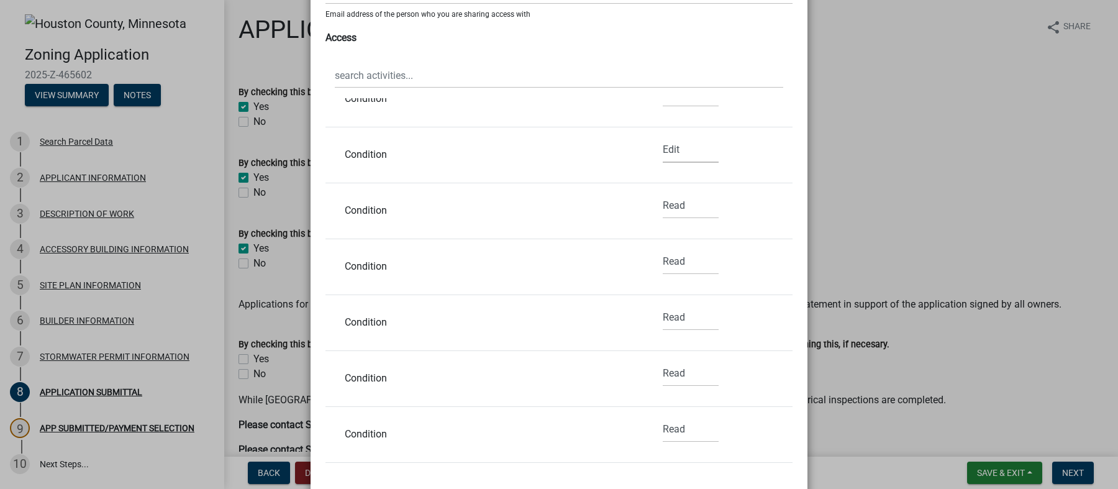
scroll to position [465, 0]
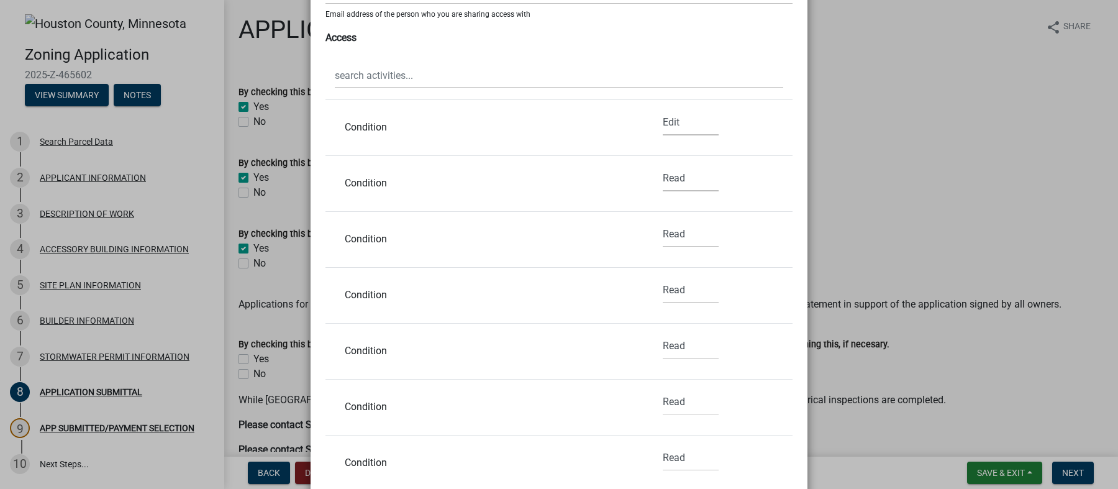
click at [663, 175] on select "None Read Edit" at bounding box center [691, 178] width 56 height 25
select select "1"
click at [663, 166] on select "None Read Edit" at bounding box center [691, 178] width 56 height 25
drag, startPoint x: 670, startPoint y: 230, endPoint x: 668, endPoint y: 244, distance: 13.1
click at [670, 230] on select "None Read Edit" at bounding box center [691, 234] width 56 height 25
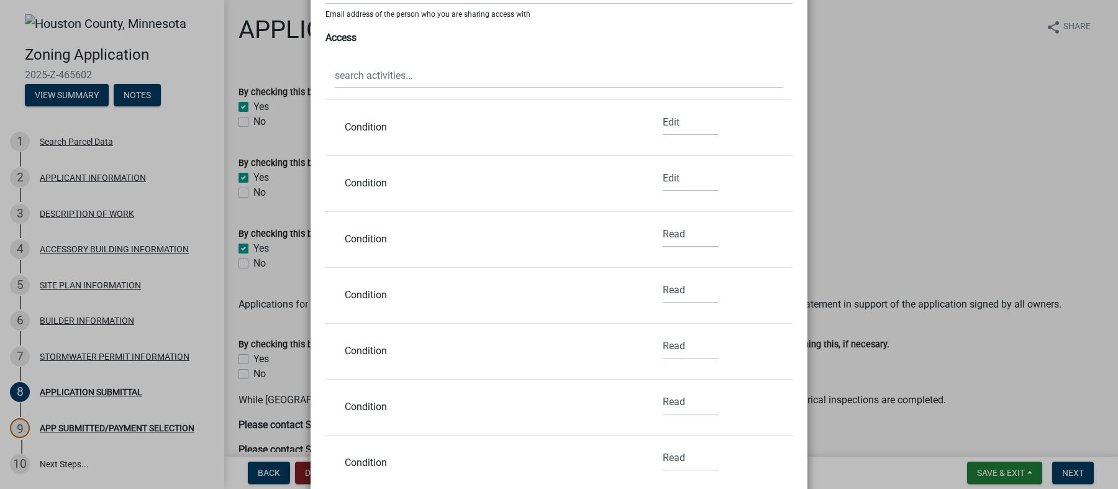
select select "1"
click at [663, 222] on select "None Read Edit" at bounding box center [691, 234] width 56 height 25
click at [663, 291] on select "None Read Edit" at bounding box center [691, 290] width 56 height 25
select select "1"
click at [663, 278] on select "None Read Edit" at bounding box center [691, 290] width 56 height 25
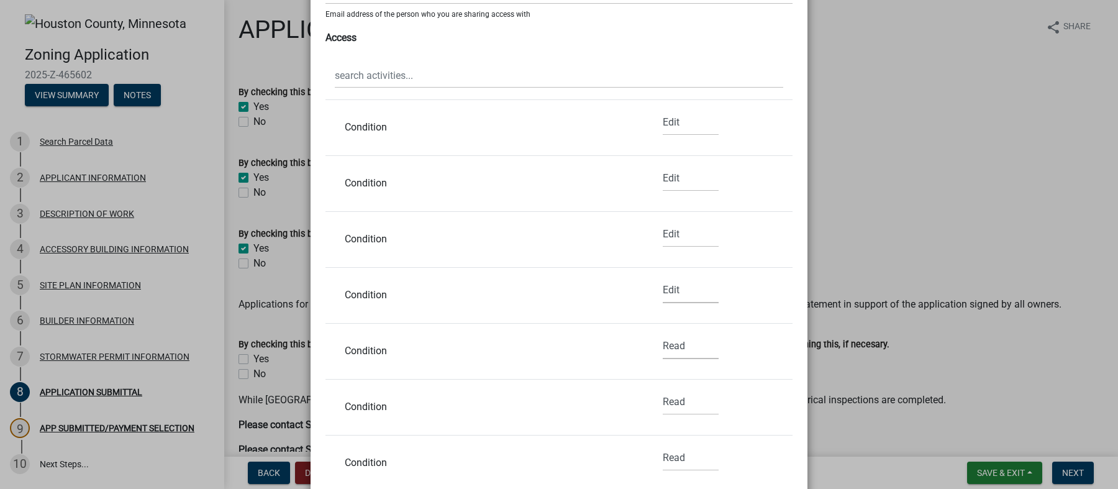
click at [664, 346] on select "None Read Edit" at bounding box center [691, 346] width 56 height 25
select select "1"
click at [663, 334] on select "None Read Edit" at bounding box center [691, 346] width 56 height 25
drag, startPoint x: 657, startPoint y: 402, endPoint x: 658, endPoint y: 410, distance: 8.2
click at [663, 402] on select "None Read Edit" at bounding box center [691, 402] width 56 height 25
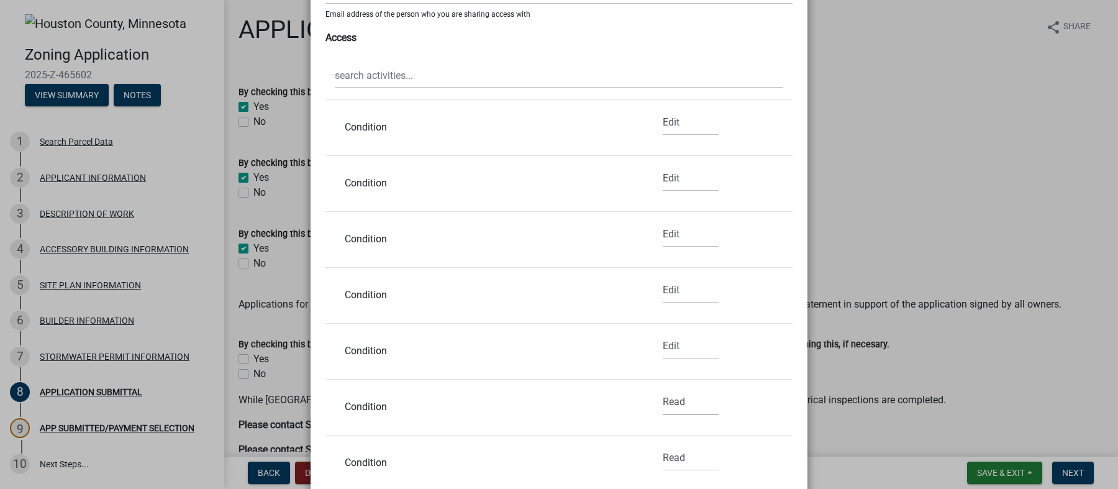
select select "1"
click at [663, 390] on select "None Read Edit" at bounding box center [691, 402] width 56 height 25
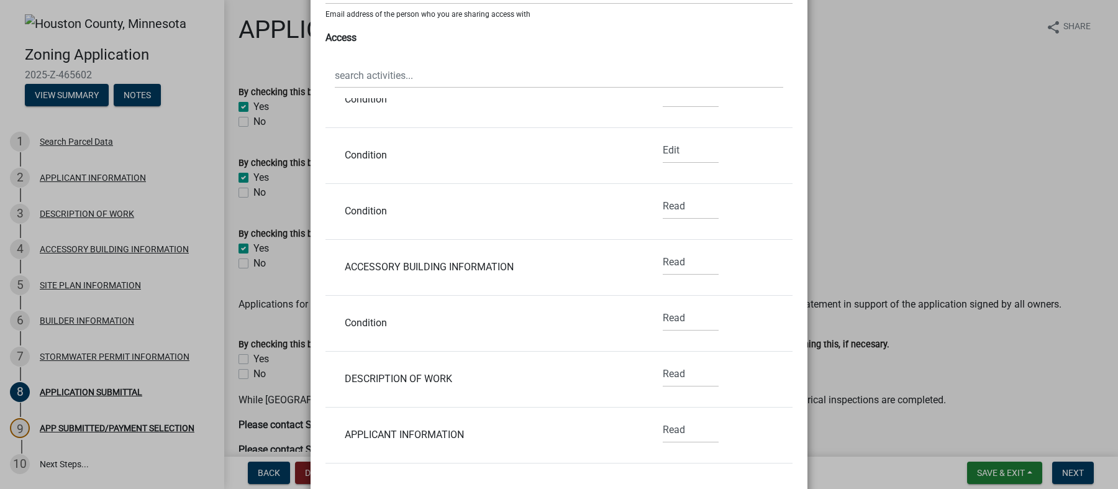
scroll to position [698, 0]
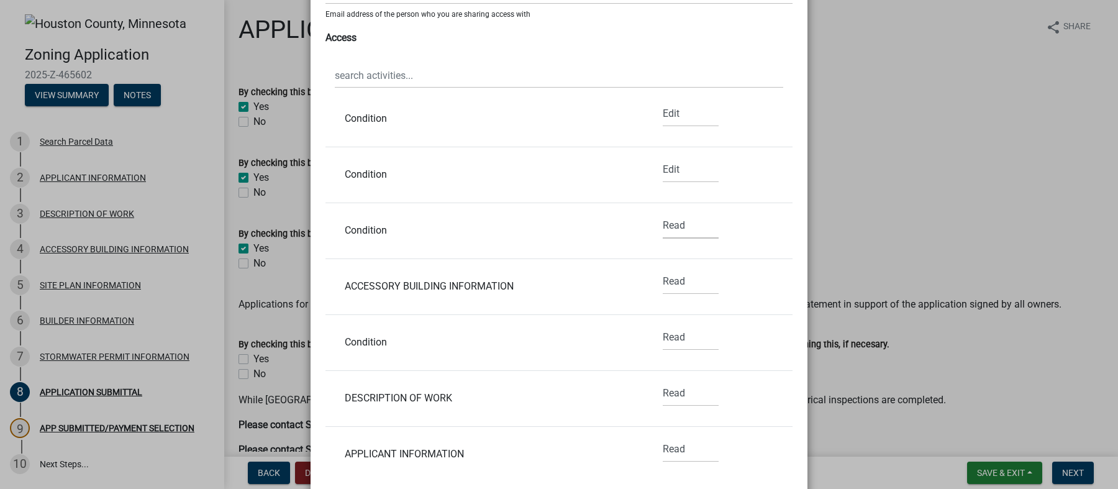
click at [663, 229] on select "None Read Edit" at bounding box center [691, 225] width 56 height 25
select select "1"
click at [663, 213] on select "None Read Edit" at bounding box center [691, 225] width 56 height 25
drag, startPoint x: 664, startPoint y: 283, endPoint x: 661, endPoint y: 291, distance: 8.5
click at [664, 283] on select "None Read Edit" at bounding box center [691, 281] width 56 height 25
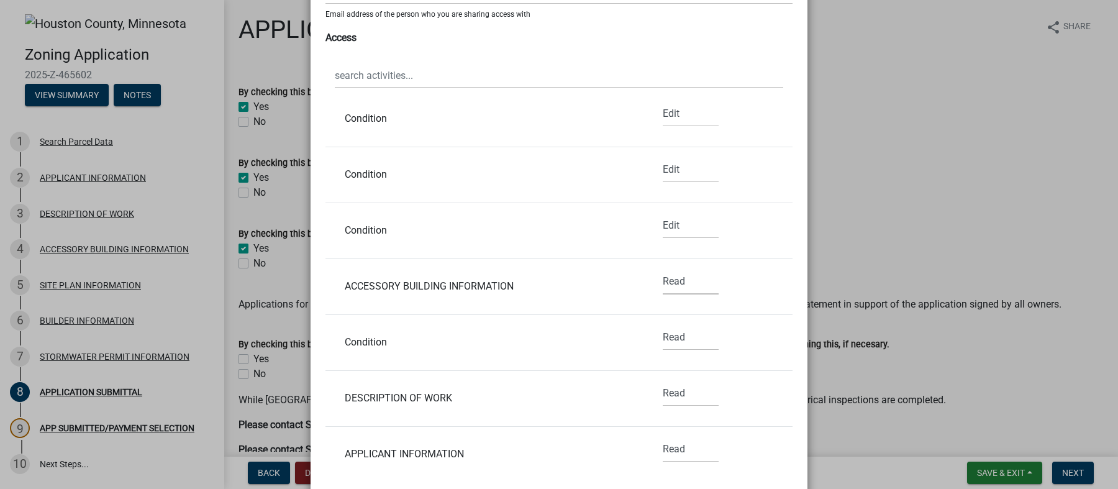
select select "1"
click at [663, 269] on select "None Read Edit" at bounding box center [691, 281] width 56 height 25
click at [667, 340] on select "None Read Edit" at bounding box center [691, 337] width 56 height 25
select select "1"
click at [663, 325] on select "None Read Edit" at bounding box center [691, 337] width 56 height 25
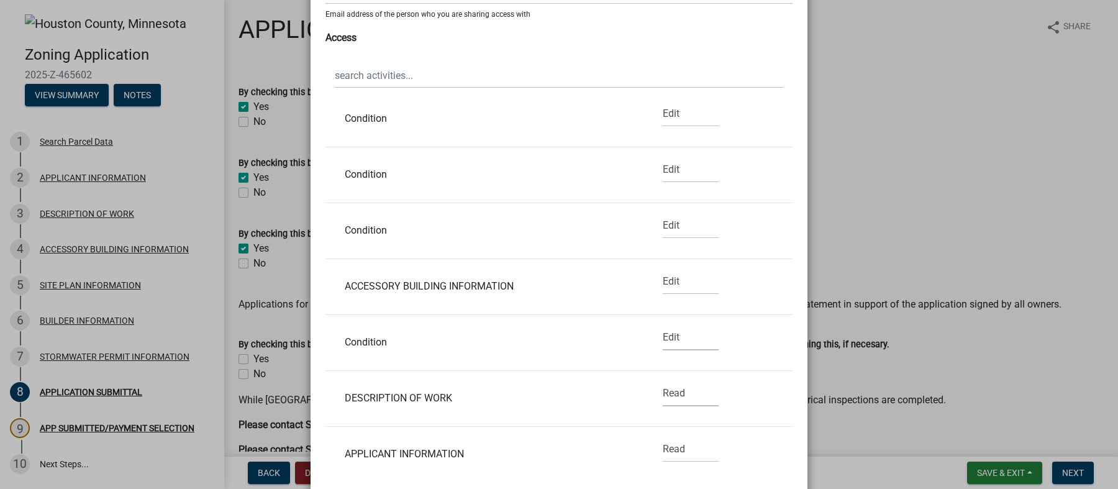
click at [668, 393] on select "None Read Edit" at bounding box center [691, 393] width 56 height 25
select select "1"
click at [663, 381] on select "None Read Edit" at bounding box center [691, 393] width 56 height 25
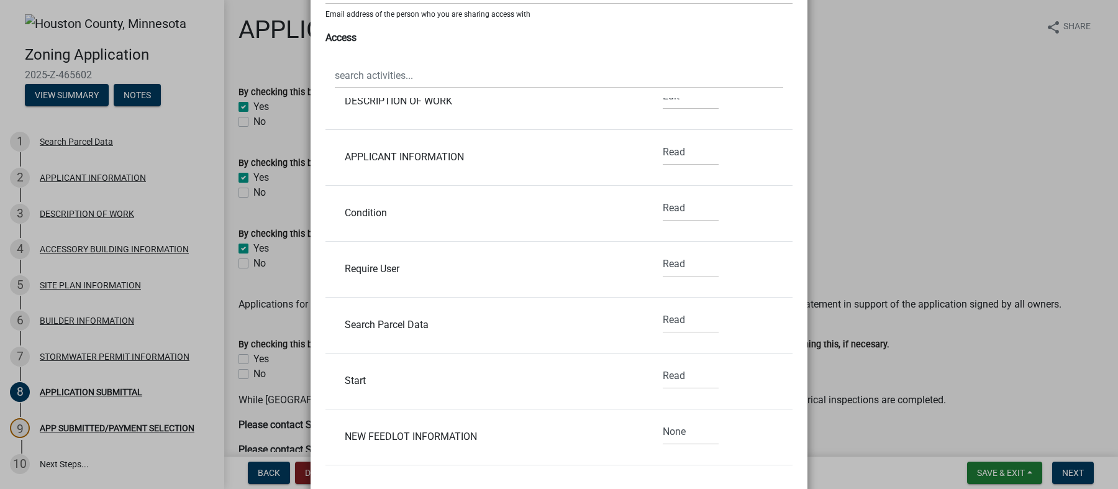
scroll to position [991, 0]
click at [663, 148] on select "None Read Edit" at bounding box center [691, 156] width 56 height 25
select select "1"
click at [663, 144] on select "None Read Edit" at bounding box center [691, 156] width 56 height 25
click at [663, 209] on select "None Read Edit" at bounding box center [691, 211] width 56 height 25
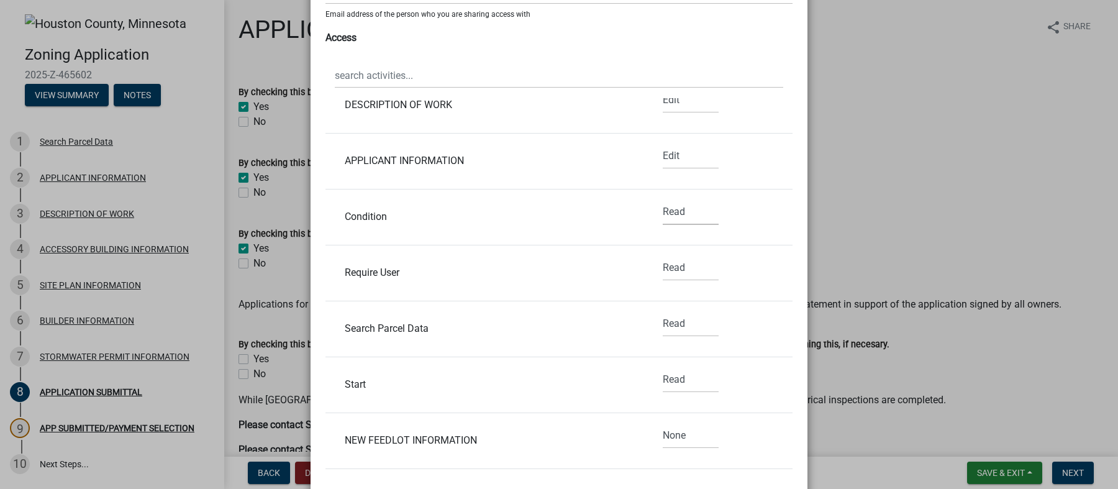
select select "1"
click at [663, 199] on select "None Read Edit" at bounding box center [691, 211] width 56 height 25
click at [668, 322] on select "None Read Edit" at bounding box center [691, 323] width 56 height 25
select select "1"
click at [663, 311] on select "None Read Edit" at bounding box center [691, 323] width 56 height 25
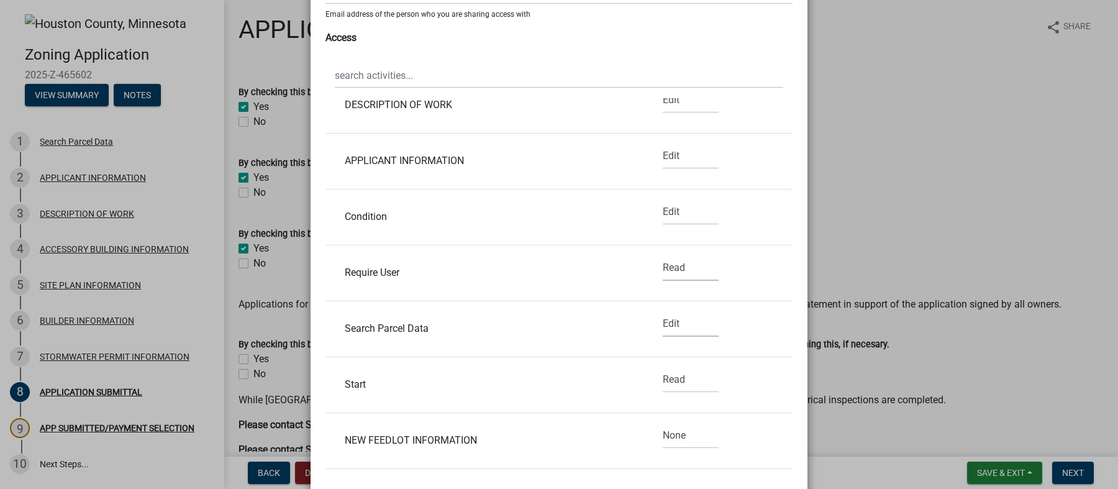
click at [663, 262] on select "None Read Edit" at bounding box center [691, 267] width 56 height 25
select select "1"
click at [663, 255] on select "None Read Edit" at bounding box center [691, 267] width 56 height 25
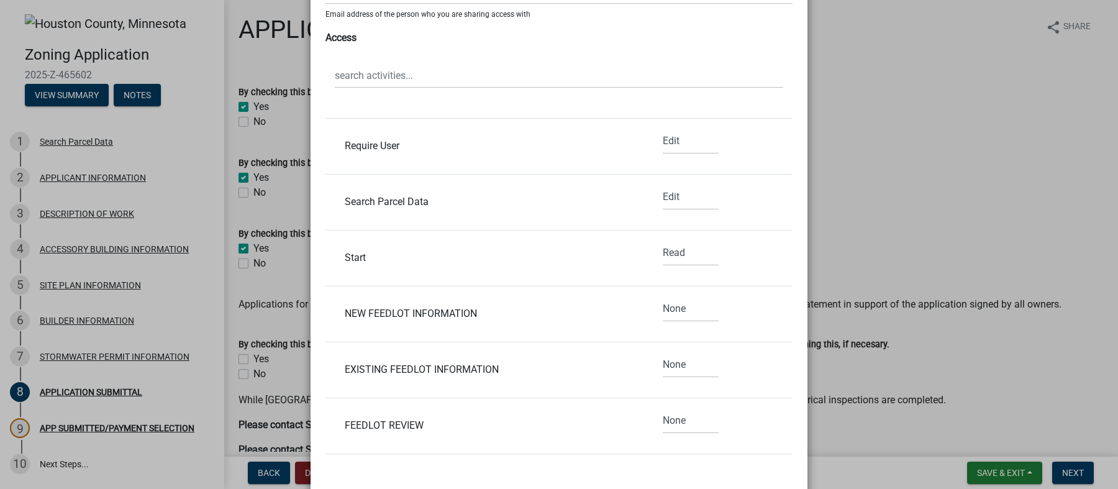
scroll to position [1121, 0]
click at [663, 245] on select "None Read Edit" at bounding box center [691, 249] width 56 height 25
select select "1"
click at [663, 237] on select "None Read Edit" at bounding box center [691, 249] width 56 height 25
click at [664, 301] on select "None Read Edit" at bounding box center [691, 305] width 56 height 25
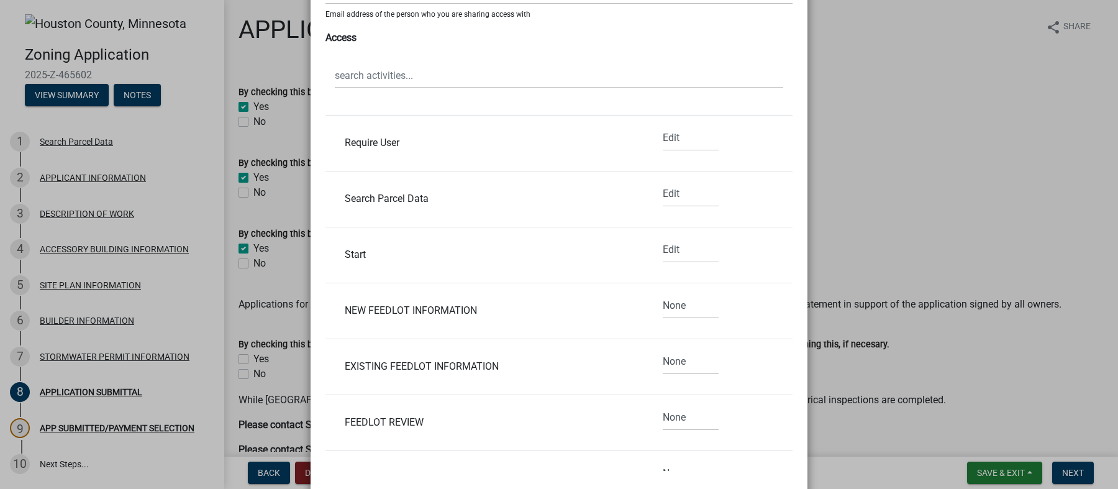
click at [751, 299] on li "NEW FEEDLOT INFORMATION None Read Edit" at bounding box center [559, 311] width 467 height 56
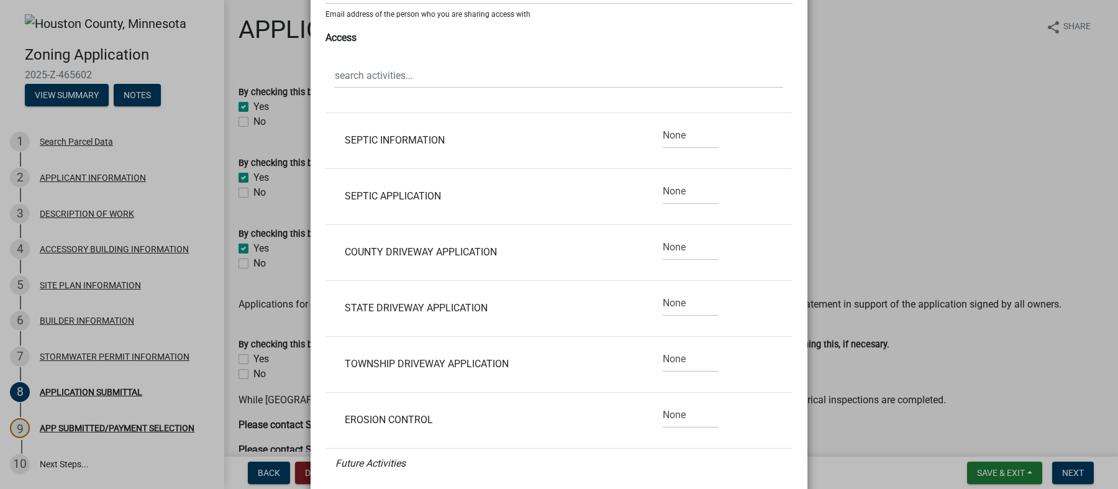
scroll to position [1535, 0]
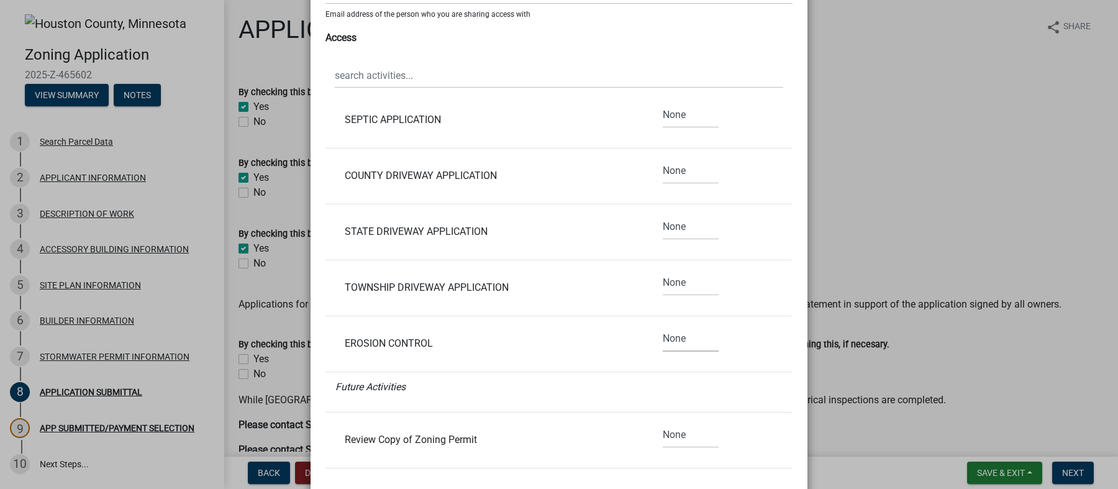
click at [663, 338] on select "None Read Edit" at bounding box center [691, 338] width 56 height 25
click at [727, 299] on li "TOWNSHIP DRIVEWAY APPLICATION None Read Edit" at bounding box center [559, 288] width 467 height 56
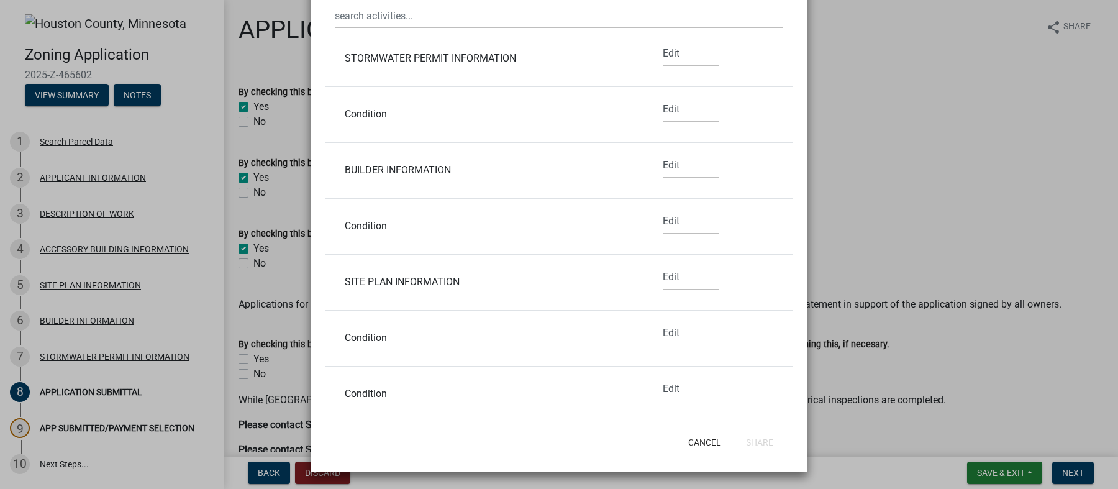
scroll to position [0, 0]
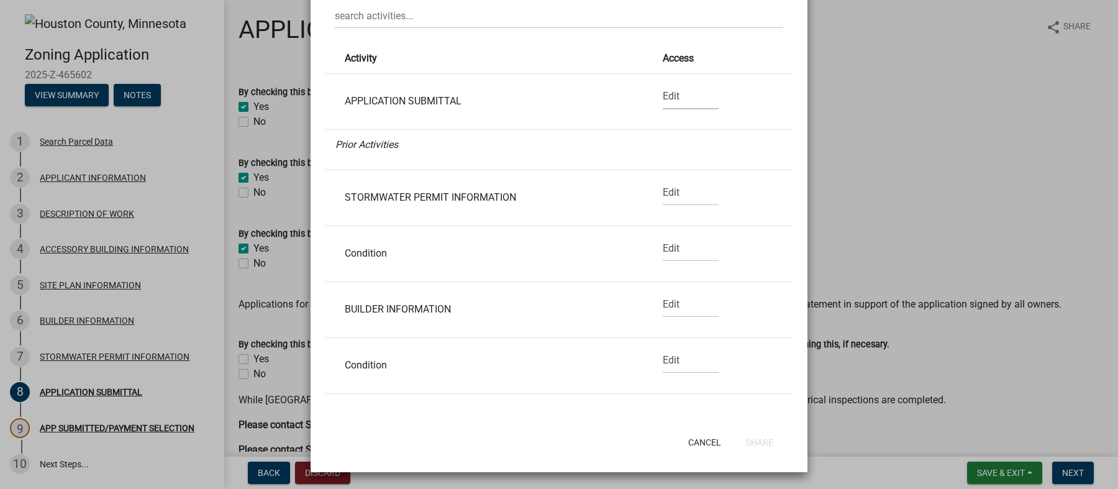
click at [663, 88] on select "None Read Edit" at bounding box center [691, 96] width 56 height 25
click at [663, 84] on select "None Read Edit" at bounding box center [691, 96] width 56 height 25
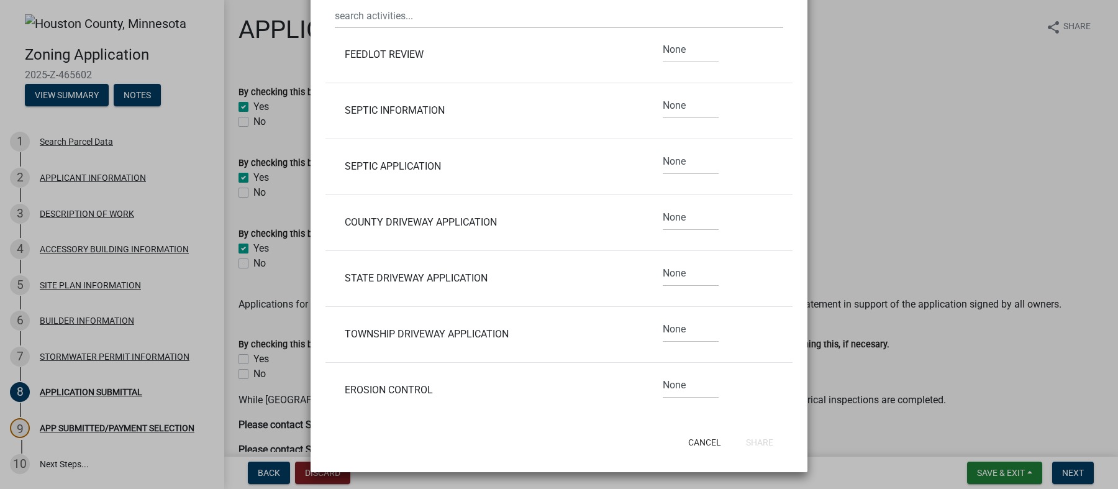
scroll to position [1535, 0]
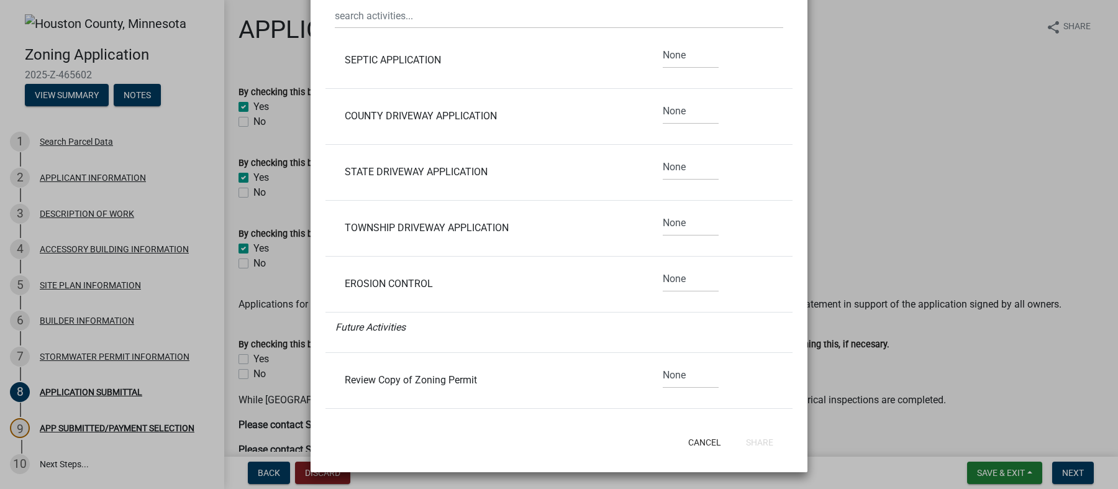
click at [669, 262] on li "EROSION CONTROL None Read Edit" at bounding box center [559, 285] width 467 height 56
click at [673, 340] on li "Future Activities" at bounding box center [559, 333] width 467 height 40
click at [668, 378] on select "None Read Edit" at bounding box center [691, 375] width 56 height 25
select select "1"
click at [663, 363] on select "None Read Edit" at bounding box center [691, 375] width 56 height 25
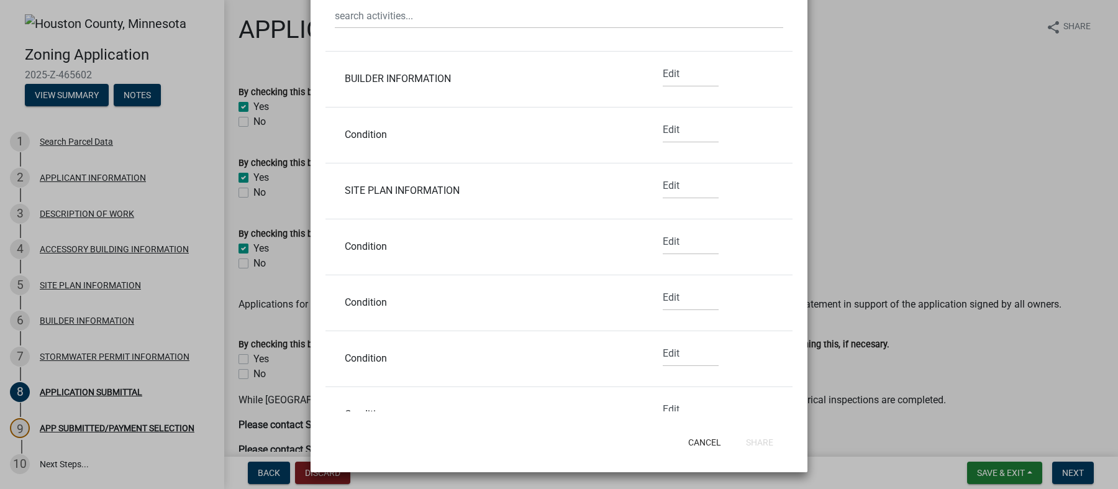
scroll to position [0, 0]
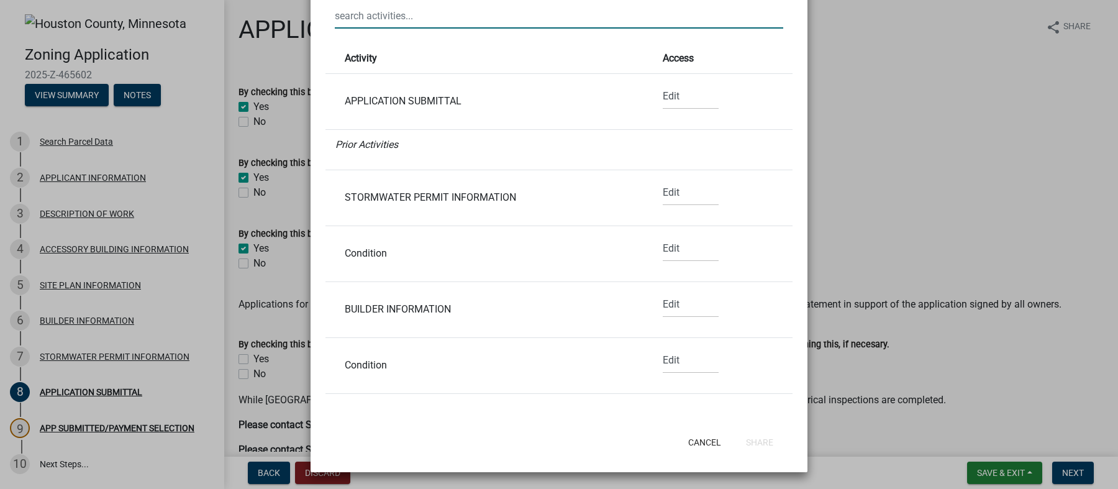
click at [375, 19] on input "text" at bounding box center [559, 15] width 449 height 25
click at [708, 449] on button "Cancel" at bounding box center [704, 442] width 53 height 22
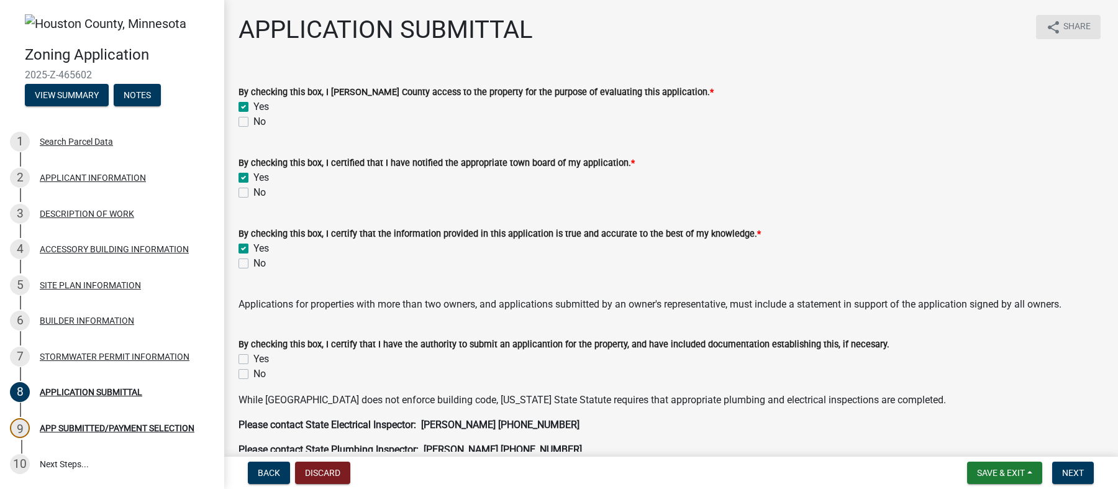
click at [1064, 32] on span "Share" at bounding box center [1077, 27] width 27 height 15
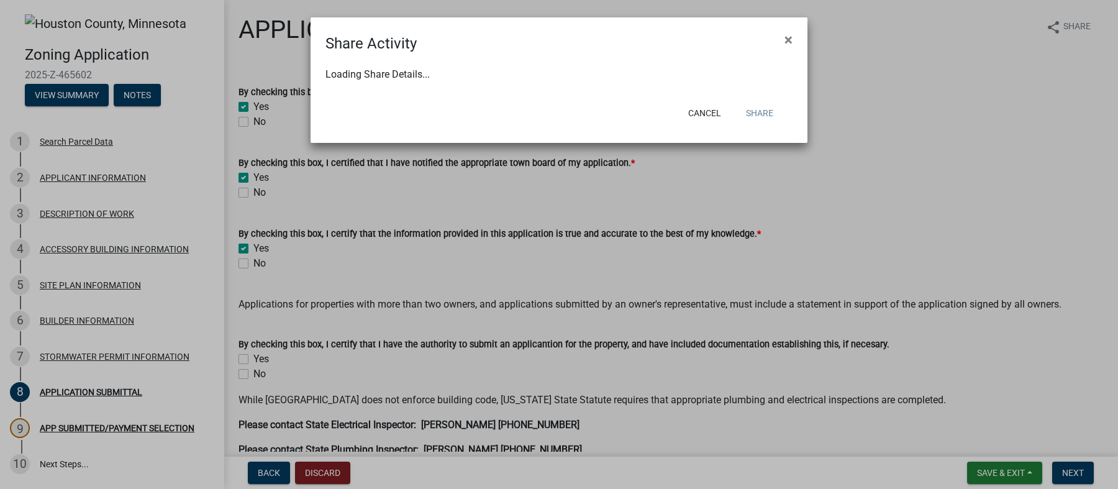
select select "1"
select select "0"
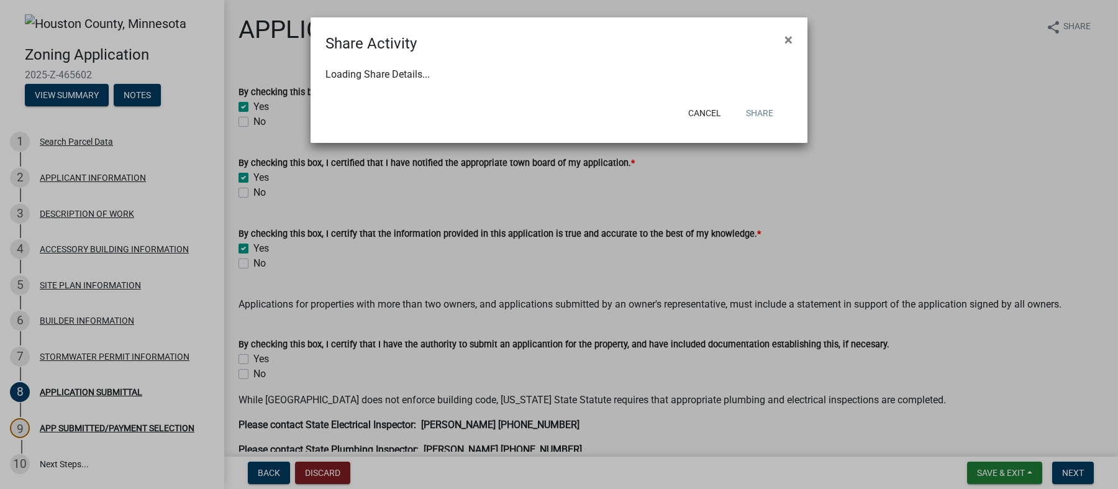
select select "0"
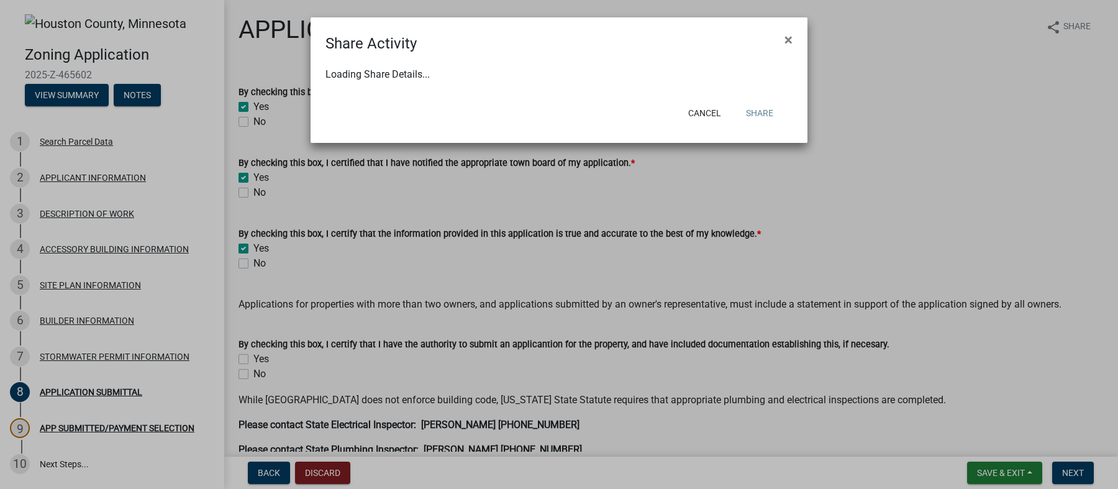
select select "0"
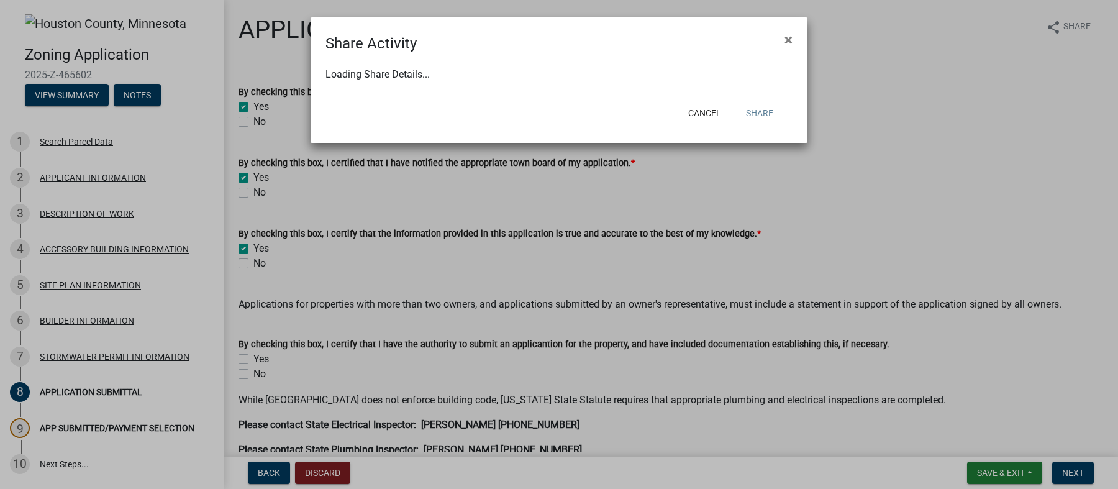
select select "0"
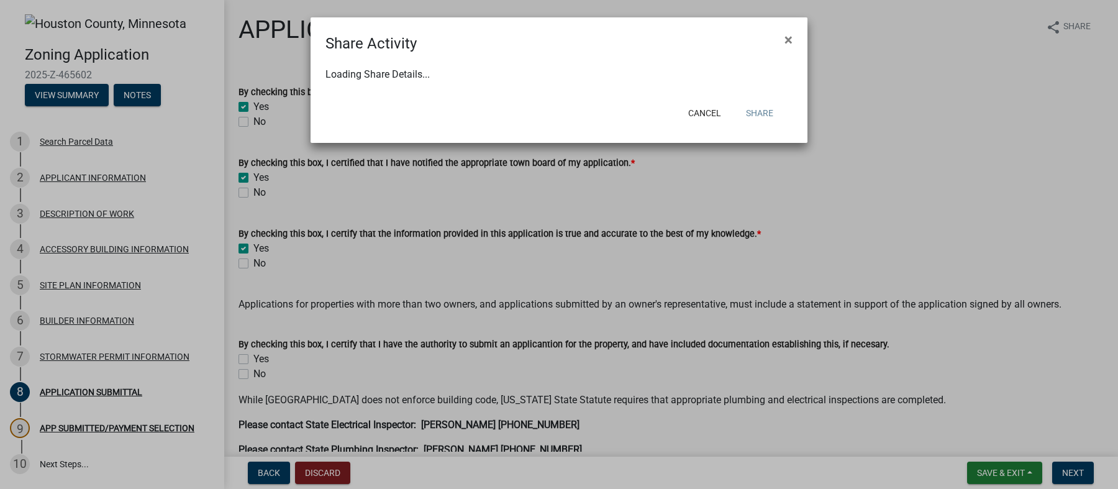
select select "0"
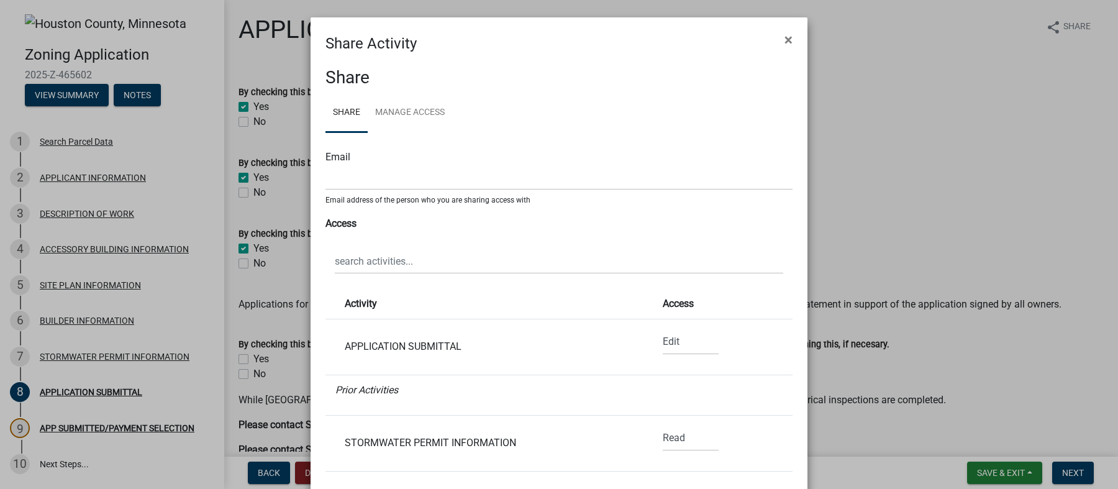
click at [420, 162] on div "Email" at bounding box center [559, 157] width 467 height 15
click at [362, 162] on div "Email" at bounding box center [559, 157] width 467 height 15
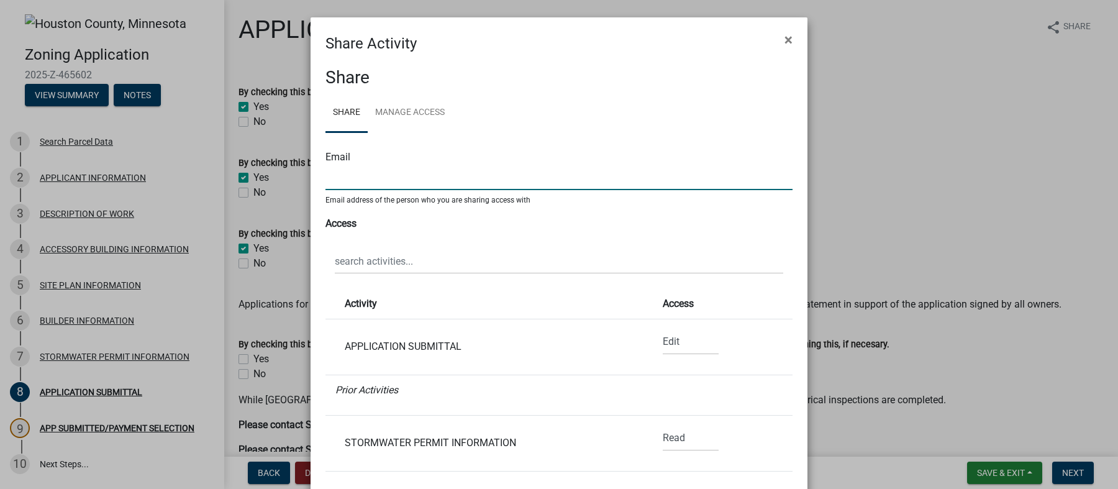
click at [357, 179] on input "text" at bounding box center [559, 177] width 467 height 25
type input "[PERSON_NAME][EMAIL_ADDRESS][PERSON_NAME][DOMAIN_NAME]"
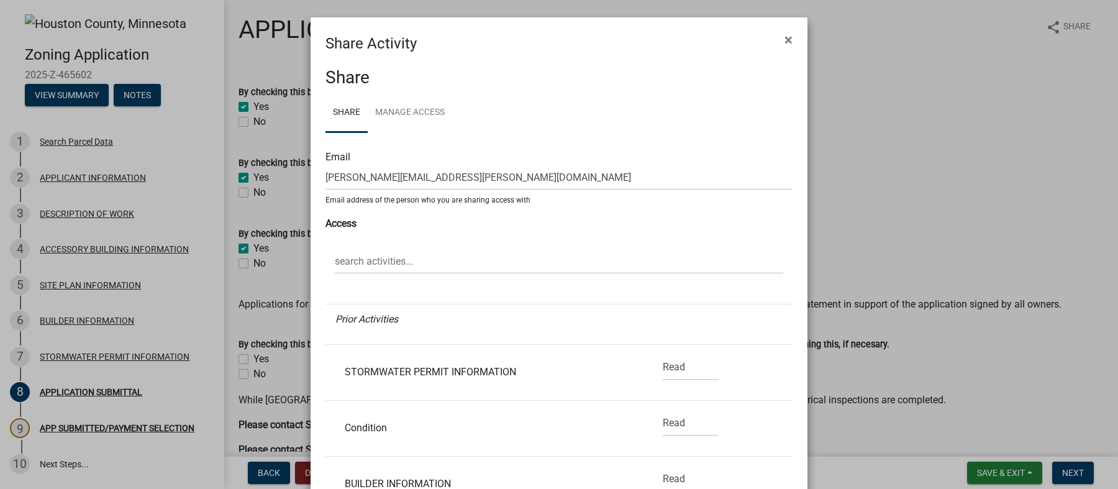
scroll to position [84, 0]
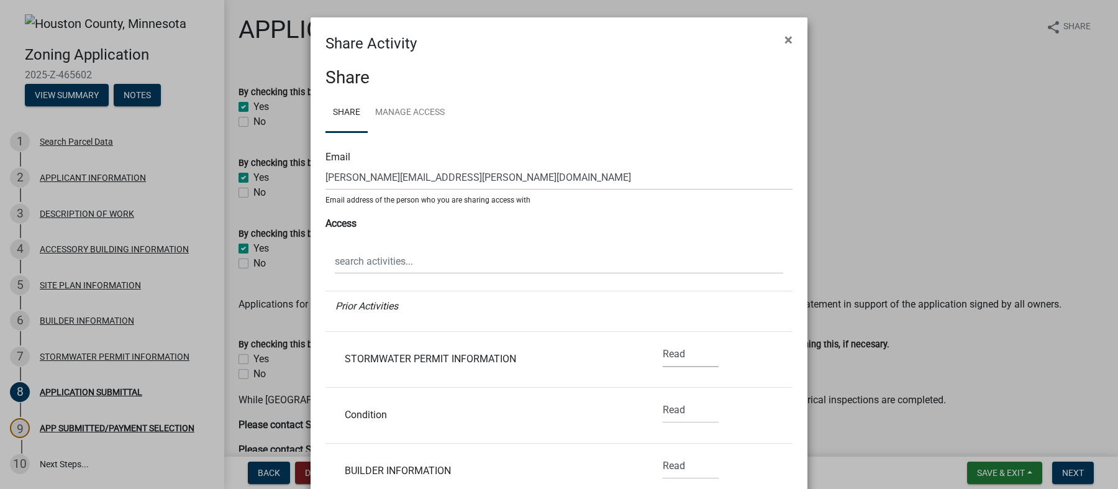
click at [672, 351] on select "None Read Edit" at bounding box center [691, 354] width 56 height 25
select select "1"
click at [663, 342] on select "None Read Edit" at bounding box center [691, 354] width 56 height 25
drag, startPoint x: 788, startPoint y: 358, endPoint x: 790, endPoint y: 378, distance: 19.4
click at [790, 378] on div "Share Share Manage Access Email [PERSON_NAME][EMAIL_ADDRESS][PERSON_NAME][DOMAI…" at bounding box center [559, 363] width 497 height 617
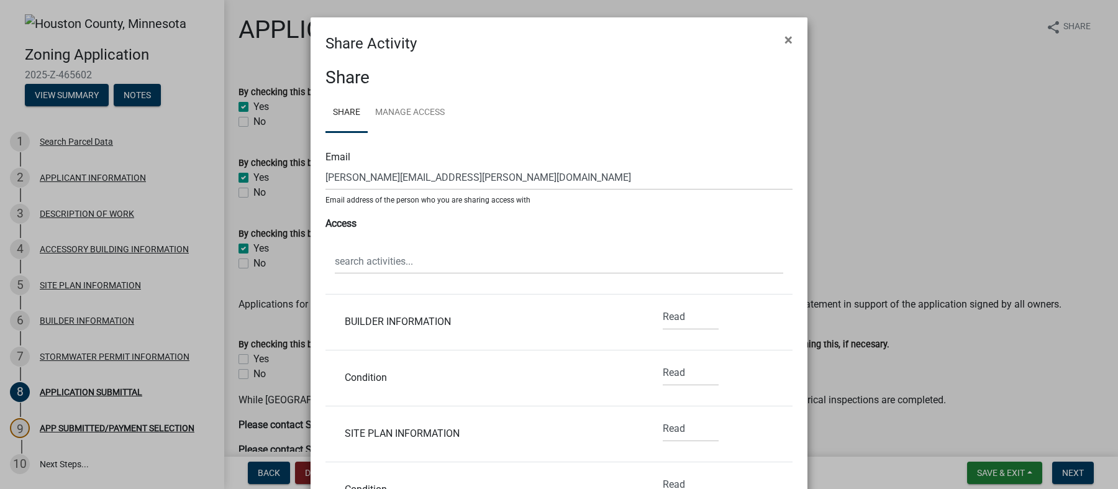
scroll to position [22, 0]
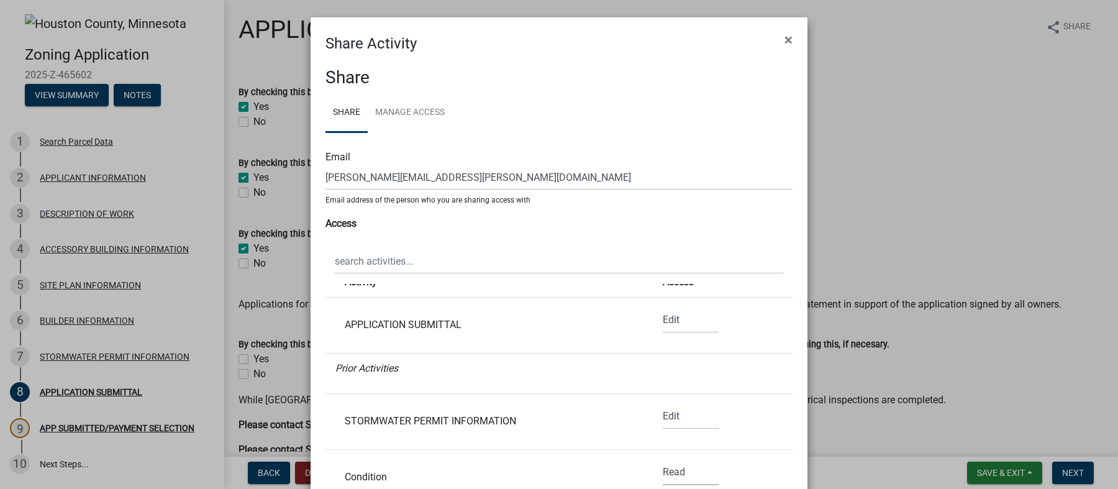
click at [668, 470] on select "None Read Edit" at bounding box center [691, 472] width 56 height 25
select select "1"
click at [663, 460] on select "None Read Edit" at bounding box center [691, 472] width 56 height 25
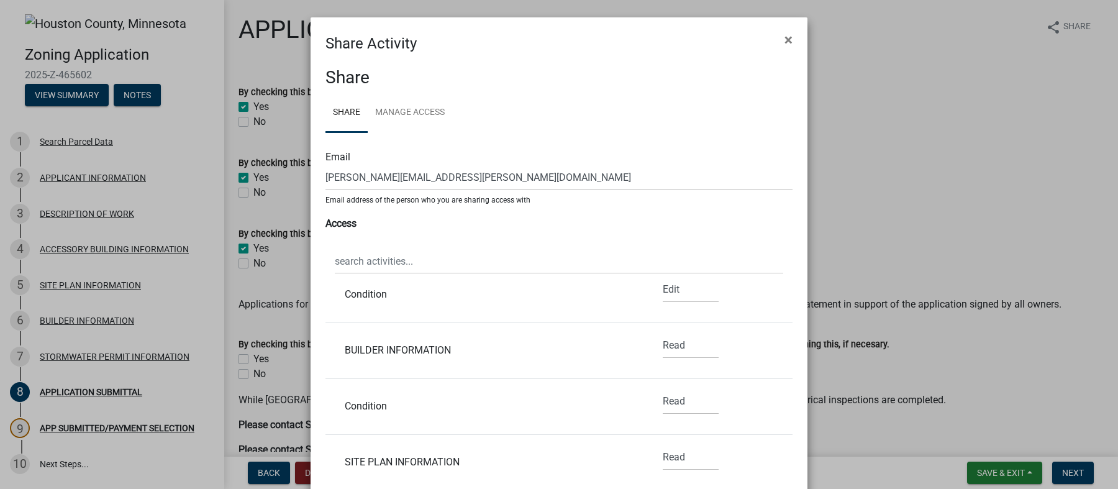
scroll to position [175, 0]
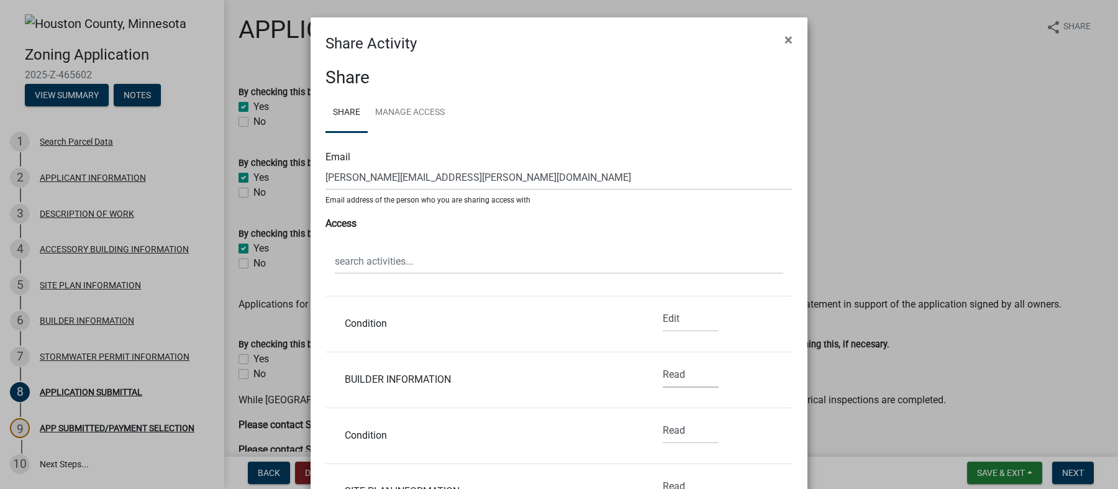
drag, startPoint x: 652, startPoint y: 371, endPoint x: 649, endPoint y: 383, distance: 12.8
click at [663, 371] on select "None Read Edit" at bounding box center [691, 374] width 56 height 25
select select "1"
click at [663, 362] on select "None Read Edit" at bounding box center [691, 374] width 56 height 25
click at [667, 436] on select "None Read Edit" at bounding box center [691, 430] width 56 height 25
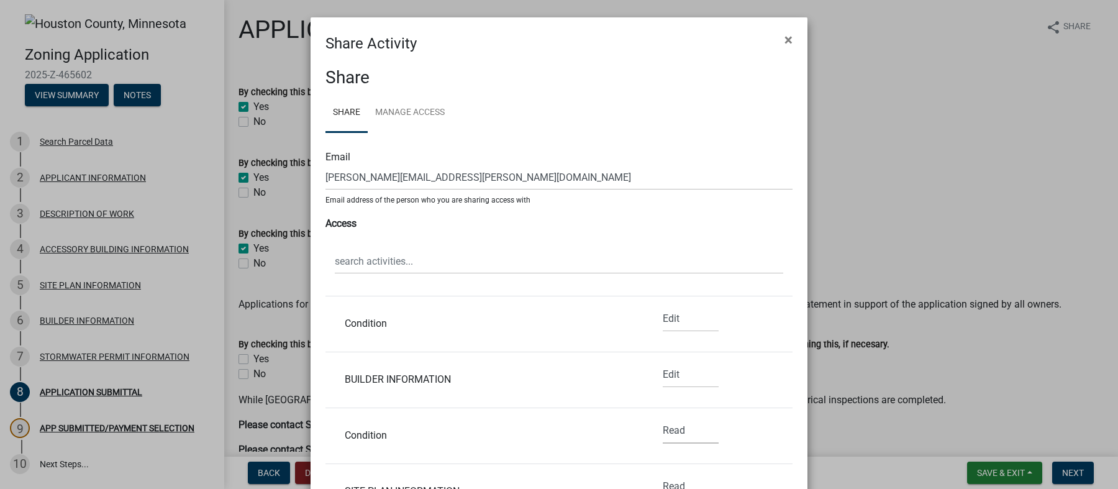
select select "1"
click at [663, 418] on select "None Read Edit" at bounding box center [691, 430] width 56 height 25
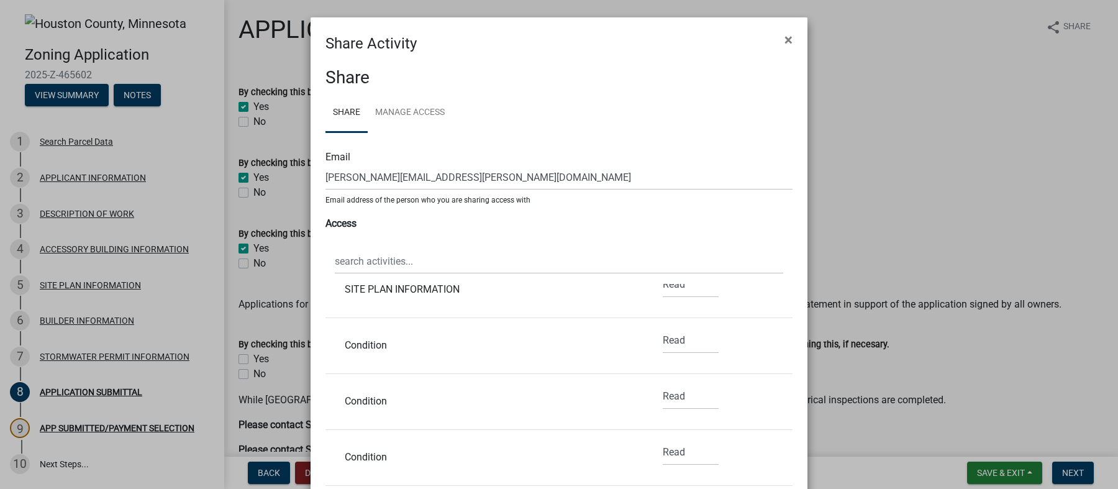
scroll to position [335, 0]
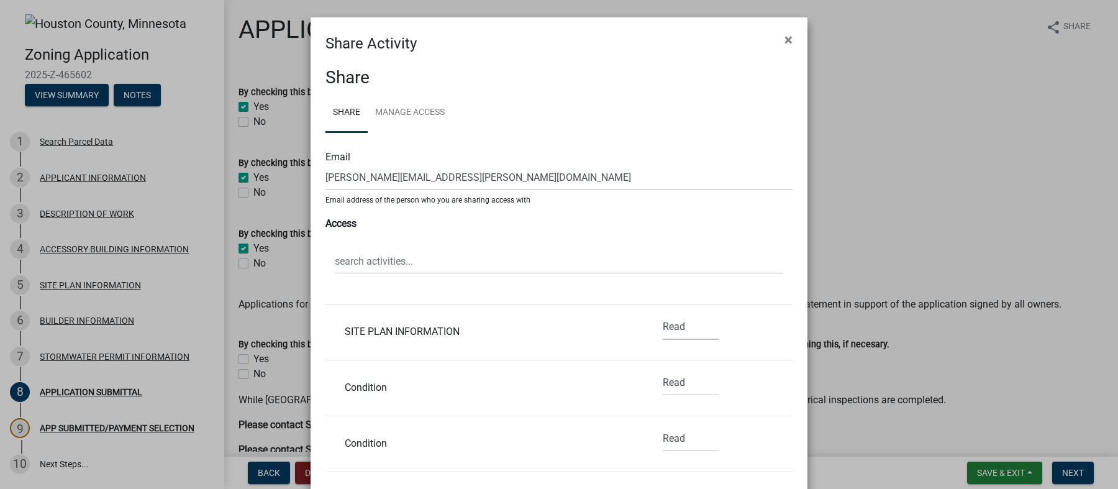
click at [664, 332] on select "None Read Edit" at bounding box center [691, 326] width 56 height 25
select select "1"
click at [663, 314] on select "None Read Edit" at bounding box center [691, 326] width 56 height 25
drag, startPoint x: 659, startPoint y: 374, endPoint x: 664, endPoint y: 391, distance: 17.3
click at [663, 374] on select "None Read Edit" at bounding box center [691, 382] width 56 height 25
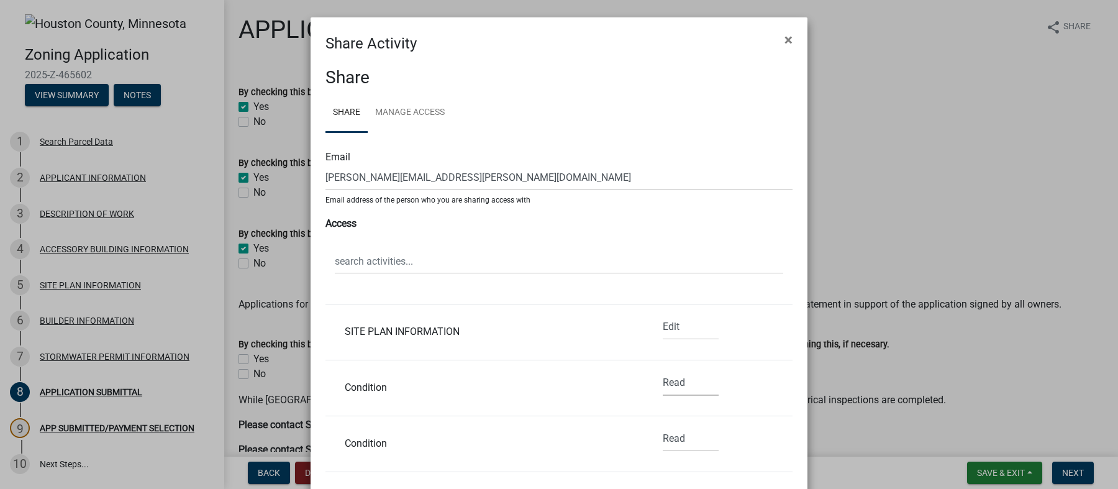
select select "1"
click at [663, 370] on select "None Read Edit" at bounding box center [691, 382] width 56 height 25
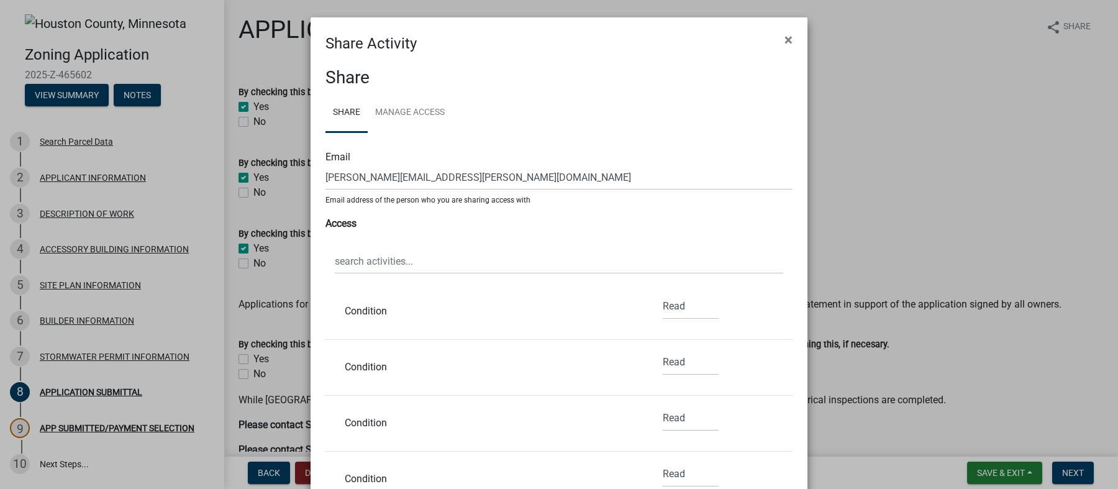
scroll to position [465, 0]
click at [663, 310] on select "None Read Edit" at bounding box center [691, 308] width 56 height 25
select select "1"
click at [663, 296] on select "None Read Edit" at bounding box center [691, 308] width 56 height 25
click at [663, 360] on select "None Read Edit" at bounding box center [691, 364] width 56 height 25
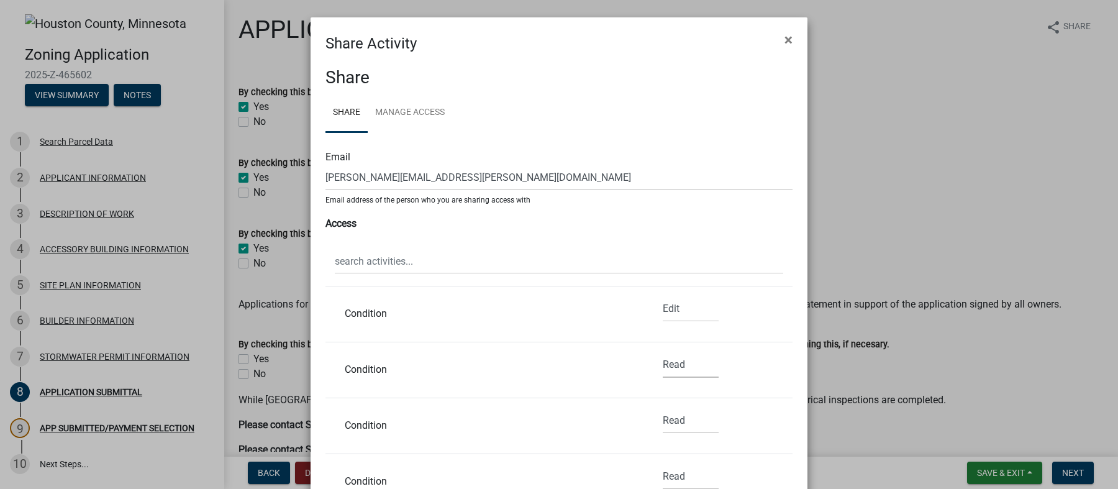
select select "1"
click at [663, 352] on select "None Read Edit" at bounding box center [691, 364] width 56 height 25
click at [663, 422] on select "None Read Edit" at bounding box center [691, 420] width 56 height 25
select select "1"
click at [663, 408] on select "None Read Edit" at bounding box center [691, 420] width 56 height 25
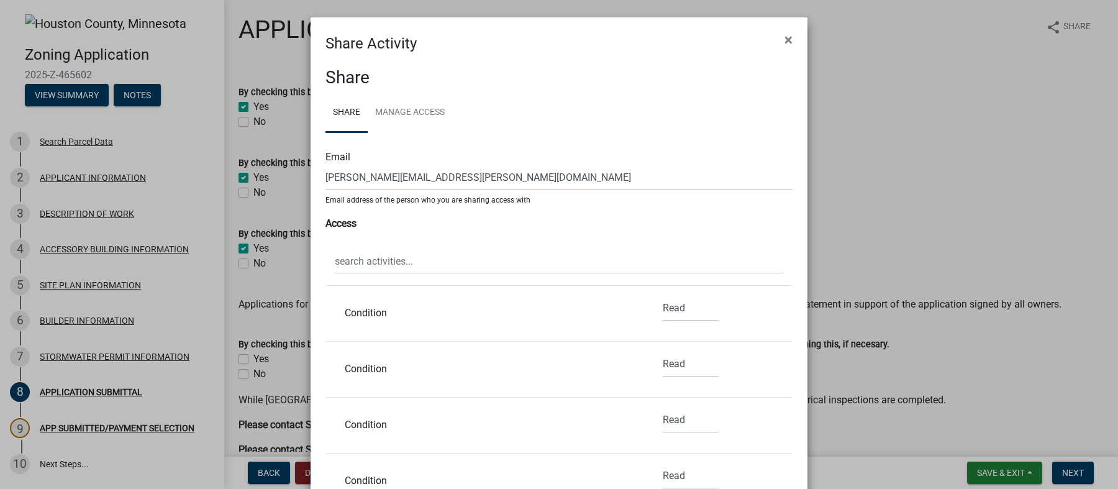
scroll to position [643, 0]
click at [663, 300] on select "None Read Edit" at bounding box center [691, 298] width 56 height 25
select select "1"
click at [663, 286] on select "None Read Edit" at bounding box center [691, 298] width 56 height 25
drag, startPoint x: 657, startPoint y: 352, endPoint x: 661, endPoint y: 363, distance: 12.0
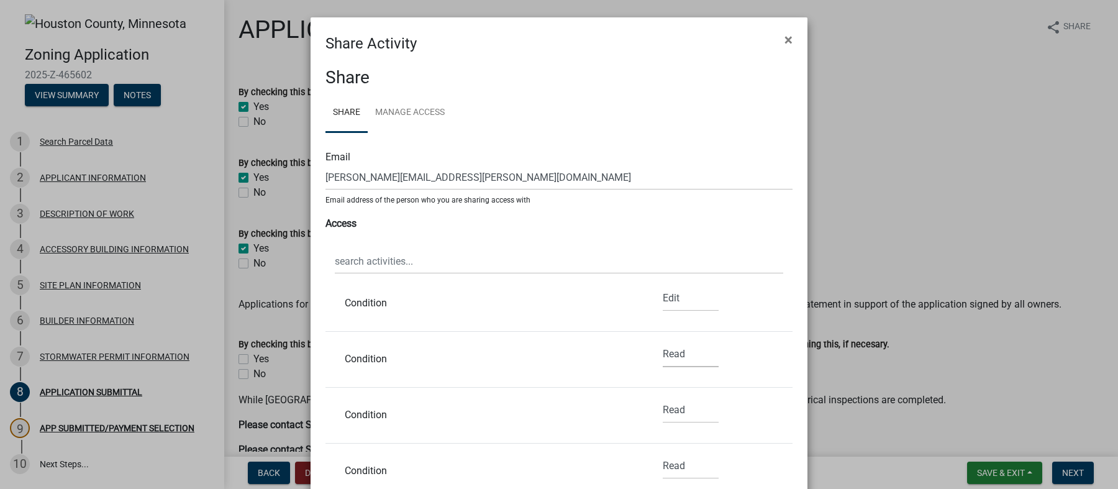
click at [663, 351] on select "None Read Edit" at bounding box center [691, 354] width 56 height 25
select select "1"
click at [663, 342] on select "None Read Edit" at bounding box center [691, 354] width 56 height 25
click at [663, 413] on select "None Read Edit" at bounding box center [691, 410] width 56 height 25
select select "1"
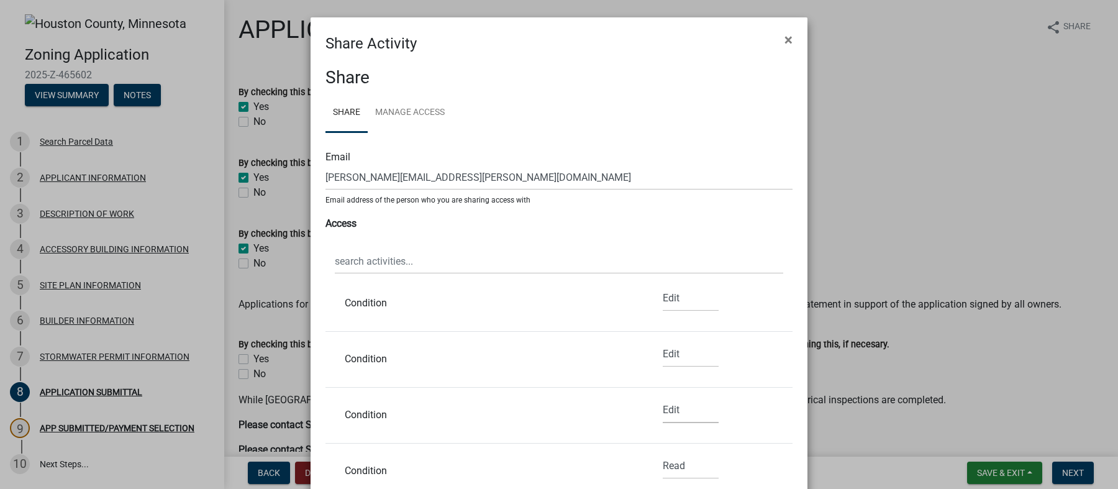
click at [663, 398] on select "None Read Edit" at bounding box center [691, 410] width 56 height 25
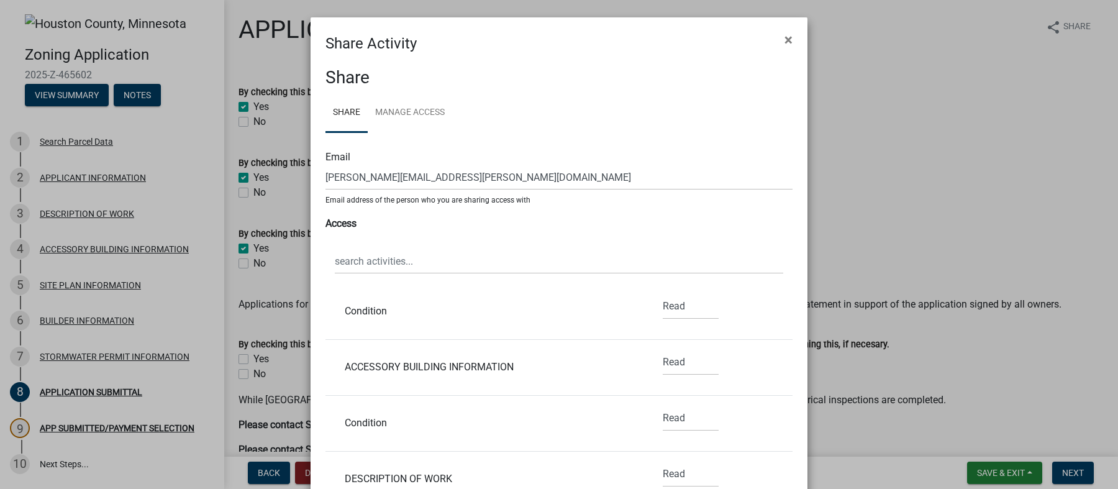
scroll to position [773, 0]
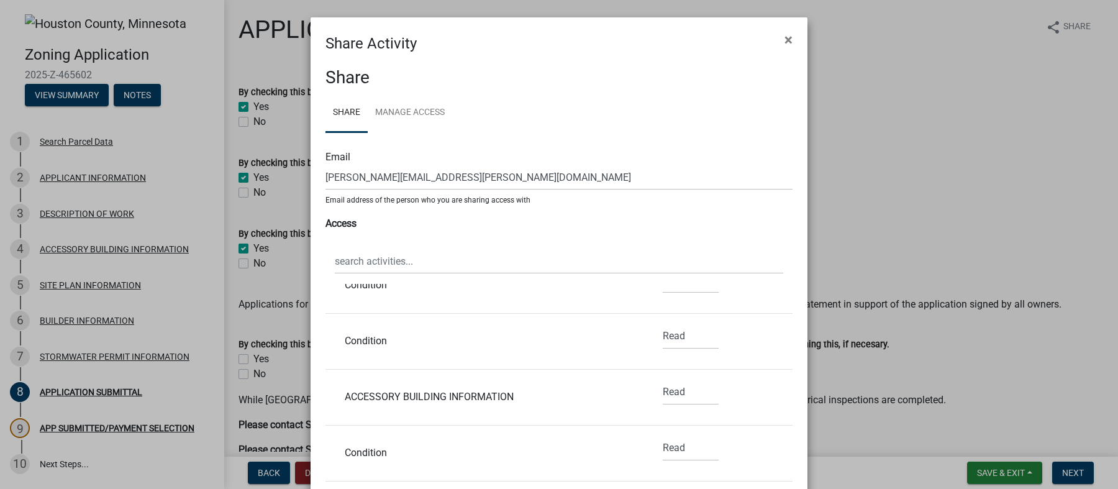
click at [654, 329] on div "None Read Edit" at bounding box center [691, 341] width 75 height 35
click at [663, 330] on select "None Read Edit" at bounding box center [691, 336] width 56 height 25
select select "1"
click at [663, 324] on select "None Read Edit" at bounding box center [691, 336] width 56 height 25
drag, startPoint x: 664, startPoint y: 394, endPoint x: 667, endPoint y: 401, distance: 8.3
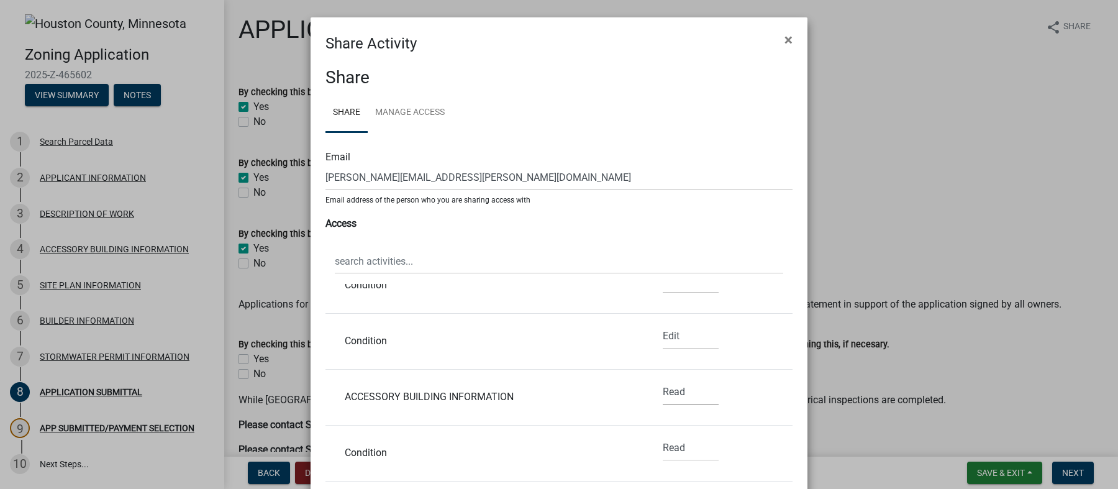
click at [664, 393] on select "None Read Edit" at bounding box center [691, 392] width 56 height 25
select select "1"
click at [663, 380] on select "None Read Edit" at bounding box center [691, 392] width 56 height 25
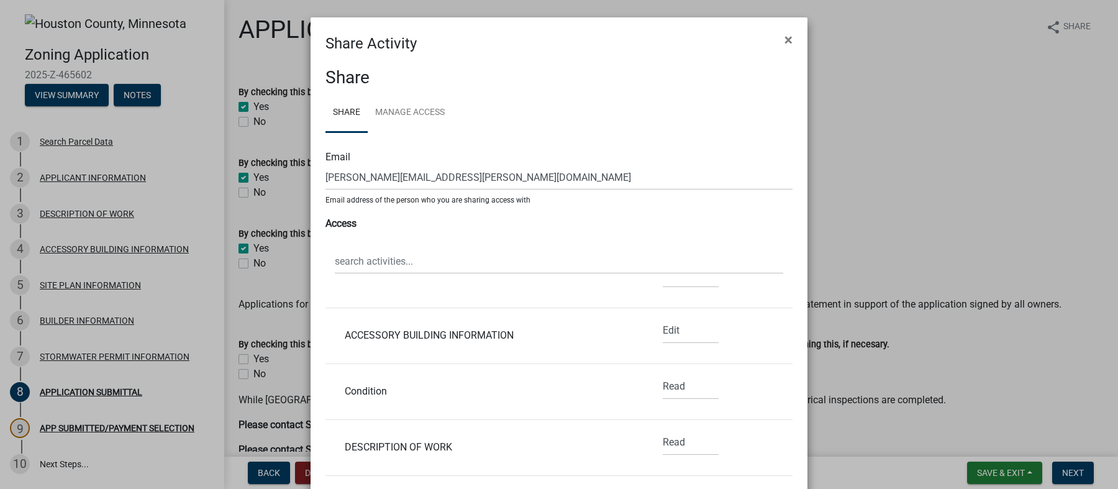
scroll to position [857, 0]
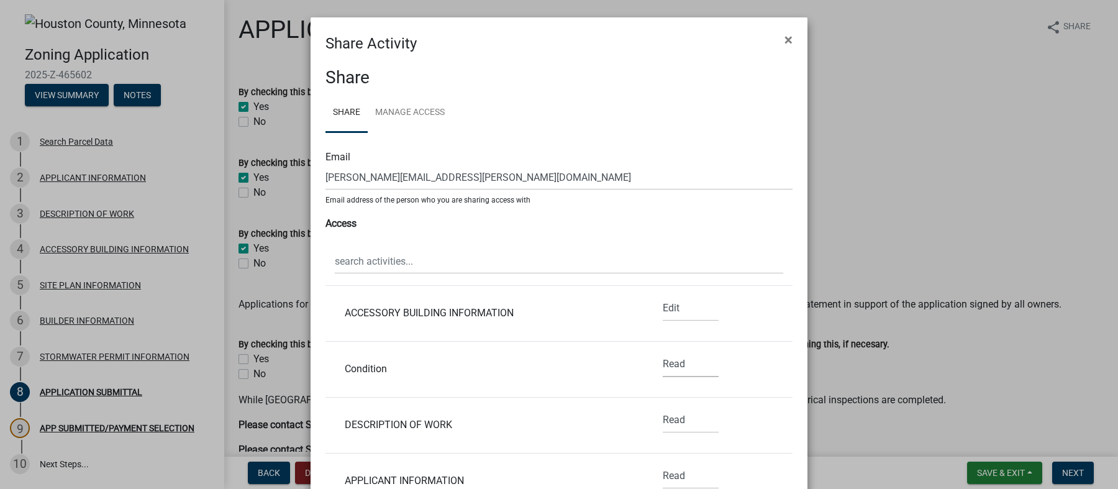
click at [666, 366] on select "None Read Edit" at bounding box center [691, 364] width 56 height 25
select select "1"
click at [663, 352] on select "None Read Edit" at bounding box center [691, 364] width 56 height 25
click at [663, 422] on select "None Read Edit" at bounding box center [691, 420] width 56 height 25
select select "1"
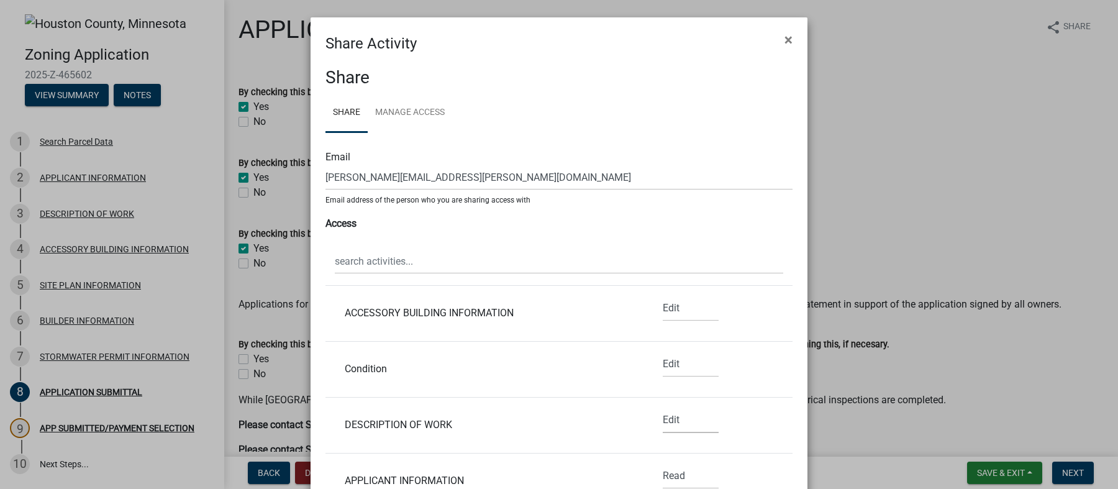
click at [663, 408] on select "None Read Edit" at bounding box center [691, 420] width 56 height 25
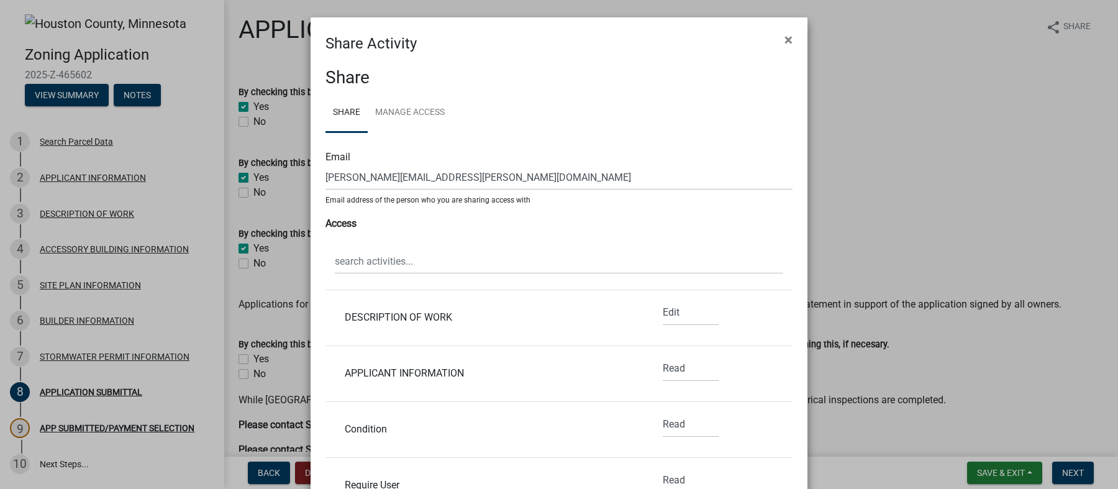
click at [654, 368] on div "None Read Edit" at bounding box center [691, 373] width 75 height 35
drag, startPoint x: 656, startPoint y: 365, endPoint x: 664, endPoint y: 378, distance: 14.5
click at [663, 365] on select "None Read Edit" at bounding box center [691, 368] width 56 height 25
select select "1"
click at [663, 356] on select "None Read Edit" at bounding box center [691, 368] width 56 height 25
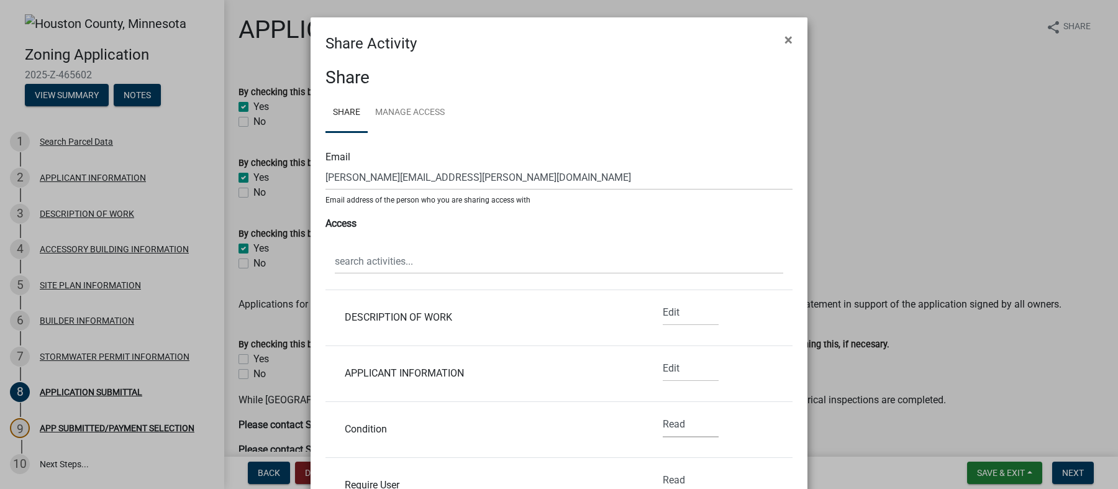
click at [663, 418] on select "None Read Edit" at bounding box center [691, 424] width 56 height 25
select select "1"
click at [663, 412] on select "None Read Edit" at bounding box center [691, 424] width 56 height 25
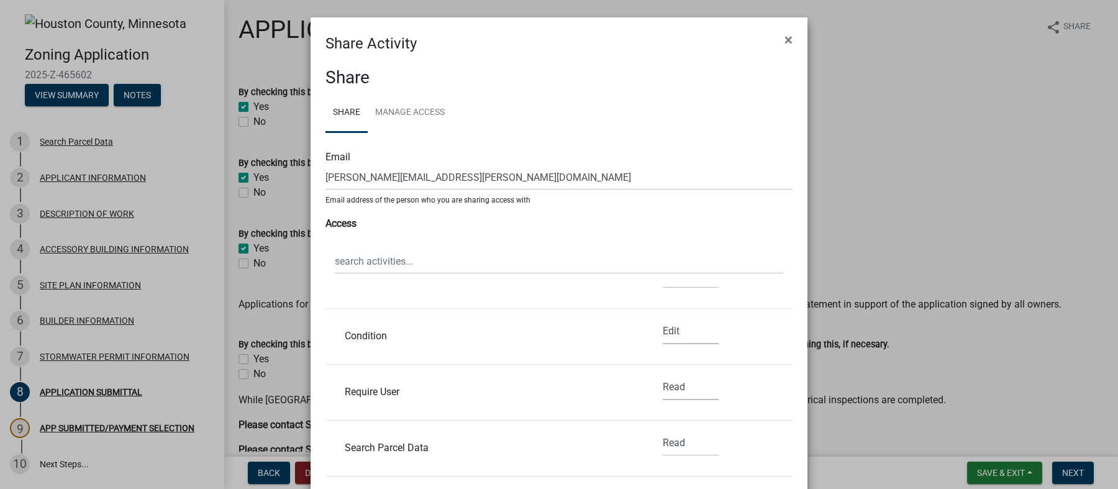
drag, startPoint x: 660, startPoint y: 388, endPoint x: 664, endPoint y: 396, distance: 8.1
click at [663, 390] on select "None Read Edit" at bounding box center [691, 387] width 56 height 25
select select "1"
click at [663, 375] on select "None Read Edit" at bounding box center [691, 387] width 56 height 25
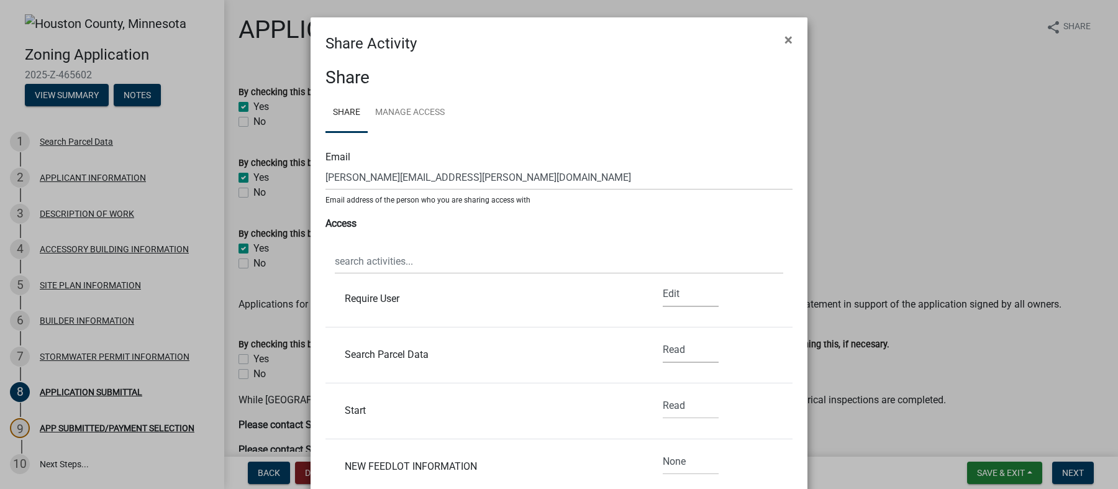
drag, startPoint x: 660, startPoint y: 350, endPoint x: 666, endPoint y: 358, distance: 9.8
click at [663, 349] on select "None Read Edit" at bounding box center [691, 349] width 56 height 25
select select "1"
click at [663, 337] on select "None Read Edit" at bounding box center [691, 349] width 56 height 25
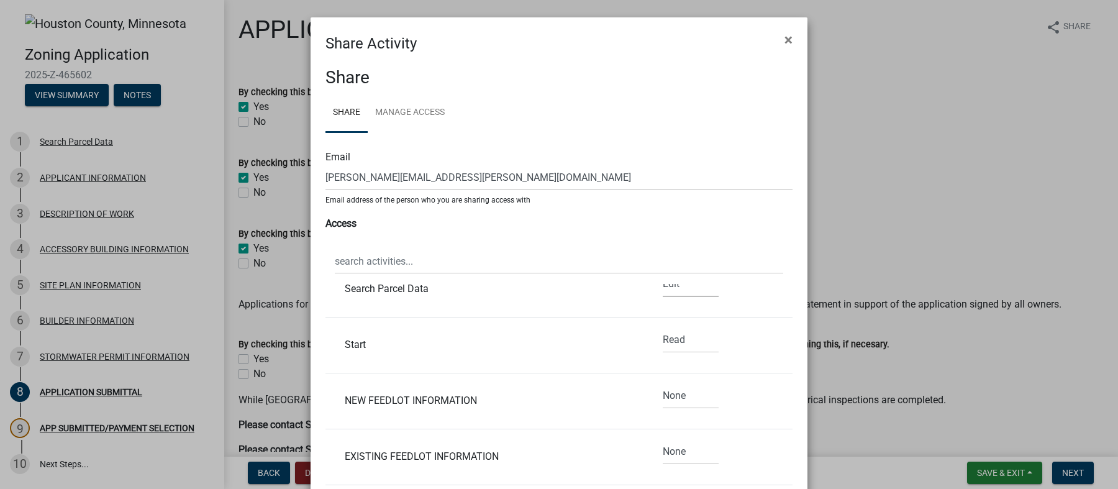
scroll to position [1244, 0]
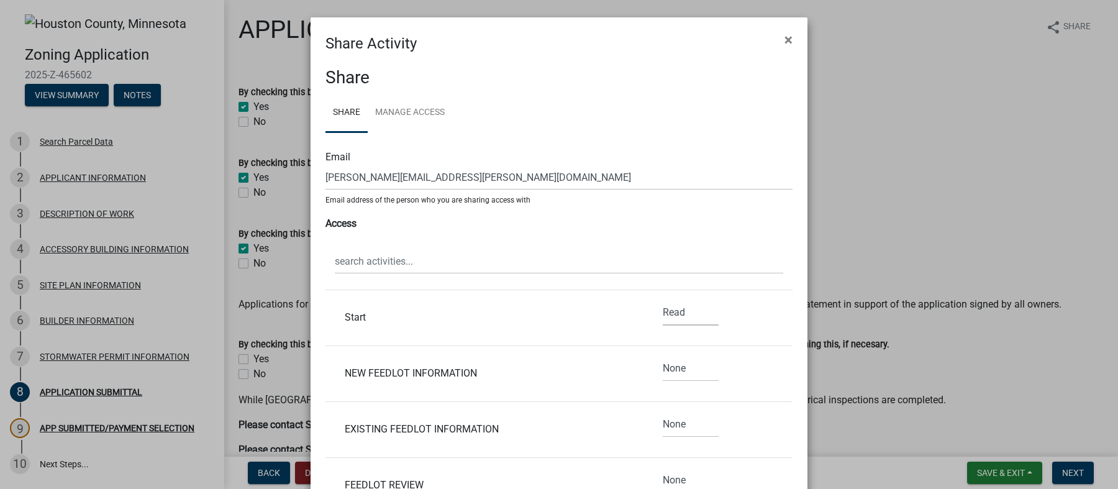
click at [668, 303] on select "None Read Edit" at bounding box center [691, 312] width 56 height 25
select select "1"
click at [663, 300] on select "None Read Edit" at bounding box center [691, 312] width 56 height 25
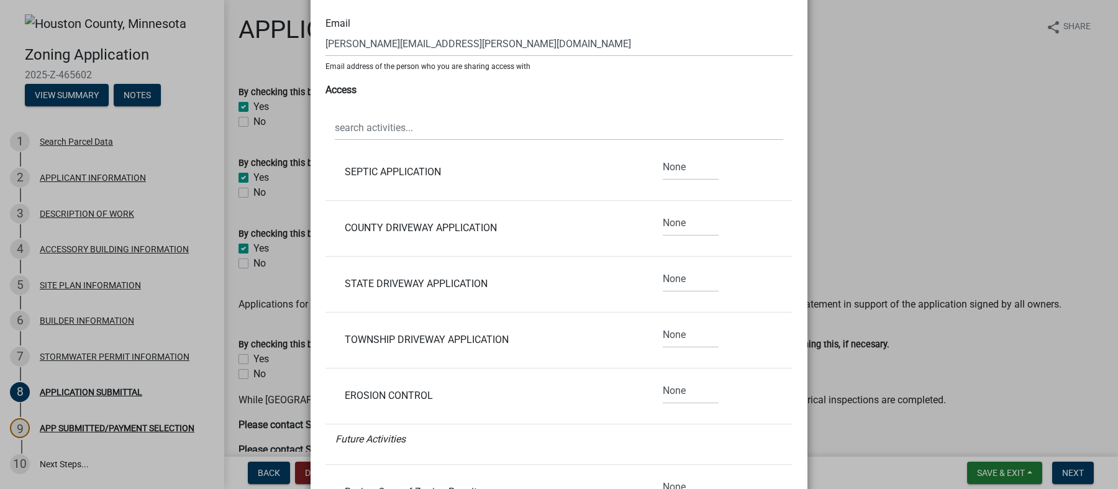
scroll to position [245, 0]
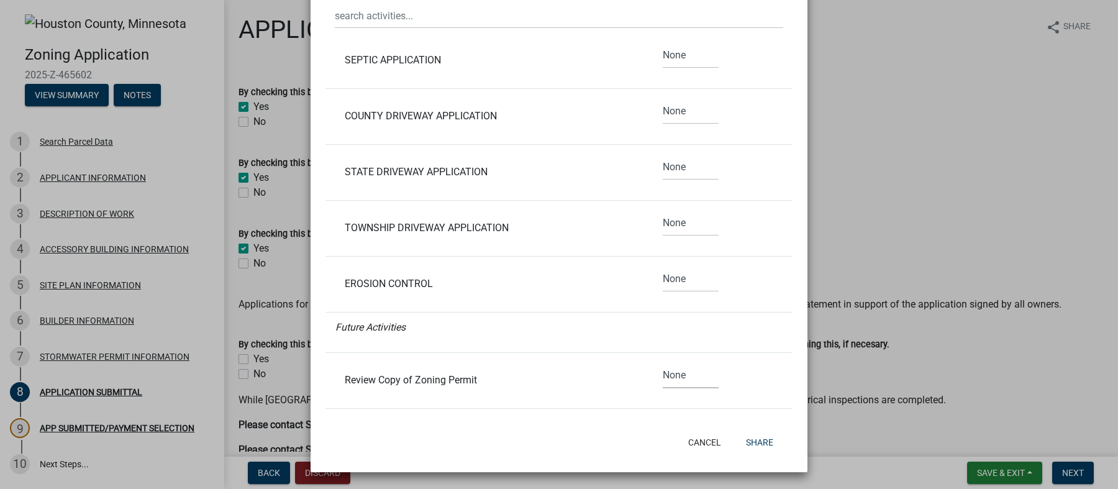
click at [665, 379] on select "None Read Edit" at bounding box center [691, 375] width 56 height 25
select select "1"
click at [663, 363] on select "None Read Edit" at bounding box center [691, 375] width 56 height 25
click at [760, 444] on button "Share" at bounding box center [759, 442] width 47 height 22
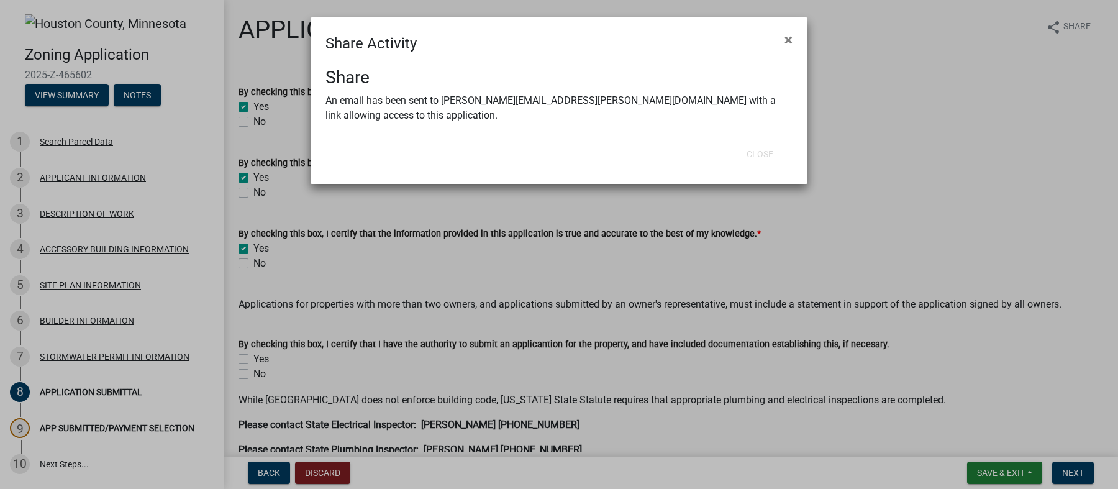
click at [1001, 191] on ngb-modal-window "Share Activity × Share An email has been sent to [PERSON_NAME][EMAIL_ADDRESS][P…" at bounding box center [559, 244] width 1118 height 489
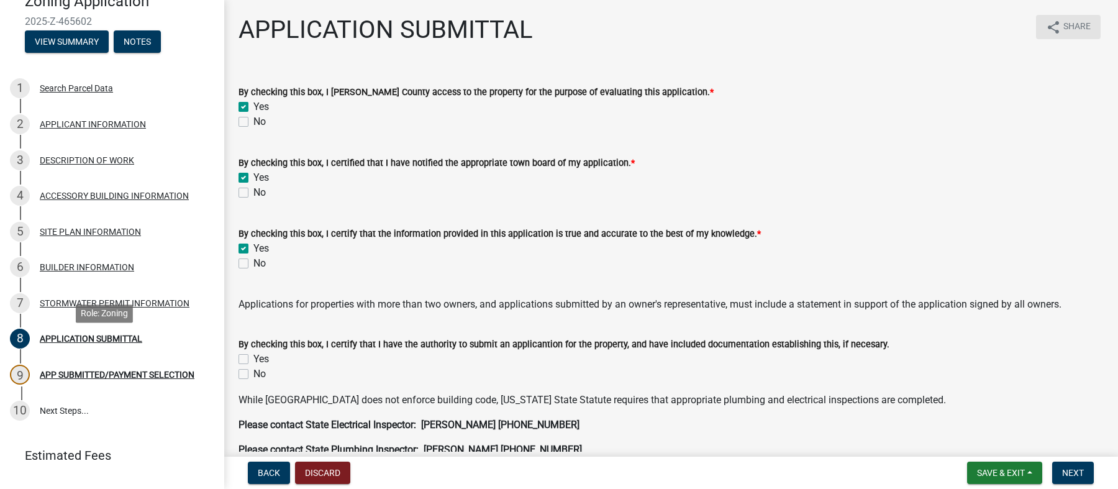
scroll to position [80, 0]
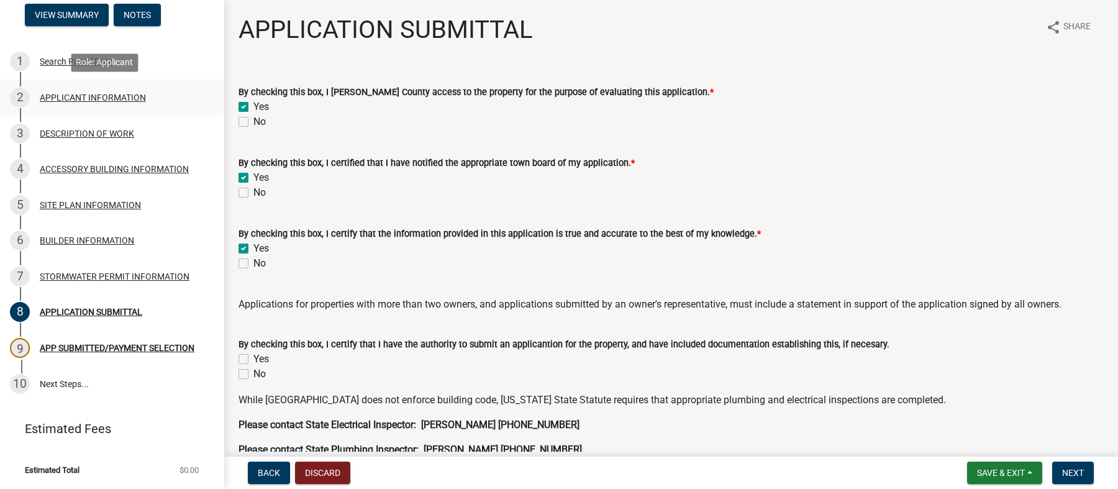
click at [90, 96] on div "APPLICANT INFORMATION" at bounding box center [93, 97] width 106 height 9
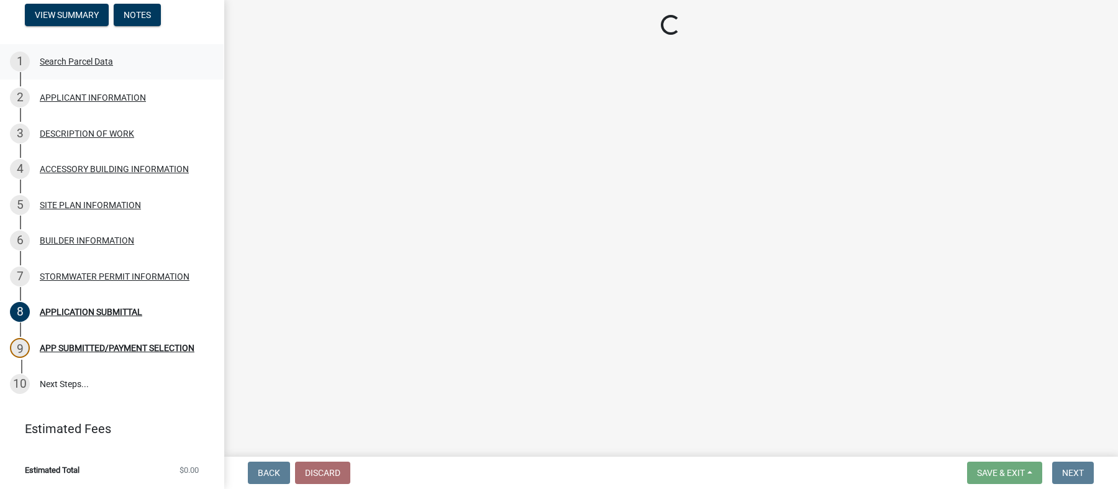
select select "f73bc555-2faa-4207-ba45-c8fa17744791"
select select "cceea691-a74e-4f4c-bc29-7816459b1307"
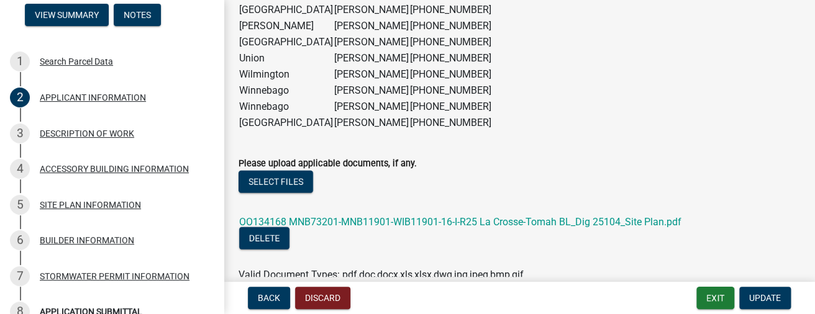
scroll to position [1315, 0]
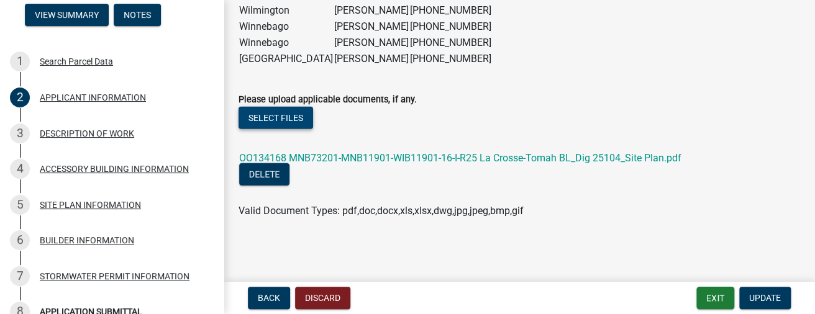
click at [281, 114] on button "Select files" at bounding box center [276, 118] width 75 height 22
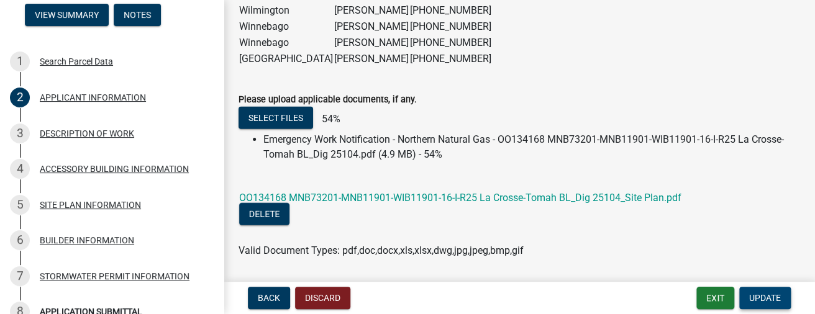
click at [765, 299] on span "Update" at bounding box center [765, 298] width 32 height 10
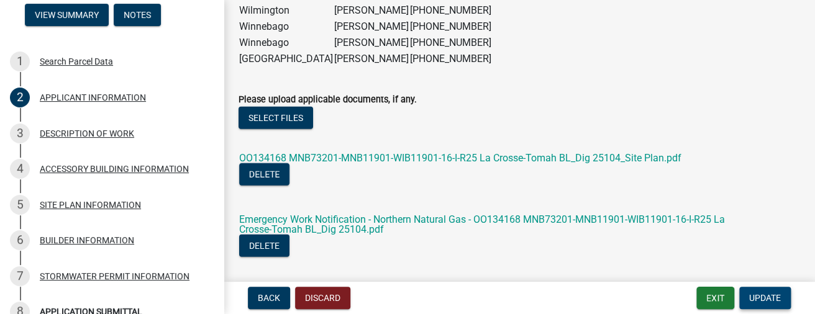
click at [781, 299] on button "Update" at bounding box center [765, 298] width 52 height 22
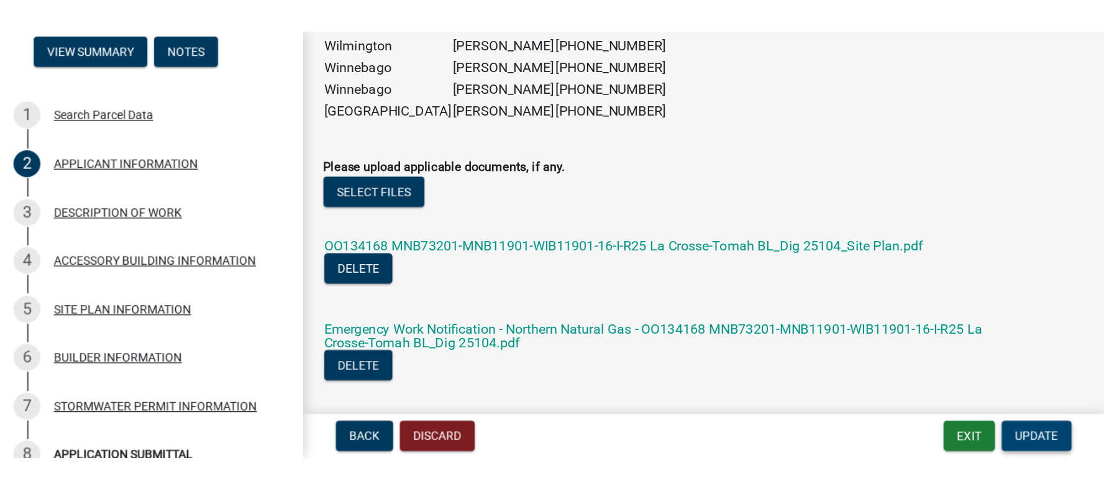
scroll to position [0, 0]
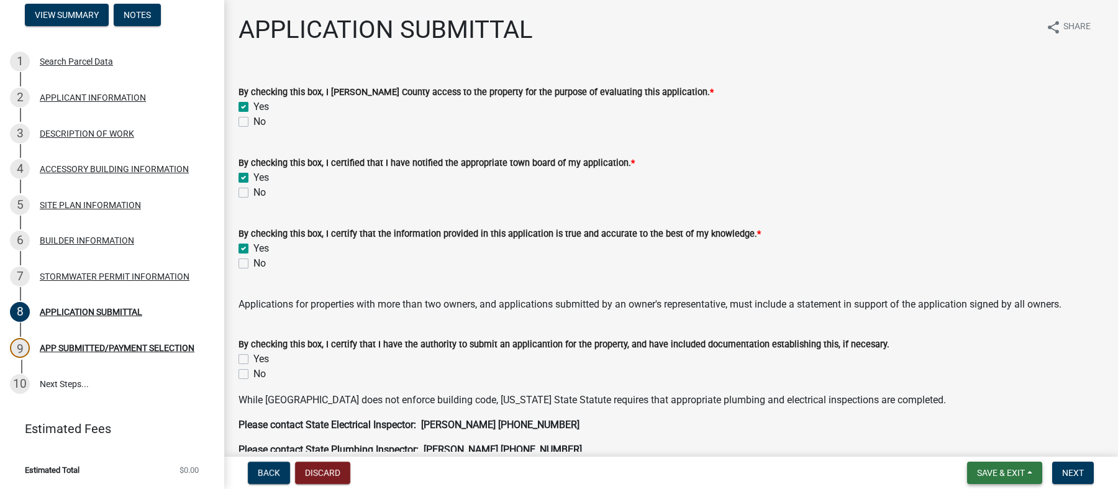
click at [983, 468] on span "Save & Exit" at bounding box center [1001, 473] width 48 height 10
click at [985, 433] on button "Save & Exit" at bounding box center [992, 441] width 99 height 30
